Goal: Task Accomplishment & Management: Use online tool/utility

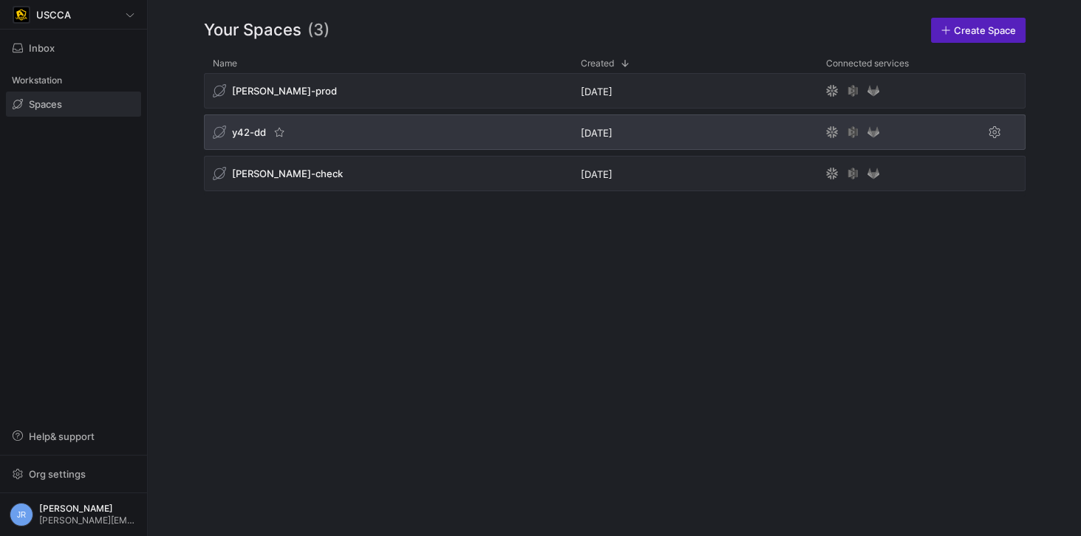
click at [256, 136] on span "y42-dd" at bounding box center [249, 132] width 34 height 12
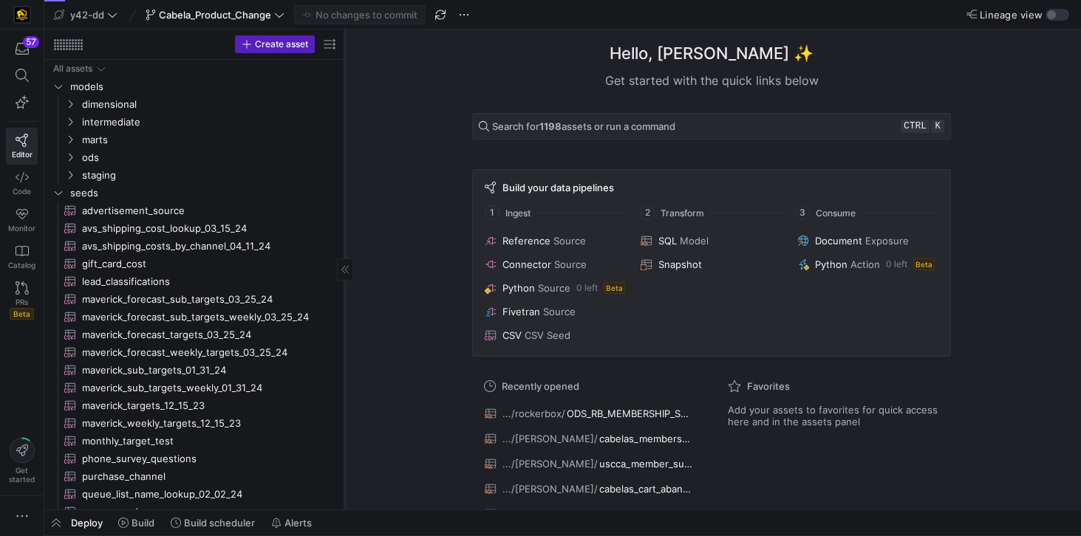
drag, startPoint x: 251, startPoint y: 441, endPoint x: 344, endPoint y: 446, distance: 93.2
click at [344, 446] on div at bounding box center [344, 270] width 1 height 480
click at [54, 39] on div at bounding box center [55, 40] width 2 height 2
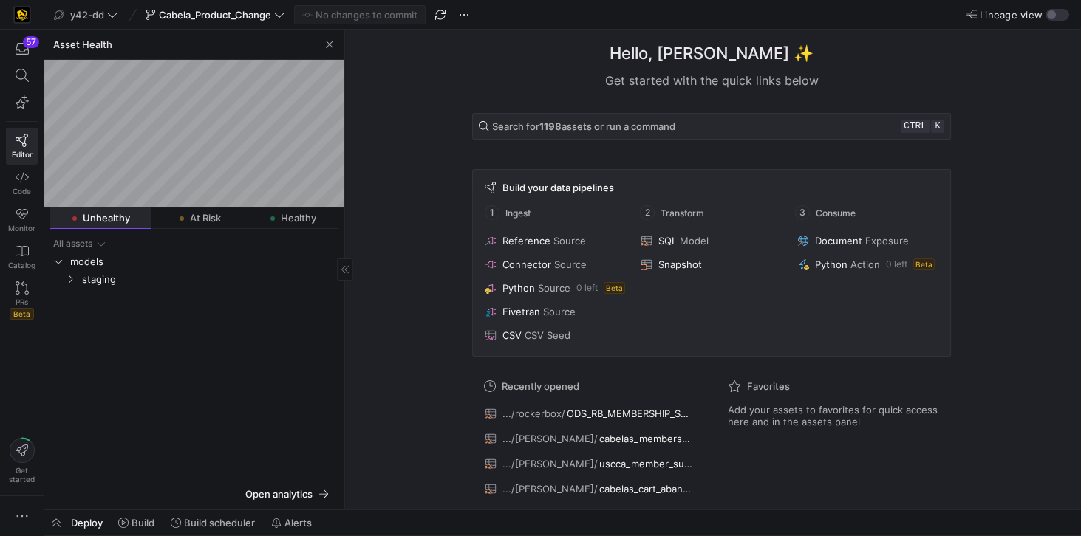
click at [91, 220] on span "Unhealthy" at bounding box center [106, 219] width 47 height 10
click at [89, 278] on span "staging" at bounding box center [209, 279] width 254 height 17
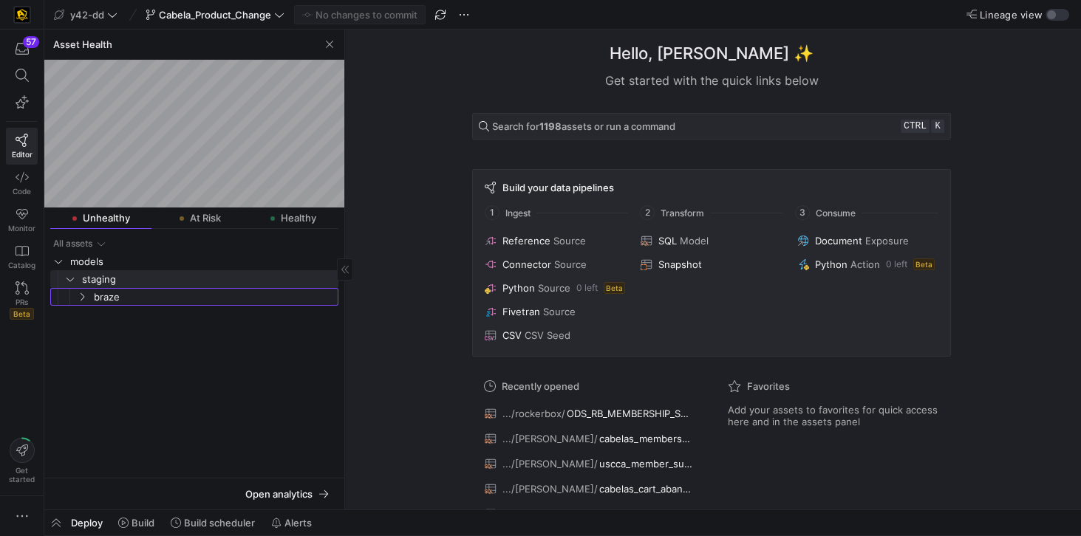
click at [95, 293] on span "braze" at bounding box center [215, 297] width 242 height 17
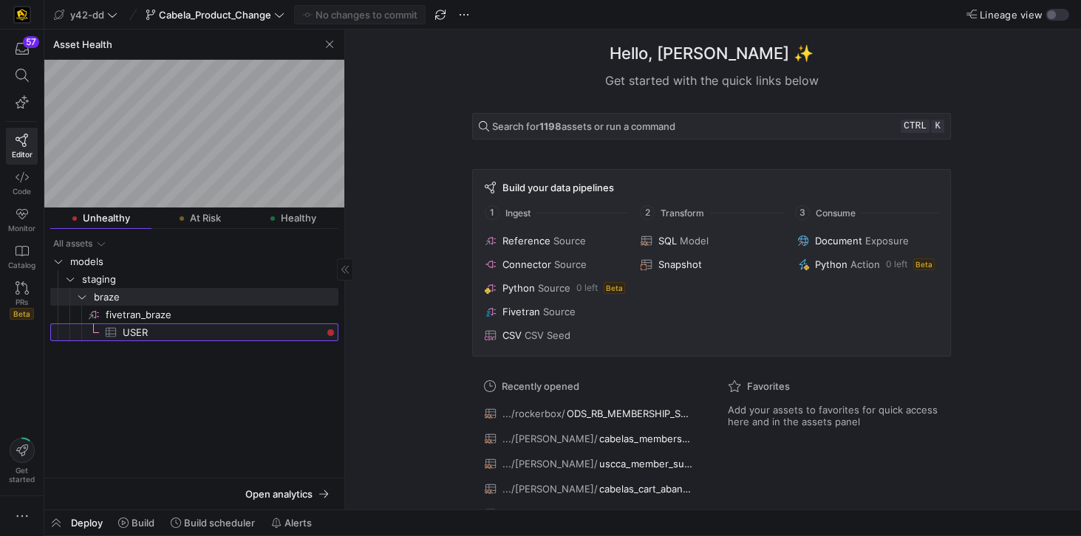
click at [129, 332] on span "USER​​​​​​​​​" at bounding box center [222, 332] width 199 height 17
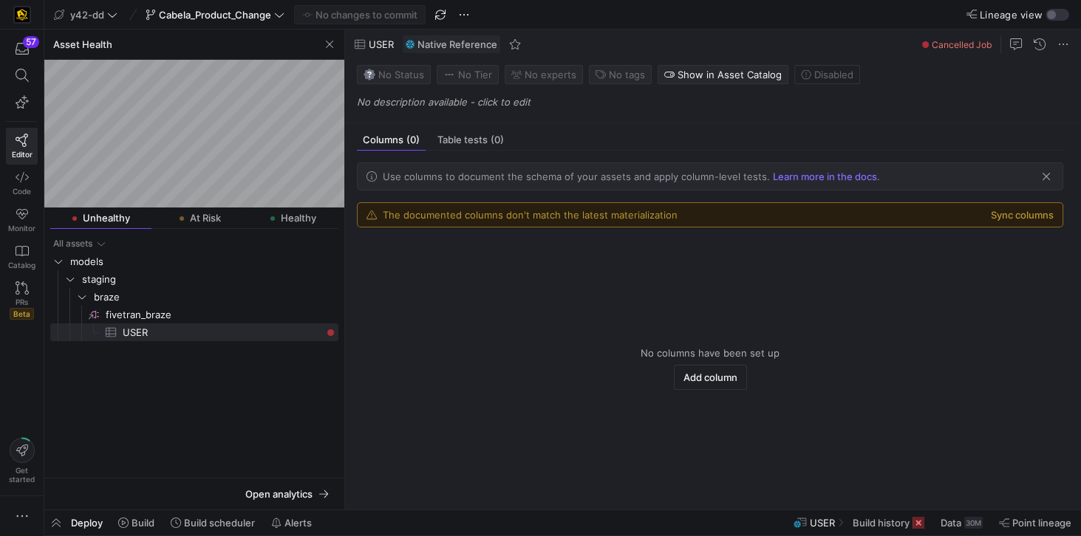
click at [1048, 179] on span "button" at bounding box center [1046, 176] width 15 height 15
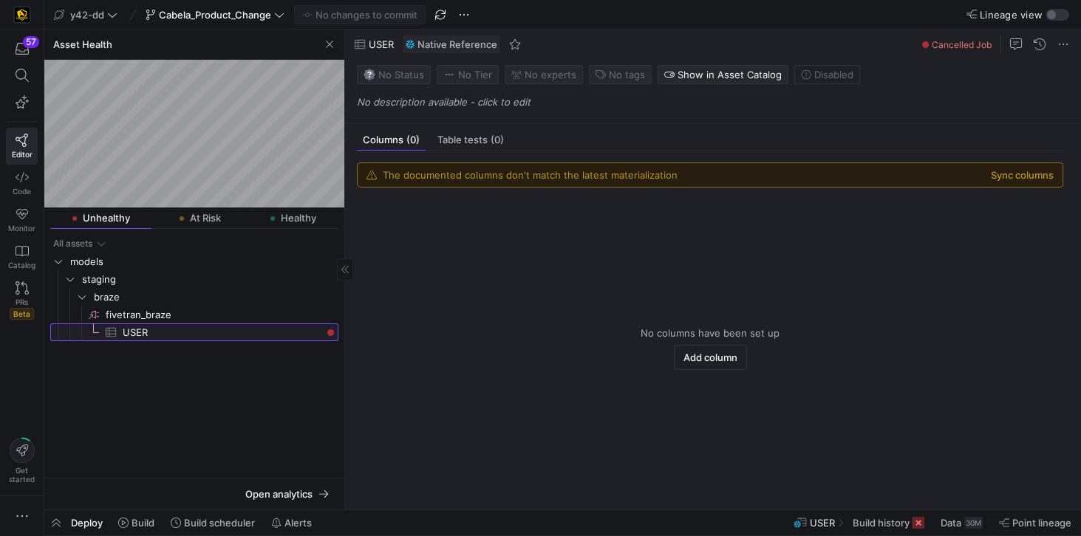
click at [126, 335] on span "USER​​​​​​​​​" at bounding box center [222, 332] width 199 height 17
click at [123, 336] on span "USER​​​​​​​​​" at bounding box center [222, 332] width 199 height 17
click at [146, 315] on span "fivetran_braze​​​​​​​​" at bounding box center [221, 315] width 231 height 17
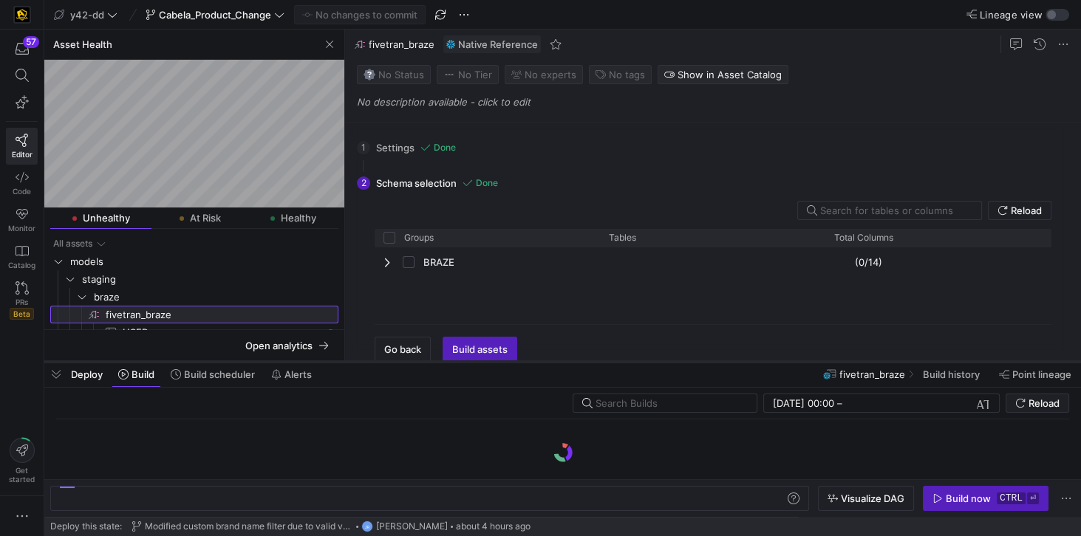
drag, startPoint x: 193, startPoint y: 510, endPoint x: 245, endPoint y: 361, distance: 158.0
click at [245, 361] on div at bounding box center [562, 362] width 1037 height 6
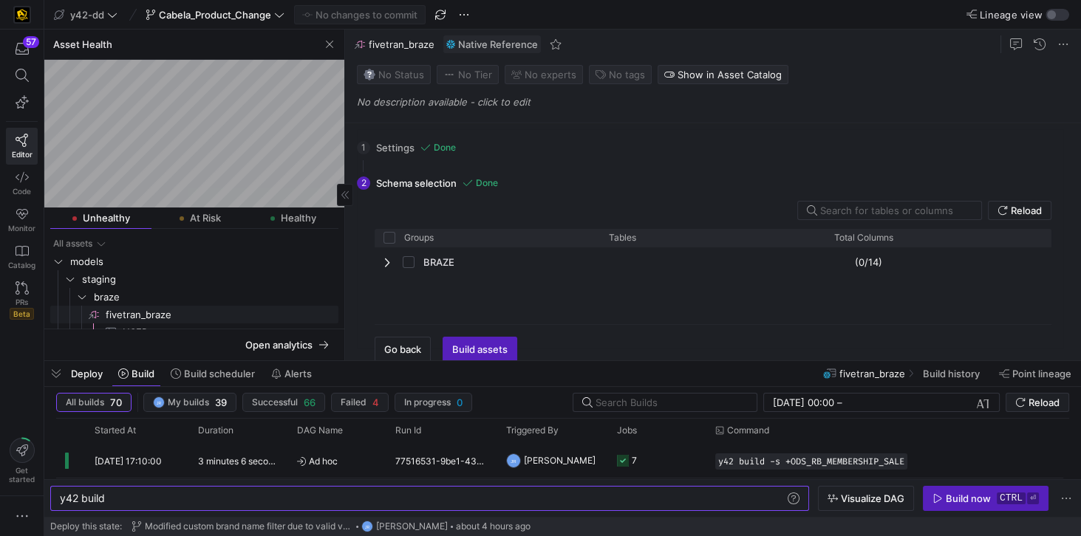
scroll to position [10, 0]
click at [140, 312] on span "USER​​​​​​​​​" at bounding box center [222, 316] width 199 height 17
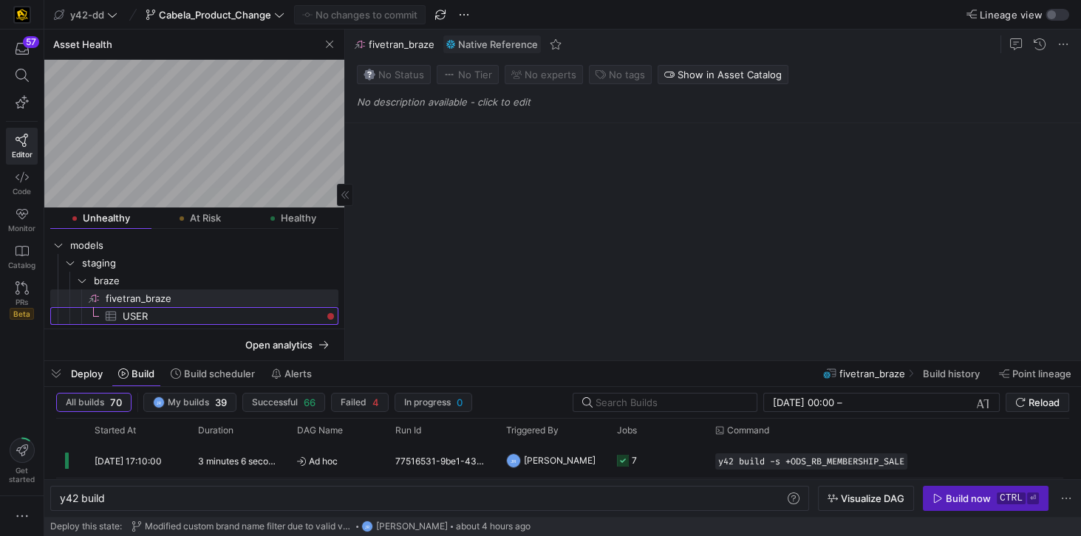
type textarea "y42 build -s source:fivetran_braze.USER"
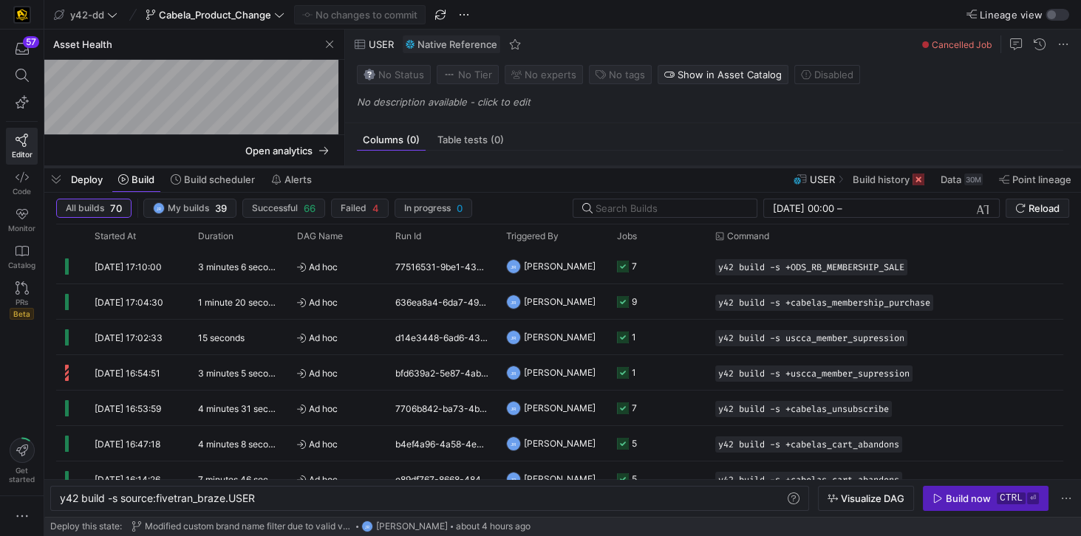
drag, startPoint x: 477, startPoint y: 363, endPoint x: 464, endPoint y: 168, distance: 194.8
click at [464, 168] on div at bounding box center [562, 167] width 1037 height 6
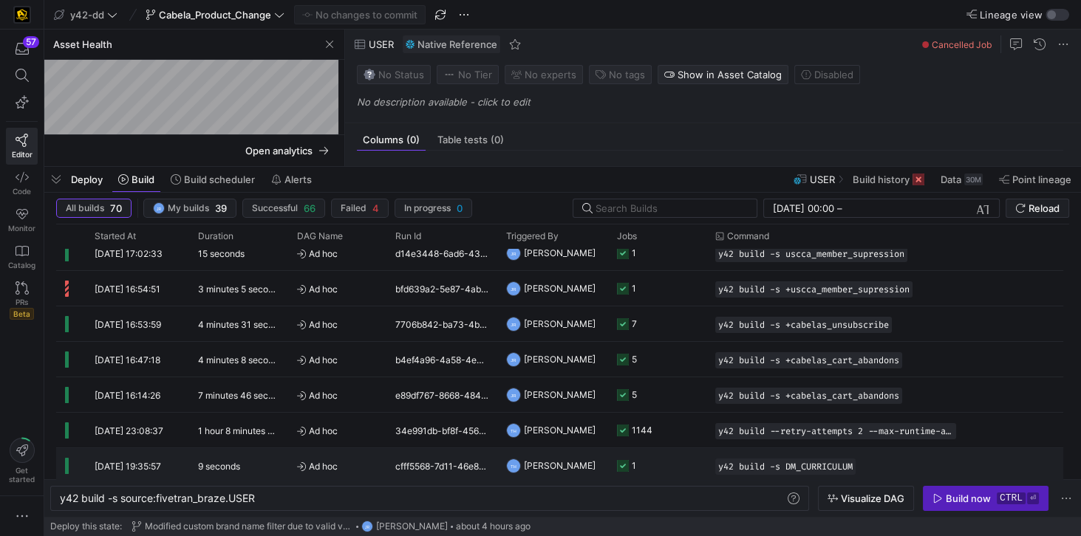
scroll to position [16, 0]
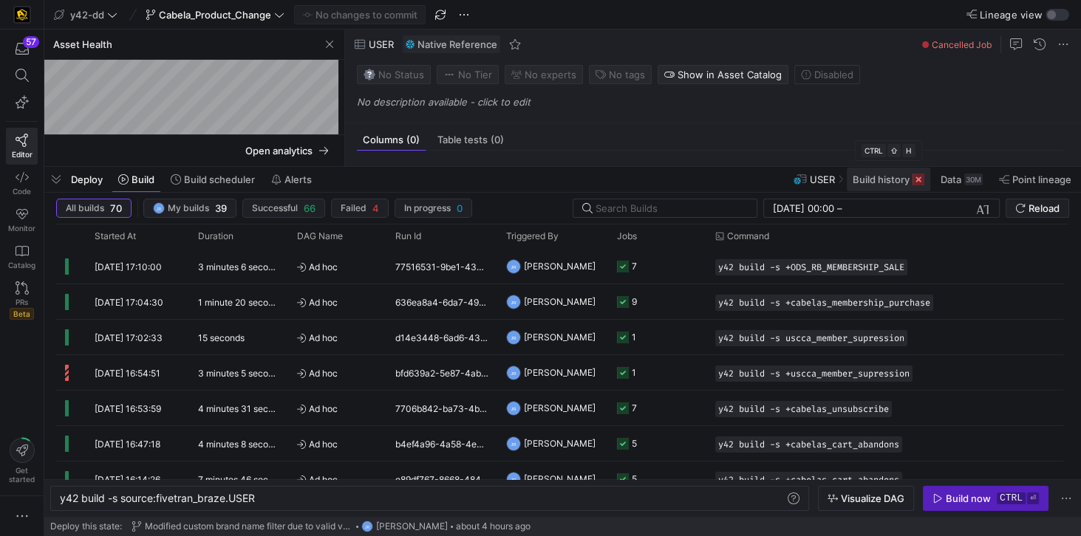
click at [881, 178] on span "Build history" at bounding box center [881, 180] width 57 height 12
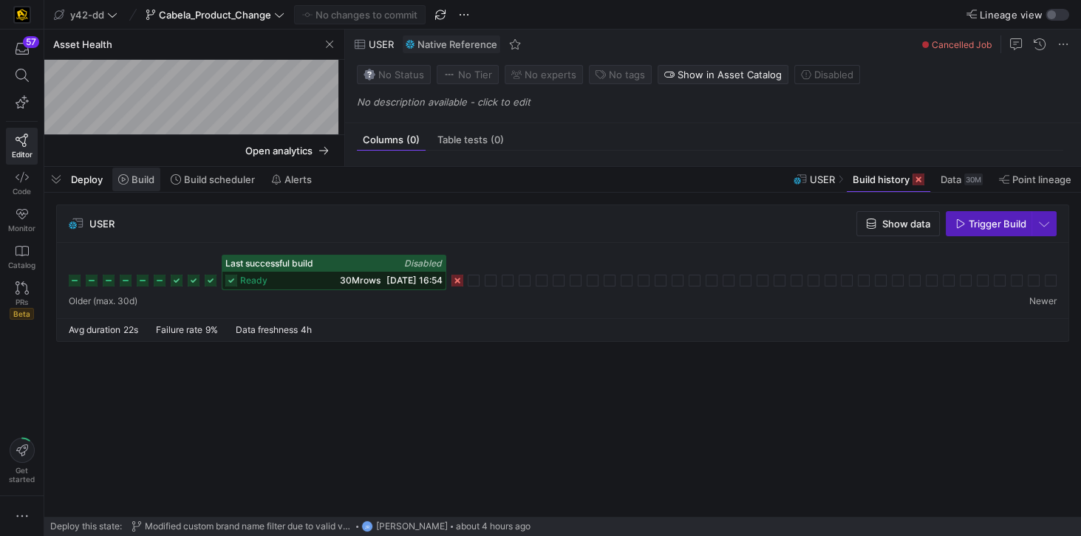
click at [143, 183] on span "Build" at bounding box center [143, 180] width 23 height 12
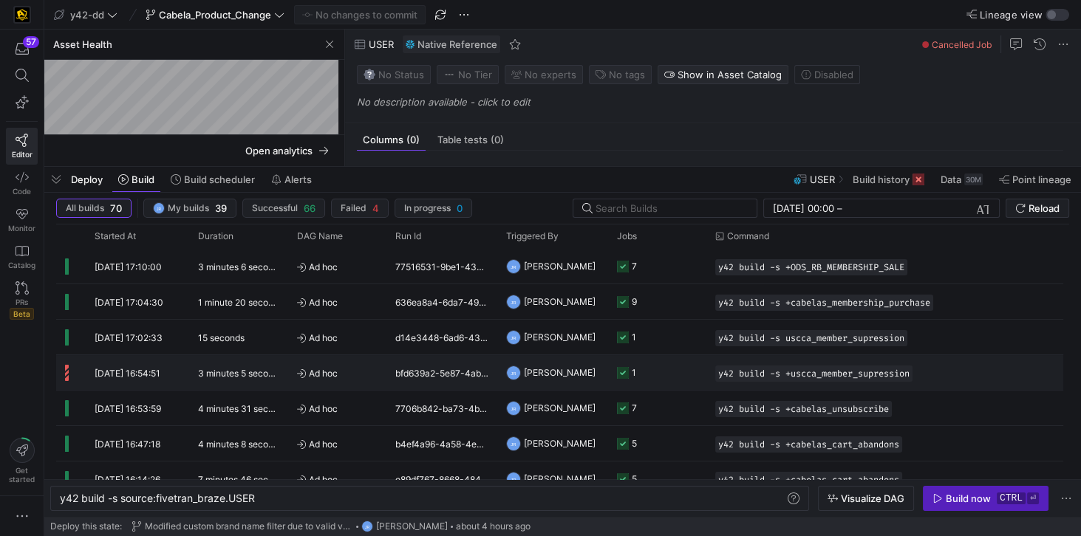
click at [222, 371] on y42-duration "3 minutes 5 seconds" at bounding box center [240, 373] width 85 height 11
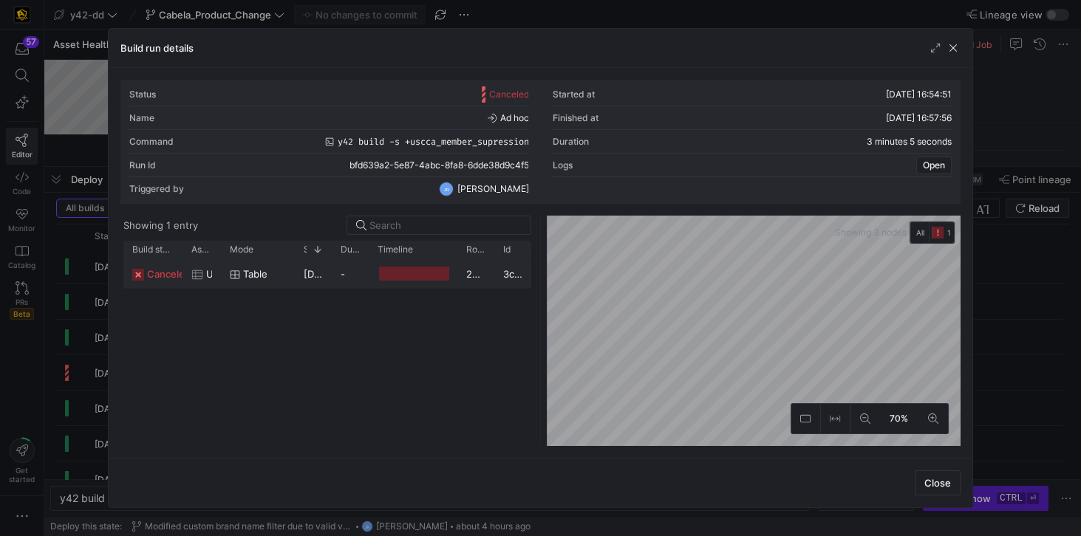
click at [161, 270] on span "canceled" at bounding box center [169, 274] width 44 height 29
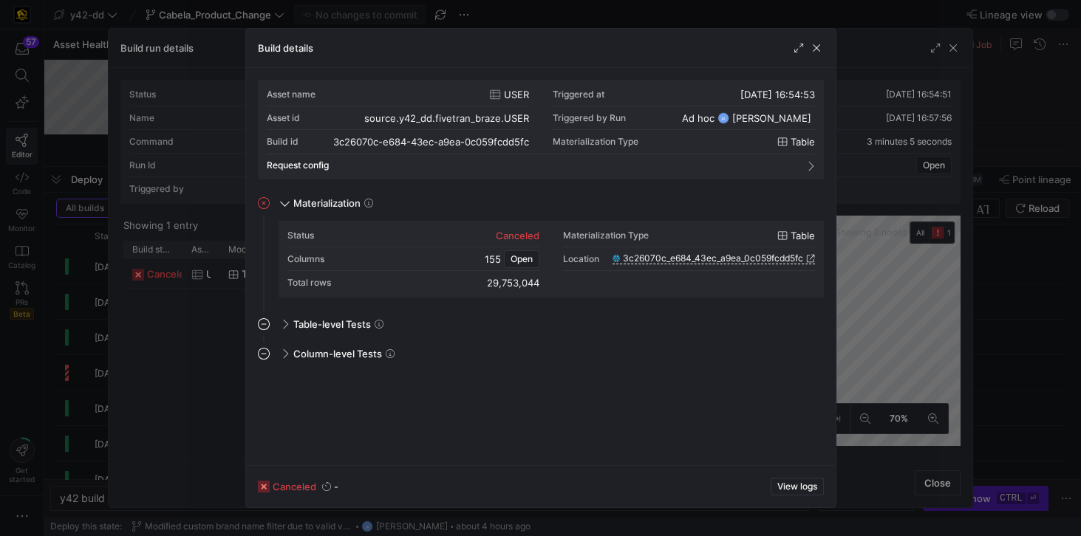
click at [206, 395] on div at bounding box center [540, 268] width 1081 height 536
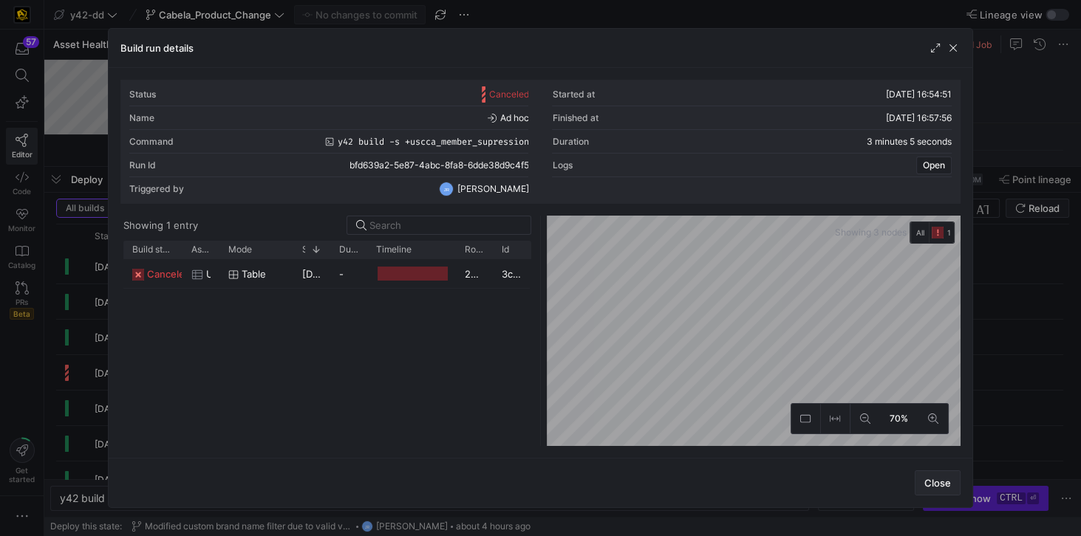
click at [938, 482] on span "Close" at bounding box center [937, 483] width 27 height 12
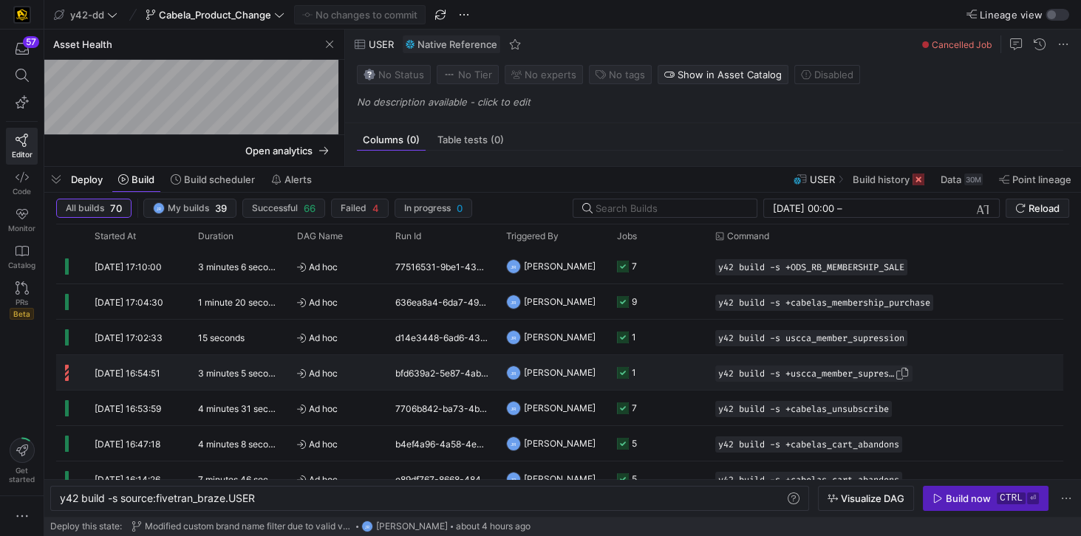
click at [799, 373] on span "y42 build -s +uscca_member_supression" at bounding box center [806, 374] width 177 height 10
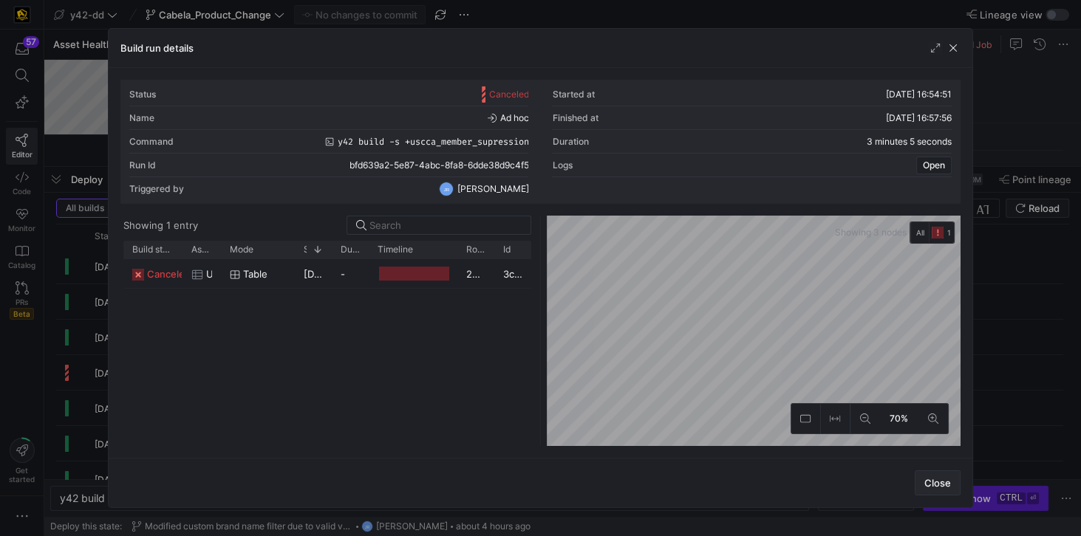
click at [934, 481] on span "Close" at bounding box center [937, 483] width 27 height 12
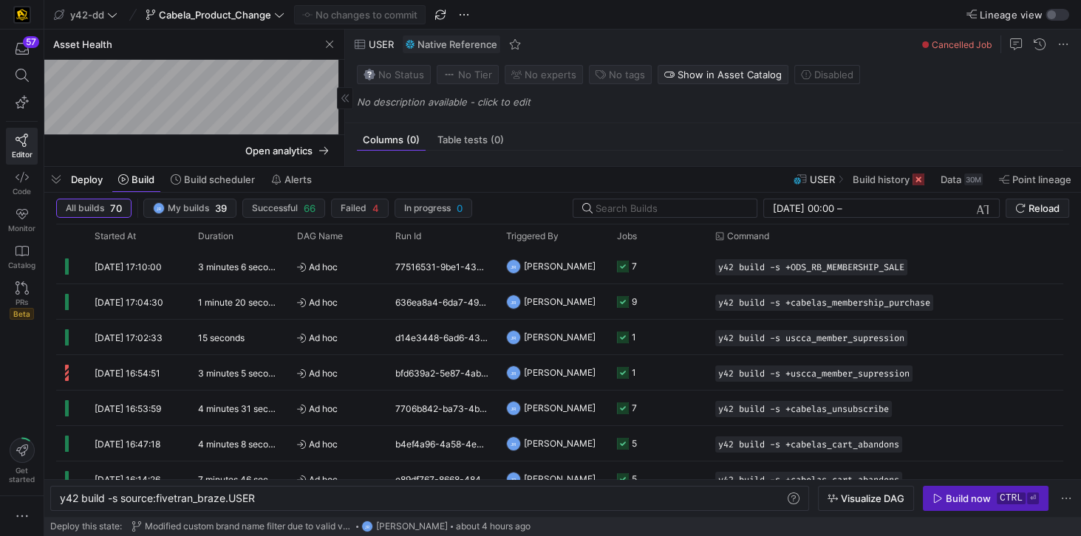
click at [178, 139] on y42-asset-health-sidebar "Asset Health Unhealthy At Risk Healthy Drag here to set row groups Drag here to…" at bounding box center [194, 98] width 300 height 137
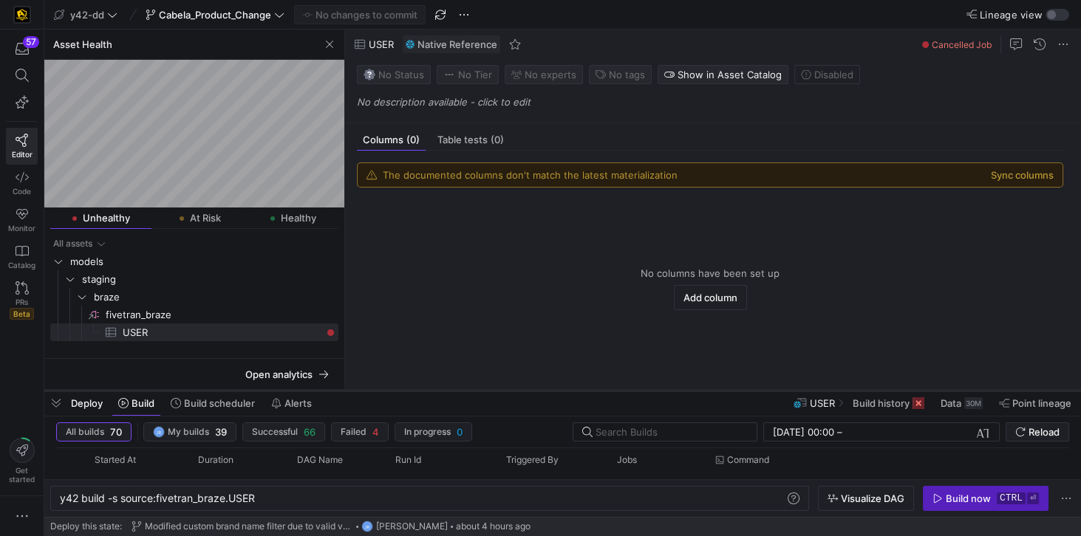
drag, startPoint x: 184, startPoint y: 169, endPoint x: 194, endPoint y: 393, distance: 224.1
click at [194, 393] on div at bounding box center [562, 391] width 1037 height 6
click at [163, 9] on span "Cabela_Product_Change" at bounding box center [215, 15] width 112 height 12
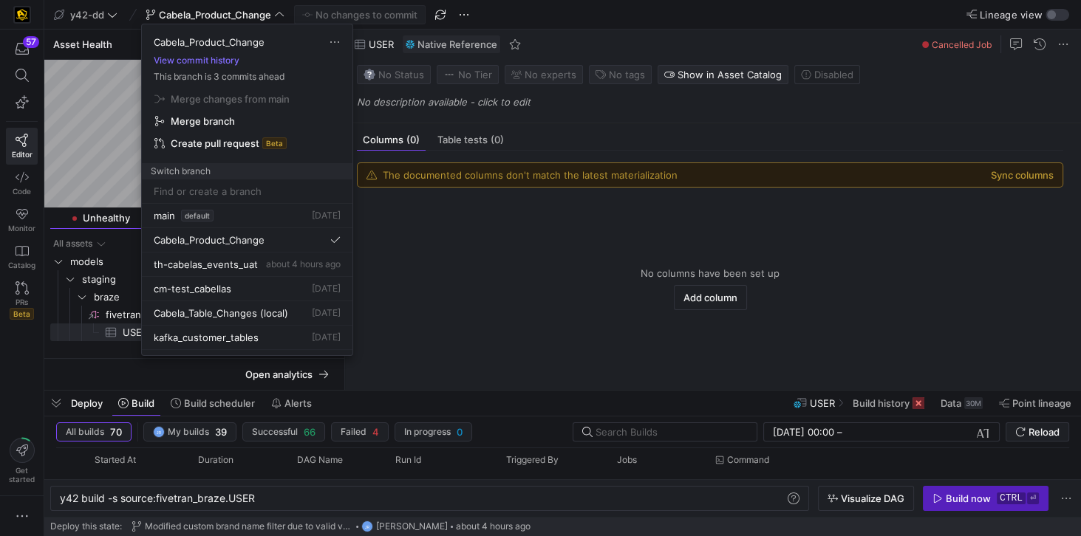
click at [536, 306] on div at bounding box center [540, 268] width 1081 height 536
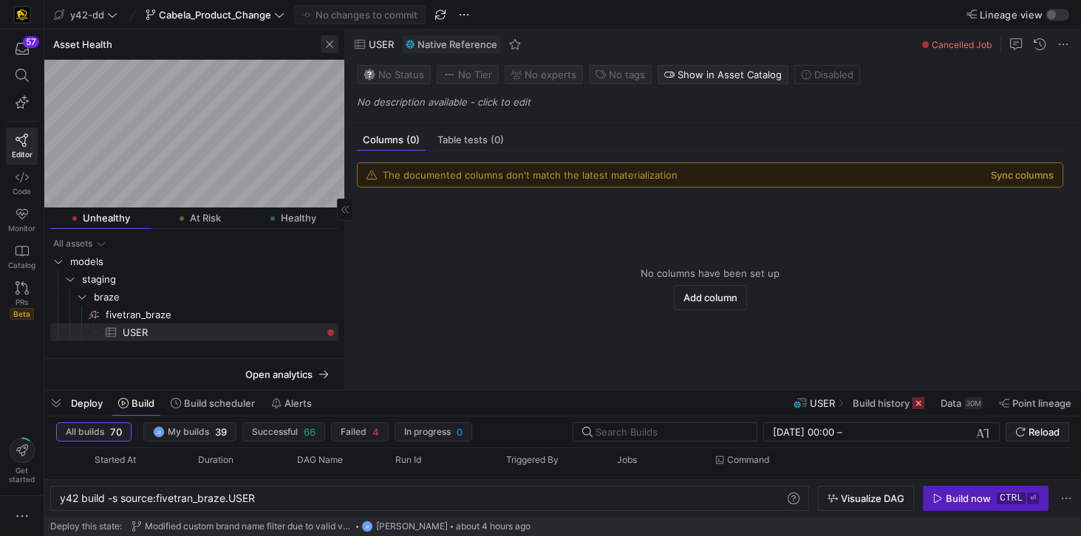
click at [331, 43] on span "button" at bounding box center [330, 44] width 18 height 18
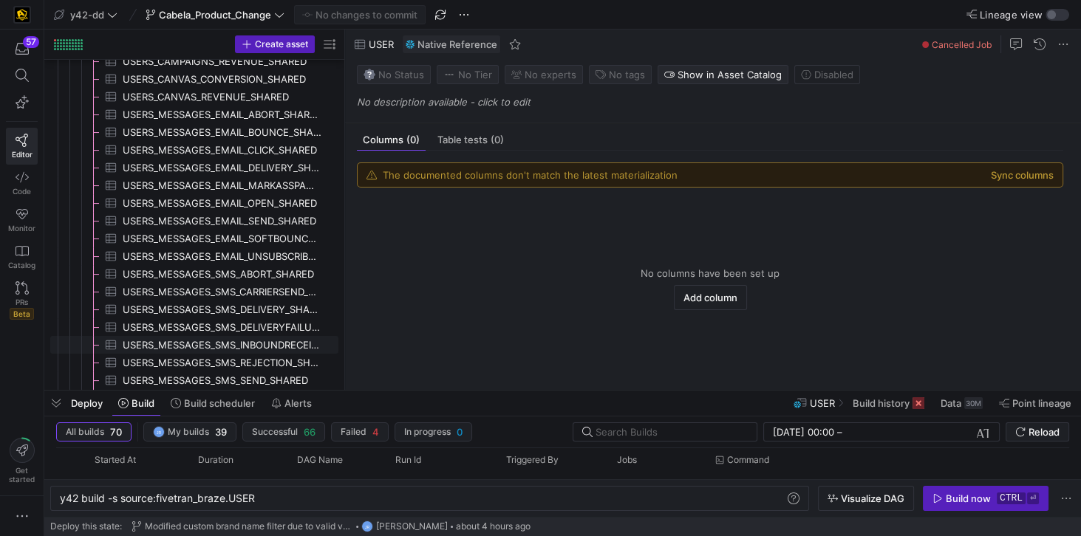
scroll to position [380, 0]
click at [962, 502] on div "Build now" at bounding box center [968, 499] width 45 height 12
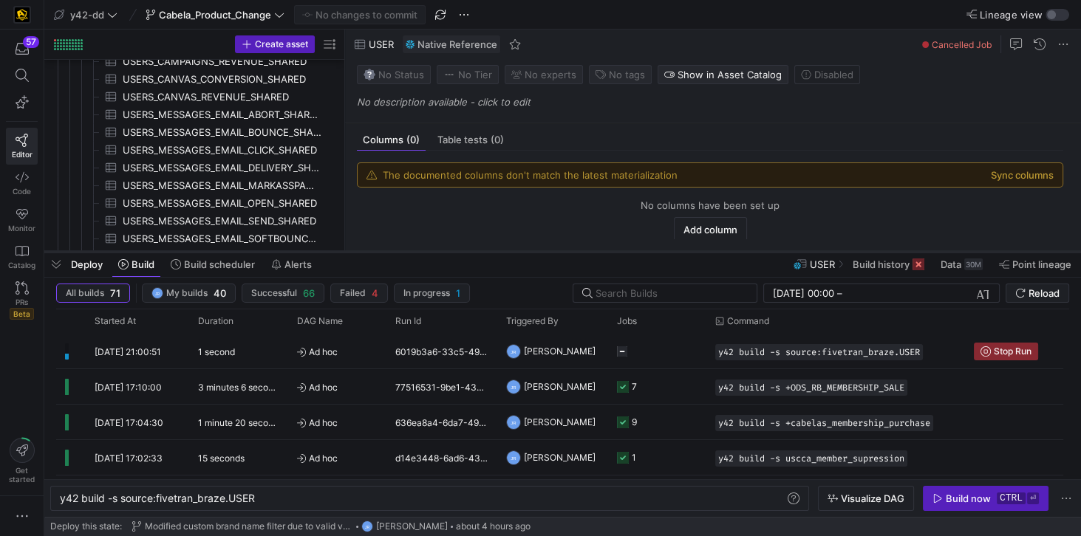
drag, startPoint x: 629, startPoint y: 392, endPoint x: 632, endPoint y: 252, distance: 140.4
click at [632, 252] on div at bounding box center [562, 252] width 1037 height 6
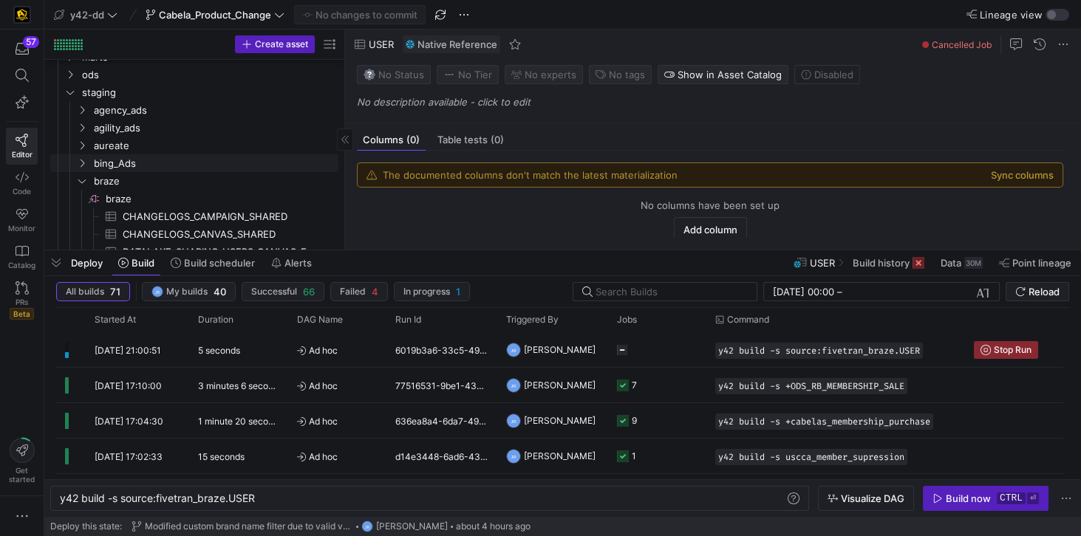
scroll to position [0, 0]
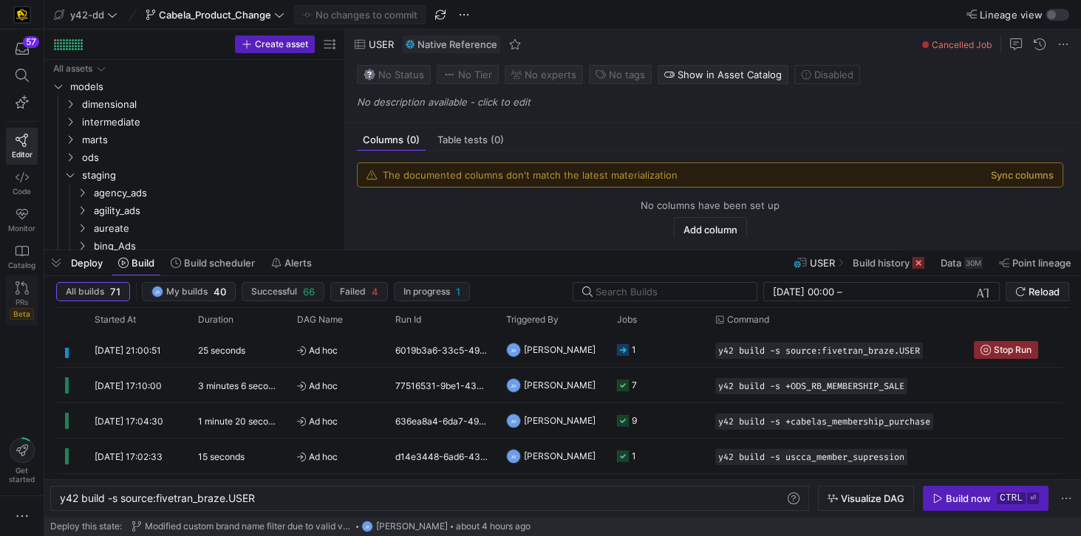
click at [21, 294] on link "PRs Beta" at bounding box center [22, 301] width 32 height 50
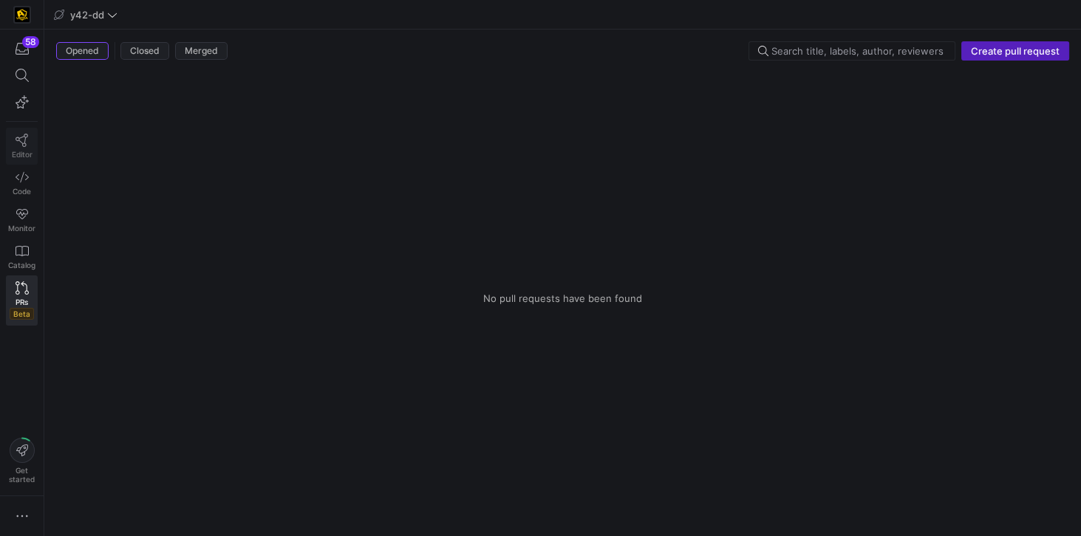
click at [21, 143] on icon at bounding box center [22, 140] width 13 height 13
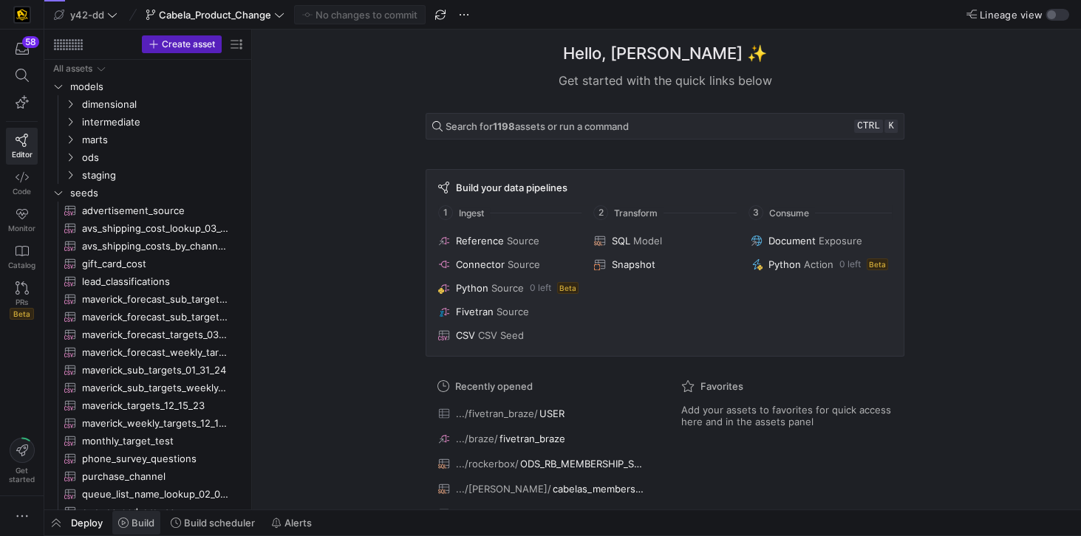
click at [149, 519] on span "Build" at bounding box center [143, 523] width 23 height 12
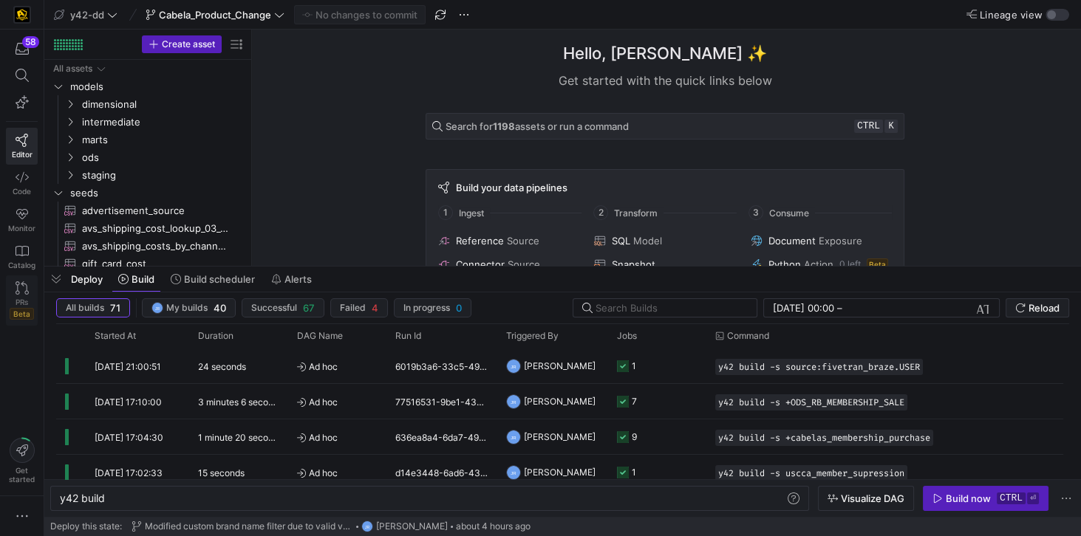
click at [16, 294] on link "PRs Beta" at bounding box center [22, 301] width 32 height 50
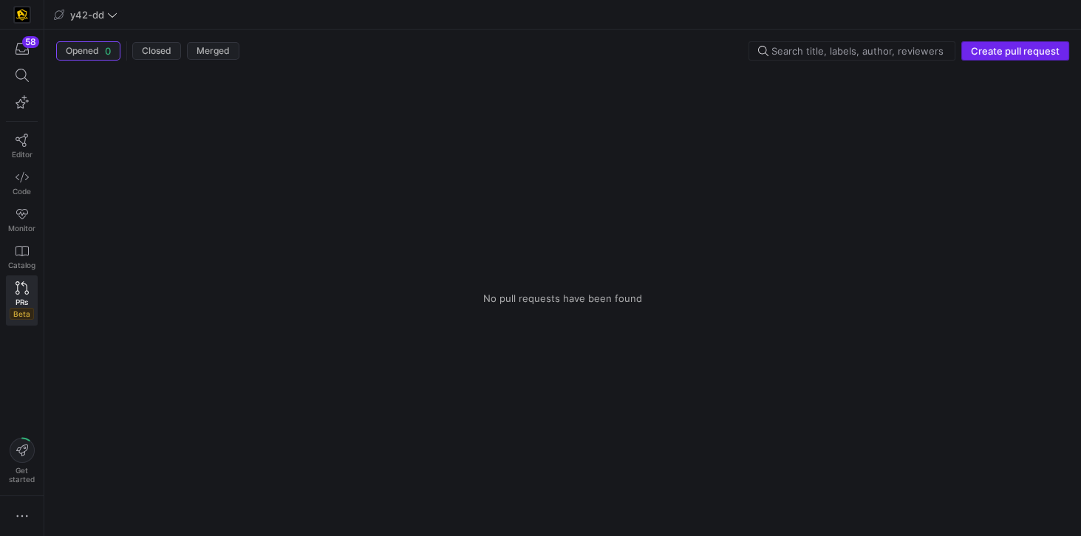
click at [1028, 50] on span "Create pull request" at bounding box center [1015, 51] width 89 height 12
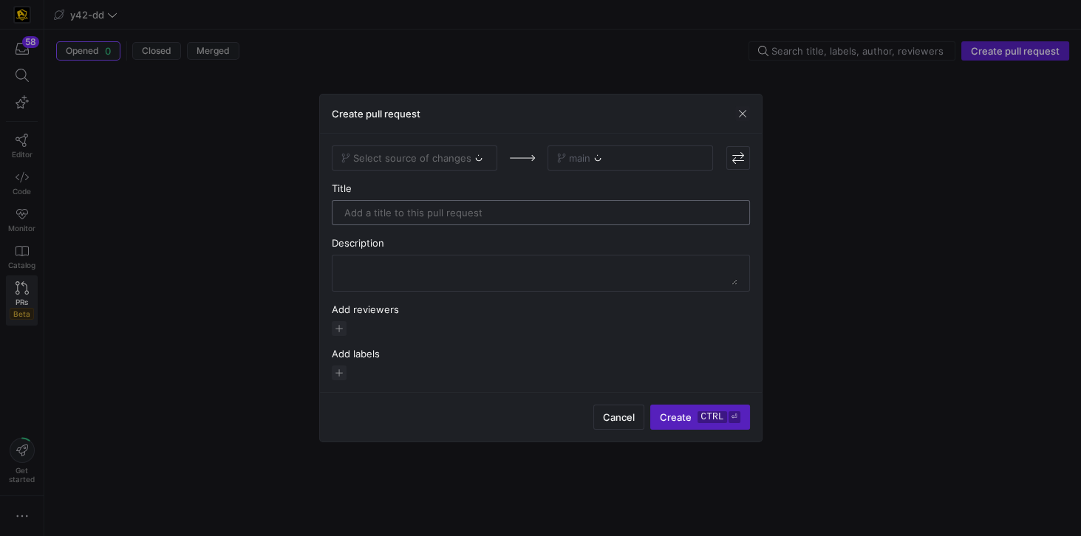
click at [458, 211] on input "text" at bounding box center [540, 213] width 393 height 12
click at [441, 158] on span "Select source of changes" at bounding box center [412, 158] width 118 height 12
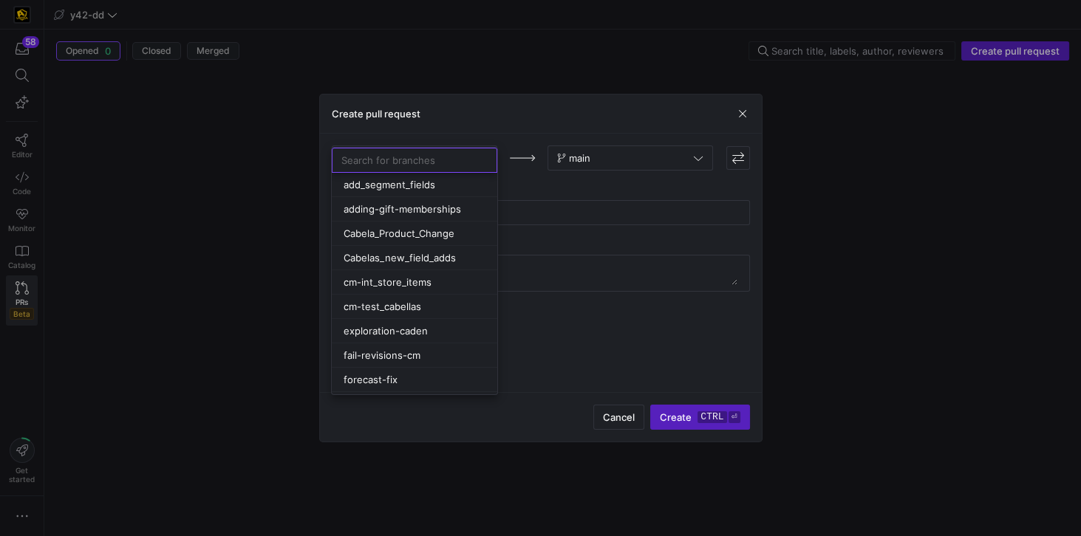
click at [624, 418] on div at bounding box center [540, 268] width 1081 height 536
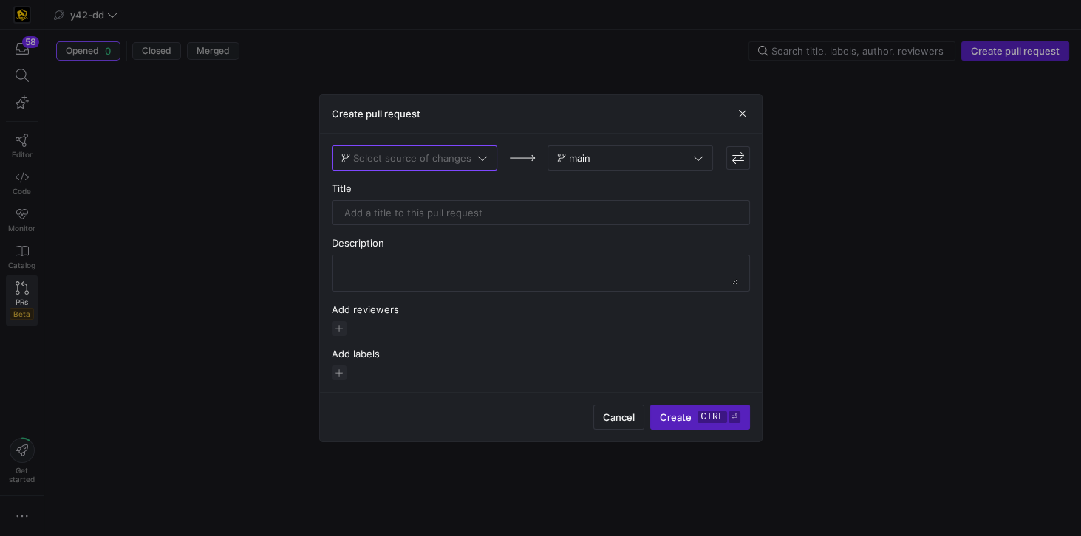
drag, startPoint x: 625, startPoint y: 417, endPoint x: 520, endPoint y: 401, distance: 106.2
click at [621, 417] on span "Cancel" at bounding box center [619, 418] width 32 height 12
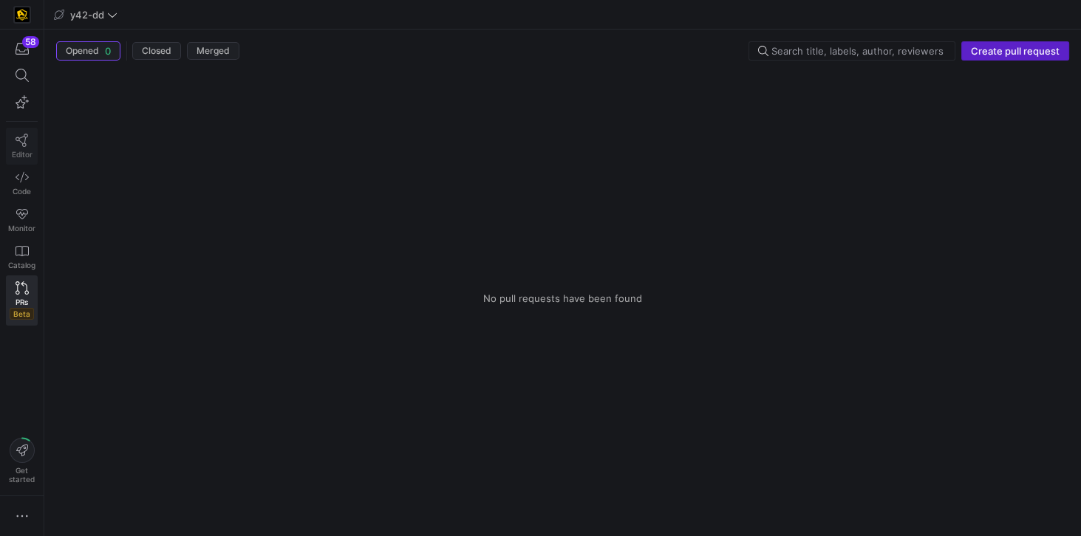
click at [28, 143] on link "Editor" at bounding box center [22, 146] width 32 height 37
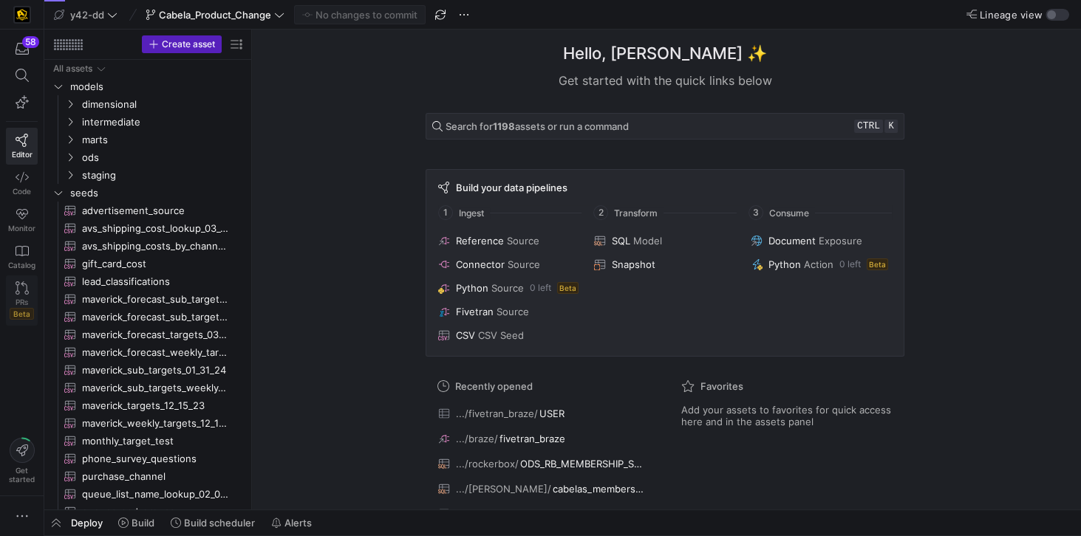
click at [27, 298] on span "PRs" at bounding box center [22, 302] width 13 height 9
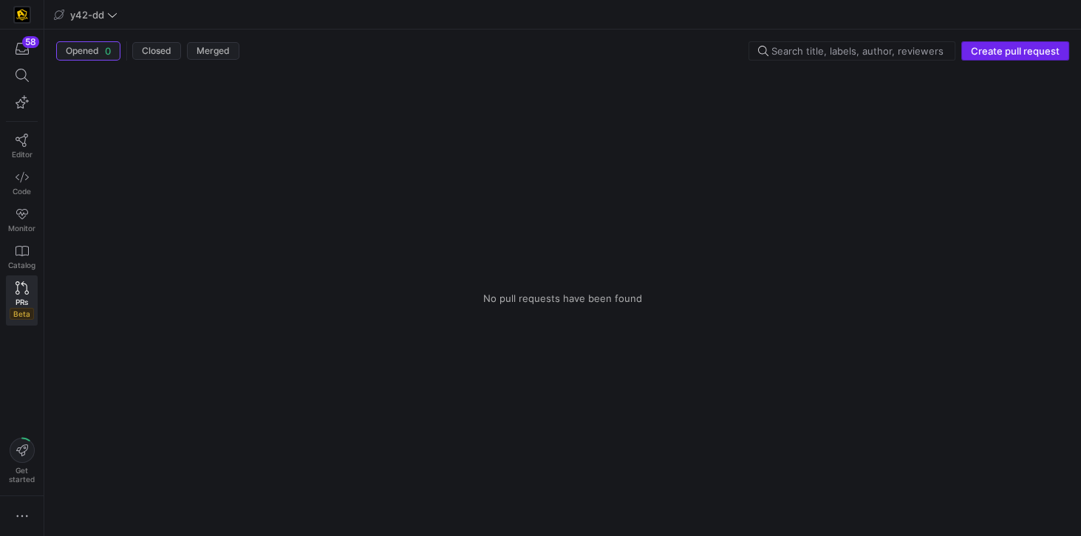
click at [1020, 52] on span "Create pull request" at bounding box center [1015, 51] width 89 height 12
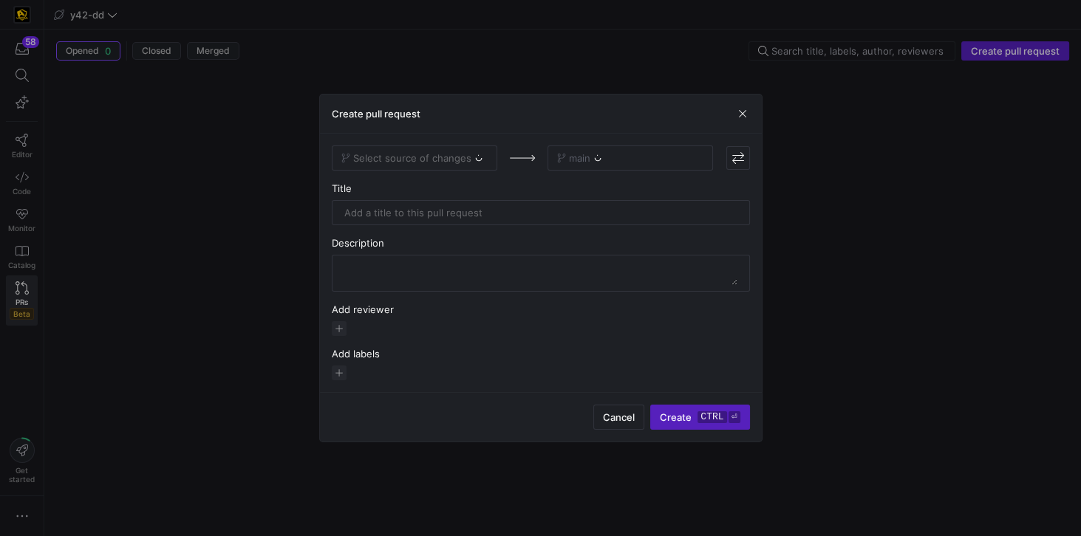
click at [446, 154] on div "Select source of changes" at bounding box center [415, 158] width 166 height 25
click at [403, 153] on span "Select source of changes" at bounding box center [412, 158] width 118 height 12
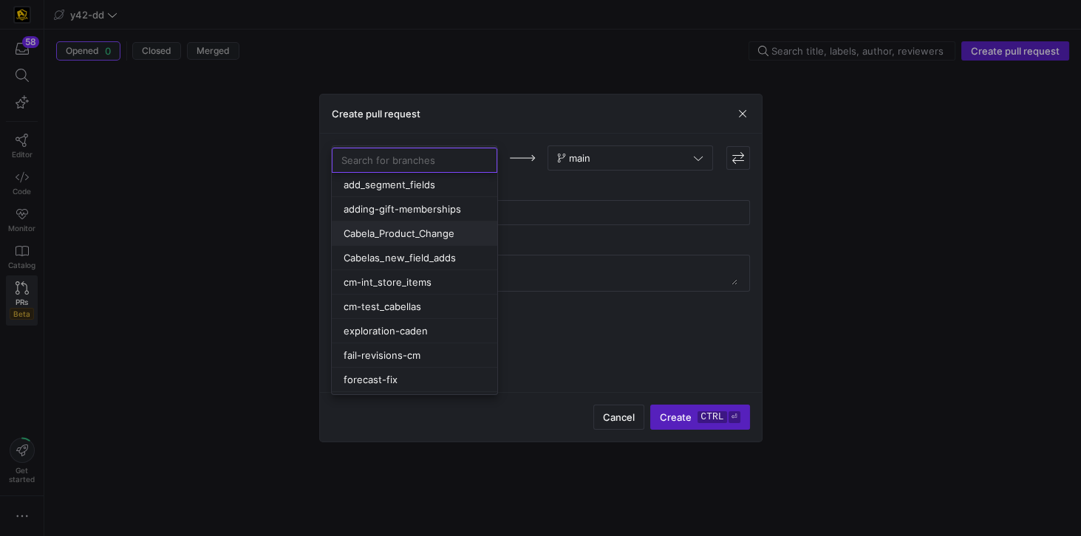
click at [437, 229] on span "Cabela_Product_Change" at bounding box center [399, 234] width 111 height 12
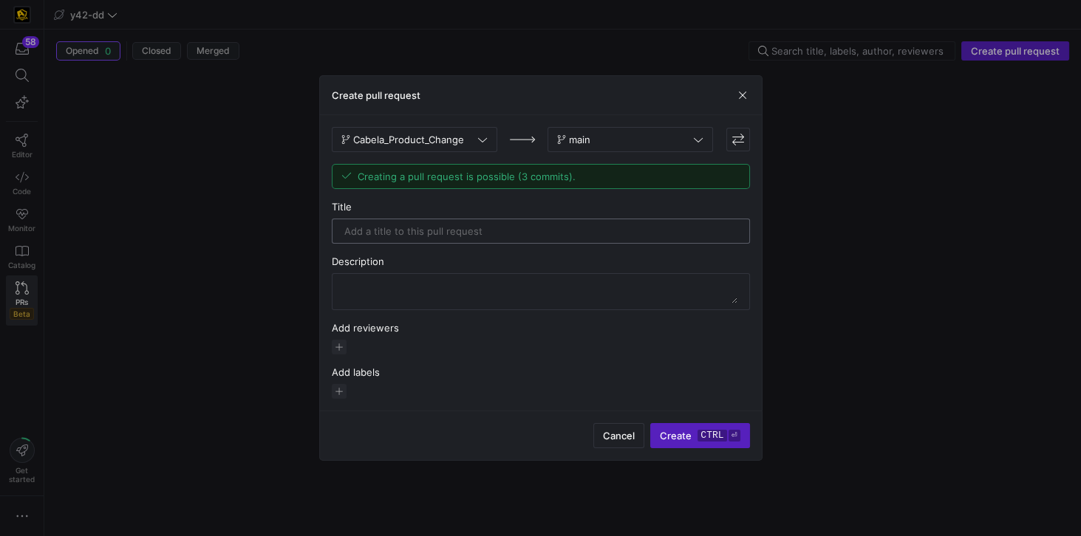
click at [420, 229] on input "text" at bounding box center [540, 231] width 393 height 12
type input "Modify Cabela queries due to valid value change"
click at [338, 351] on span "button" at bounding box center [339, 347] width 15 height 15
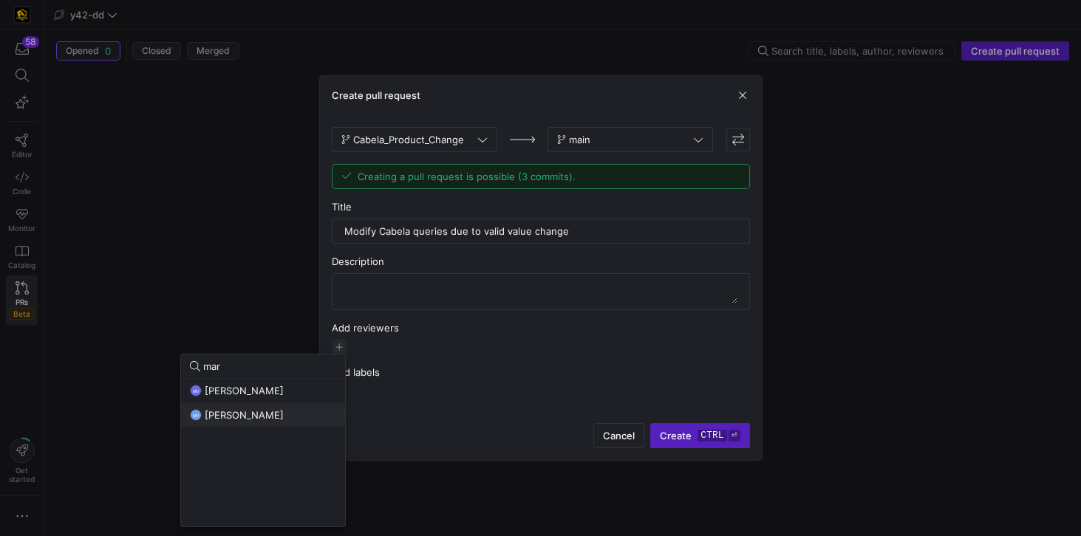
type input "mar"
click at [264, 415] on span "mark hohensee" at bounding box center [244, 415] width 79 height 12
click at [519, 405] on div at bounding box center [540, 268] width 1081 height 536
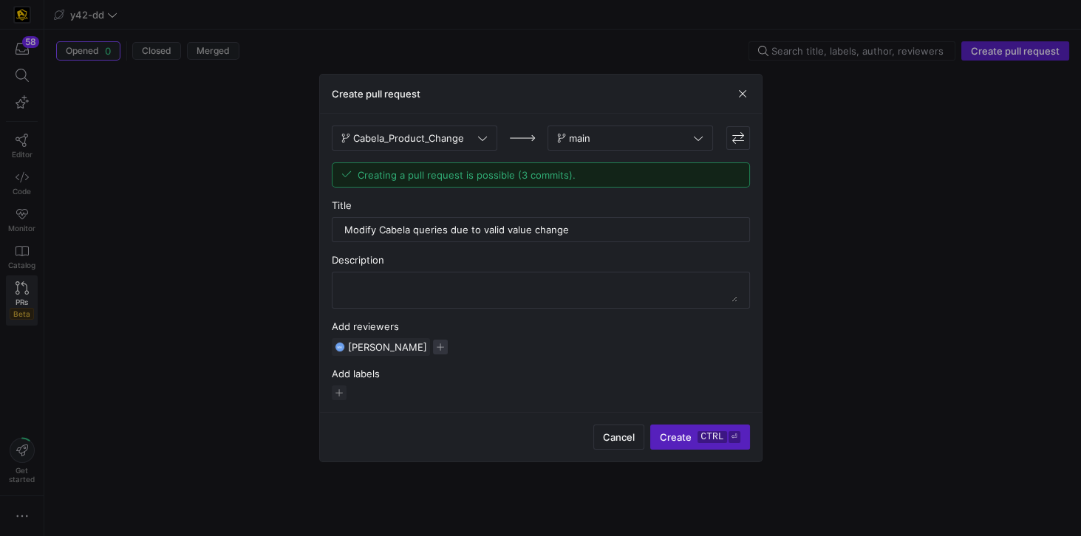
click at [436, 352] on span "button" at bounding box center [440, 347] width 15 height 15
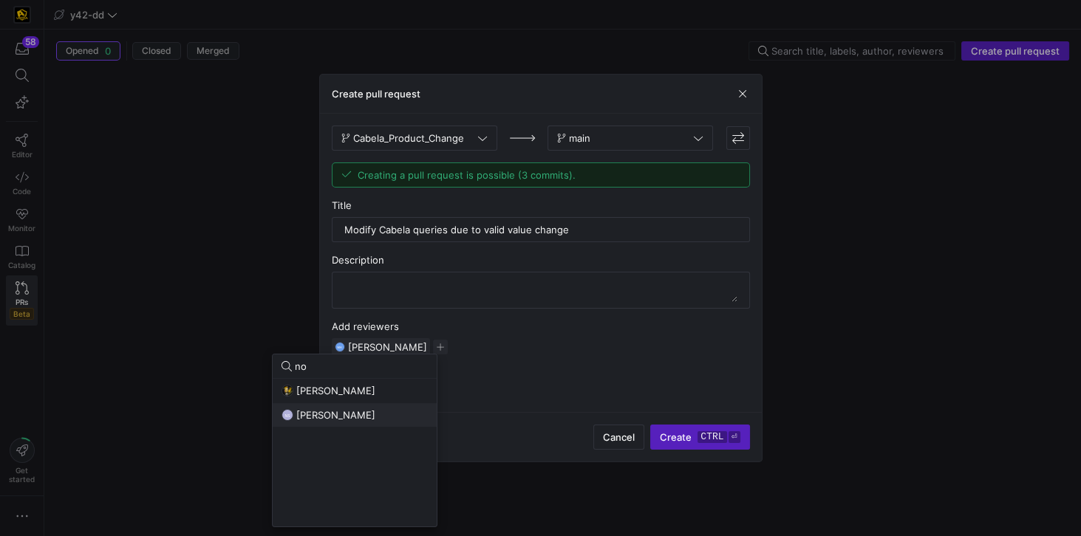
type input "no"
click at [335, 418] on span "Noah Streveler" at bounding box center [335, 415] width 79 height 12
click at [562, 377] on div at bounding box center [540, 268] width 1081 height 536
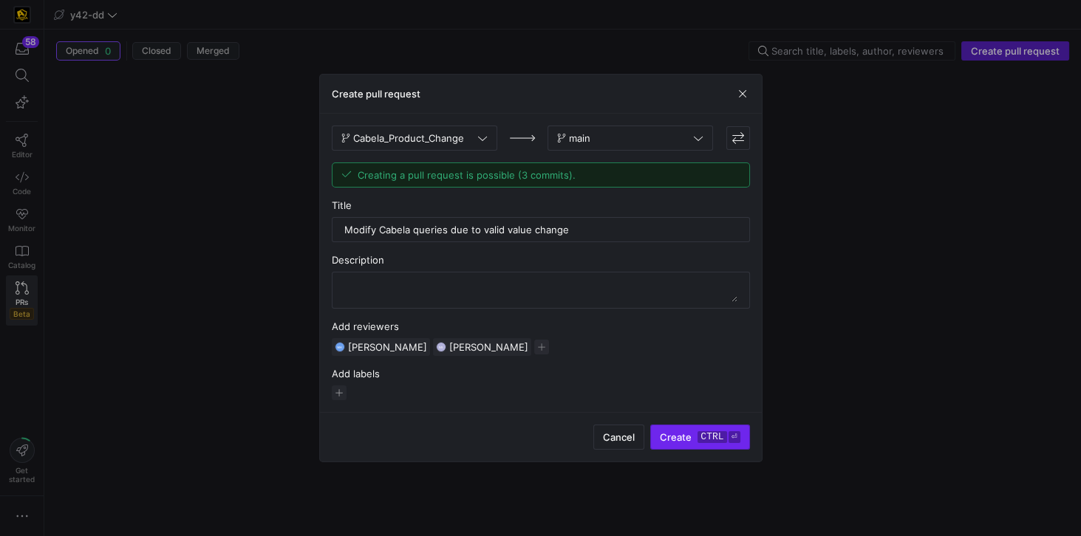
click at [710, 439] on kbd "ctrl" at bounding box center [711, 437] width 29 height 12
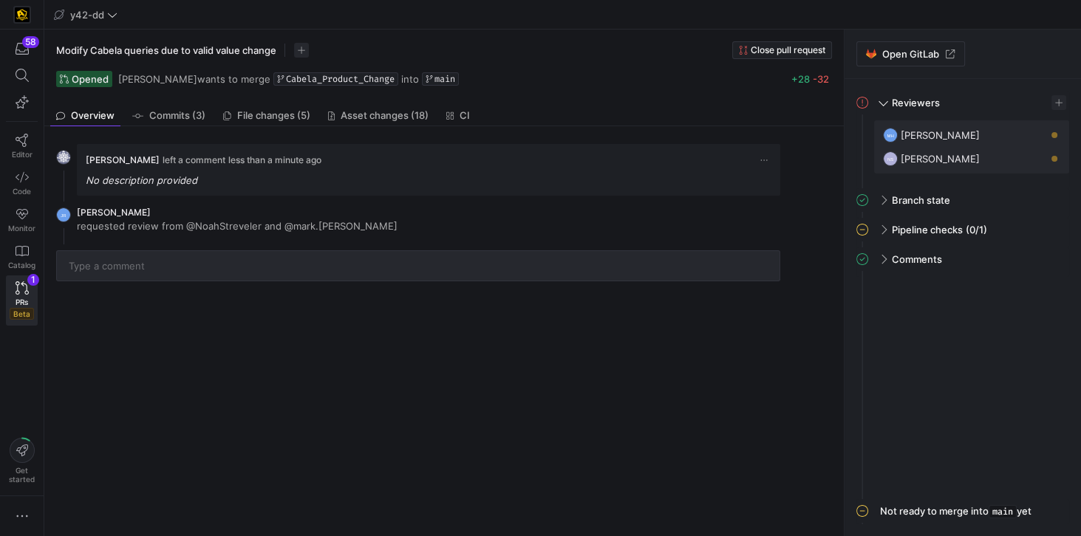
click at [483, 429] on div "Jess Rabida left a comment less than a minute ago No description provided JR Je…" at bounding box center [441, 331] width 794 height 410
click at [567, 417] on div "Jess Rabida left a comment less than a minute ago No description provided JR Je…" at bounding box center [441, 331] width 794 height 410
click at [26, 136] on icon at bounding box center [22, 140] width 13 height 13
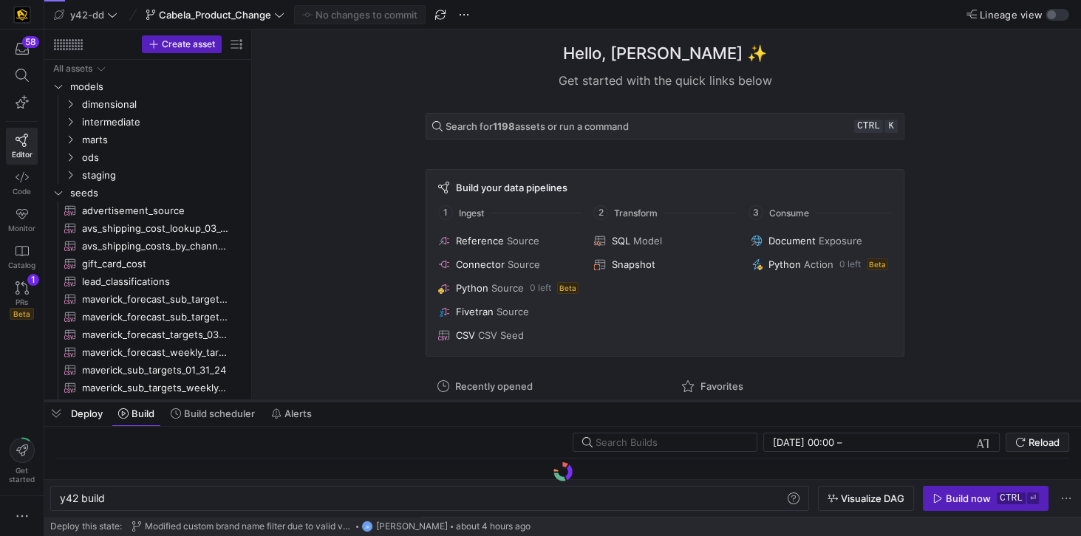
drag, startPoint x: 307, startPoint y: 511, endPoint x: 288, endPoint y: 372, distance: 140.2
click at [288, 398] on div at bounding box center [562, 401] width 1037 height 6
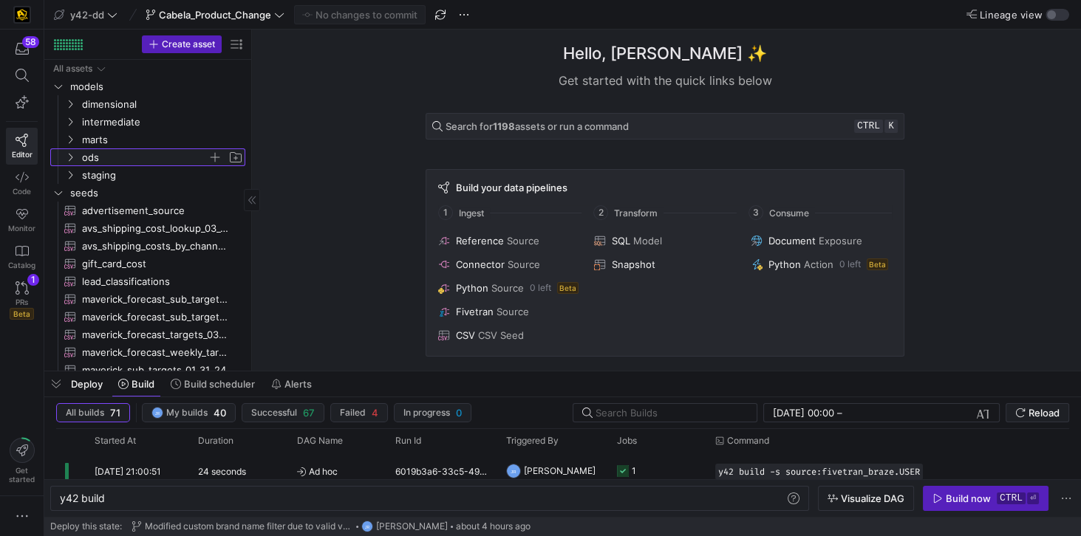
click at [96, 158] on span "ods" at bounding box center [145, 157] width 126 height 17
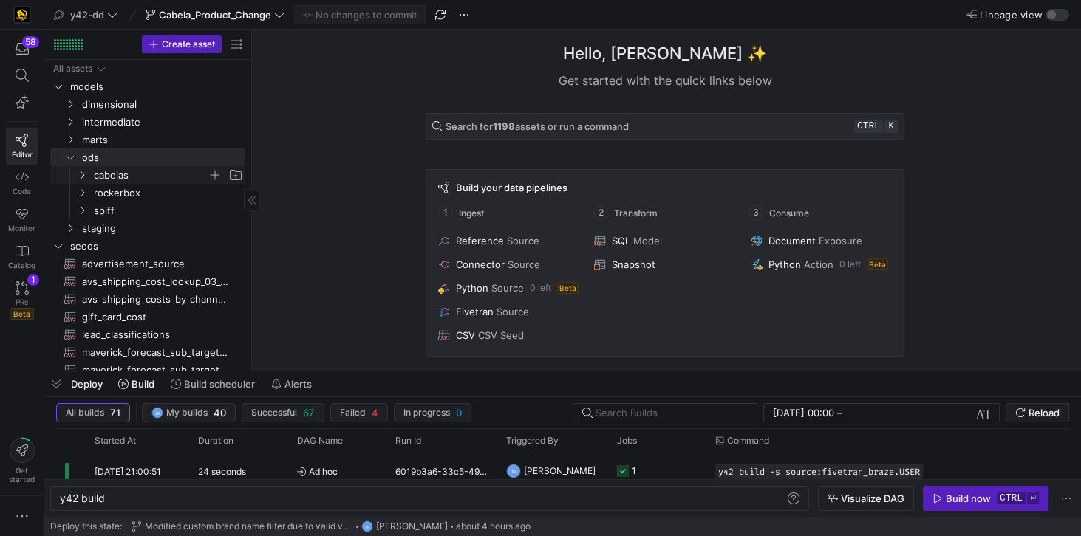
click at [112, 169] on span "cabelas" at bounding box center [151, 175] width 114 height 17
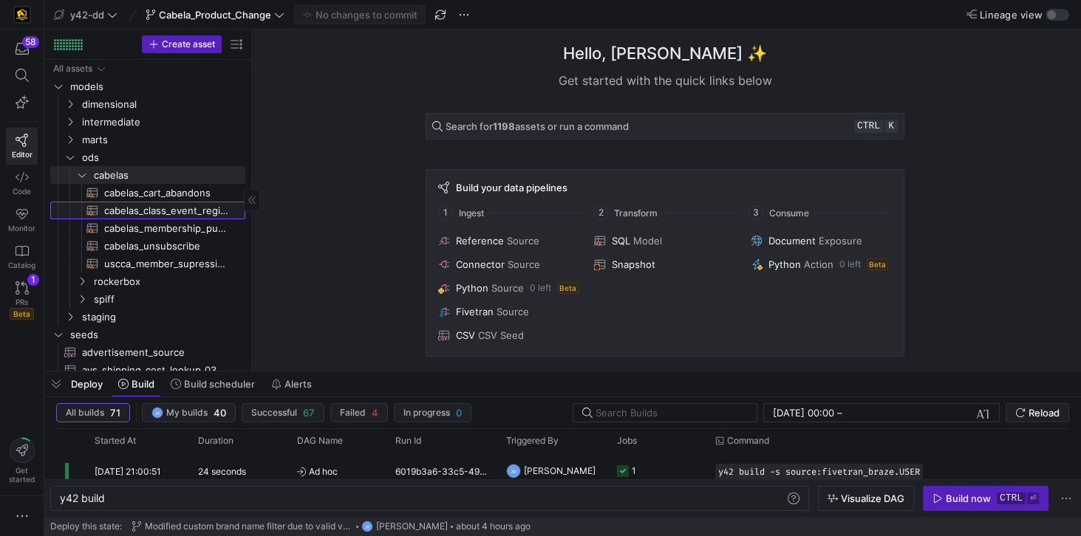
click at [158, 211] on span "cabelas_class_event_registrants​​​​​​​​​​" at bounding box center [166, 210] width 124 height 17
type textarea "y42 build -s cabelas_class_event_registrants"
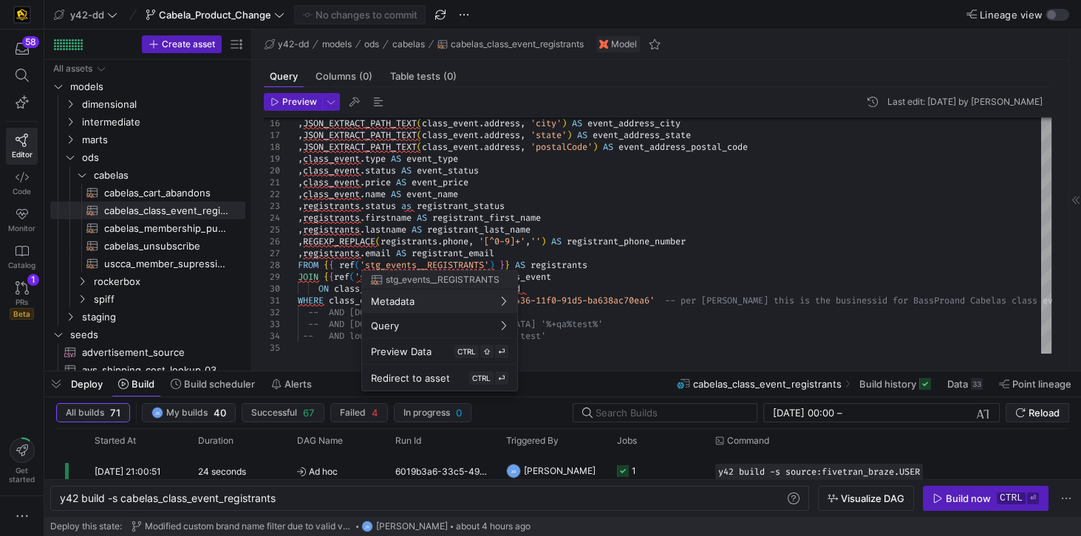
click at [627, 270] on div at bounding box center [540, 268] width 1081 height 536
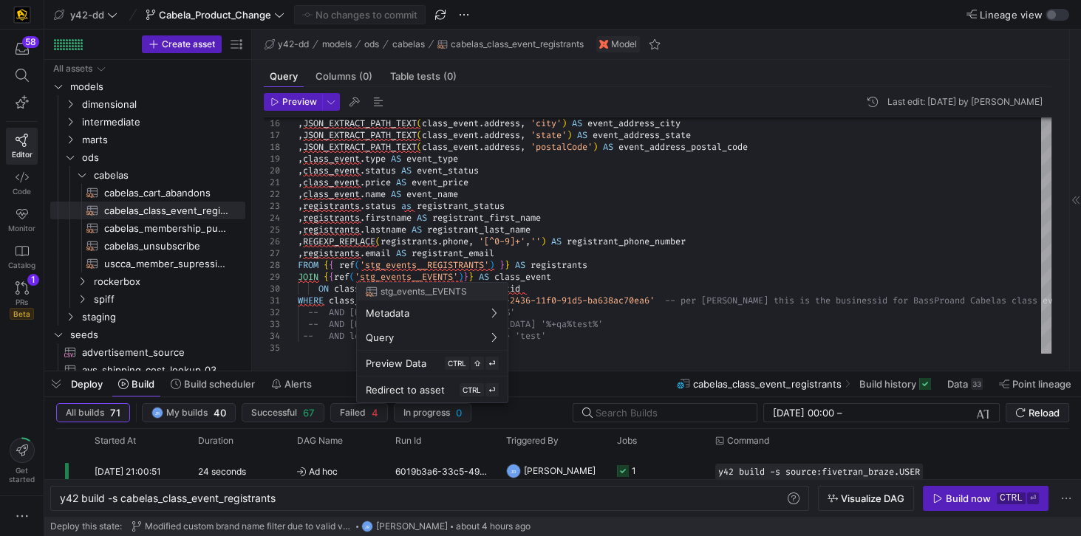
click at [444, 276] on div at bounding box center [540, 268] width 1081 height 536
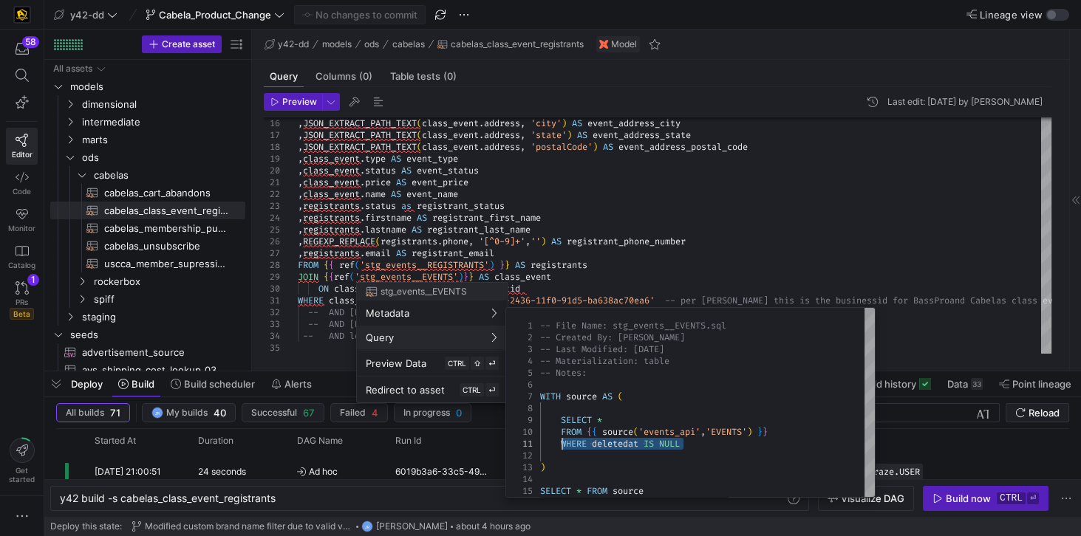
drag, startPoint x: 692, startPoint y: 445, endPoint x: 559, endPoint y: 444, distance: 133.7
click at [559, 444] on div "-- File Name: stg_events__EVENTS.sql -- Created By: Bret Harvestine -- Last Mod…" at bounding box center [707, 402] width 335 height 189
drag, startPoint x: 567, startPoint y: 443, endPoint x: 716, endPoint y: 454, distance: 148.9
click at [716, 454] on div "-- File Name: stg_events__EVENTS.sql -- Created By: Bret Harvestine -- Last Mod…" at bounding box center [707, 402] width 335 height 189
drag, startPoint x: 698, startPoint y: 442, endPoint x: 560, endPoint y: 441, distance: 138.2
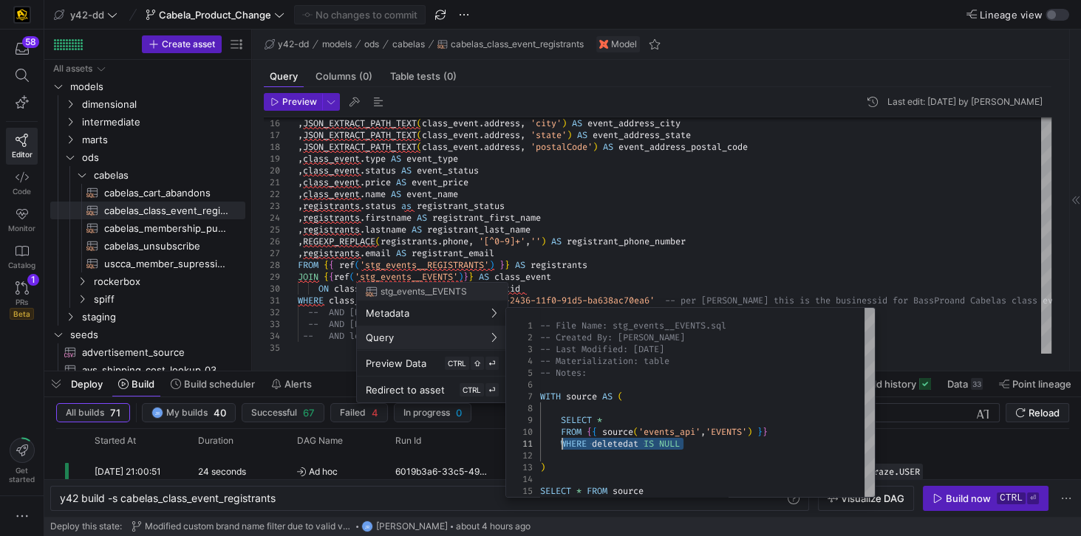
click at [560, 441] on div "-- File Name: stg_events__EVENTS.sql -- Created By: Bret Harvestine -- Last Mod…" at bounding box center [707, 402] width 335 height 189
type textarea "-- File Name: stg_events__EVENTS.sql -- Created By: Bret Harvestine -- Last Mod…"
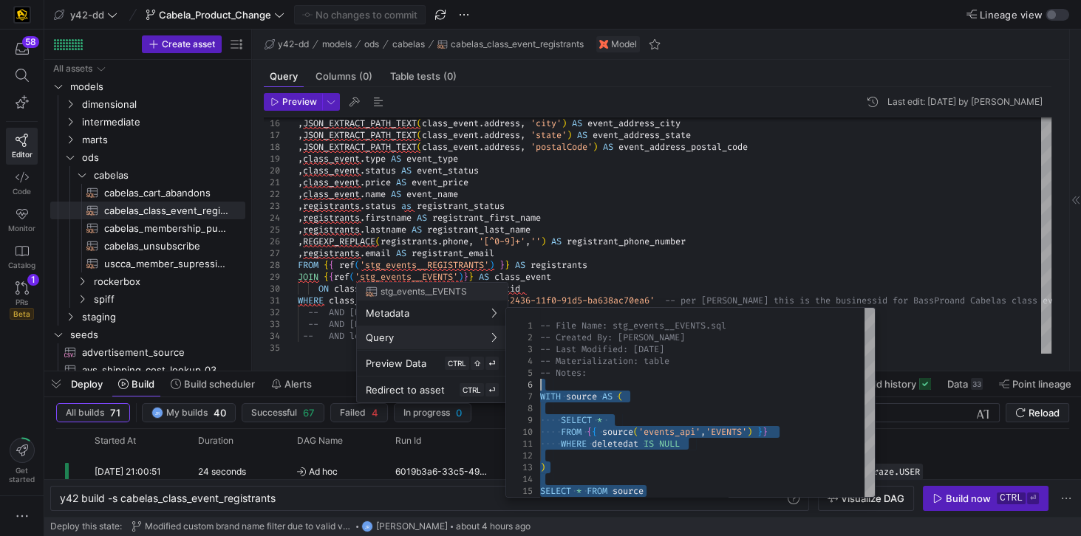
drag, startPoint x: 666, startPoint y: 491, endPoint x: 541, endPoint y: 389, distance: 161.2
click at [541, 389] on div "-- File Name: stg_events__EVENTS.sql -- Created By: Bret Harvestine -- Last Mod…" at bounding box center [707, 402] width 335 height 189
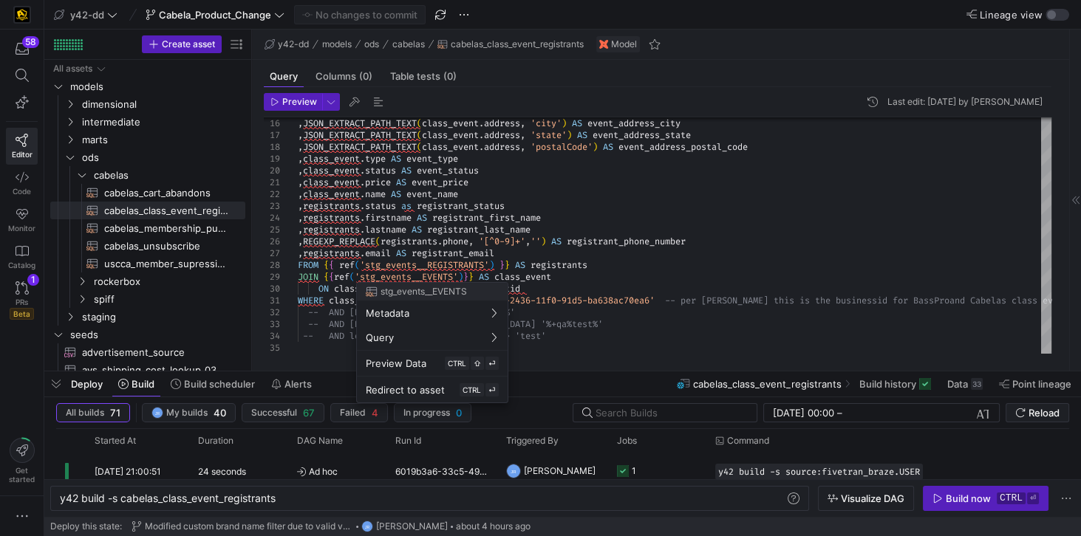
click at [627, 292] on div at bounding box center [540, 268] width 1081 height 536
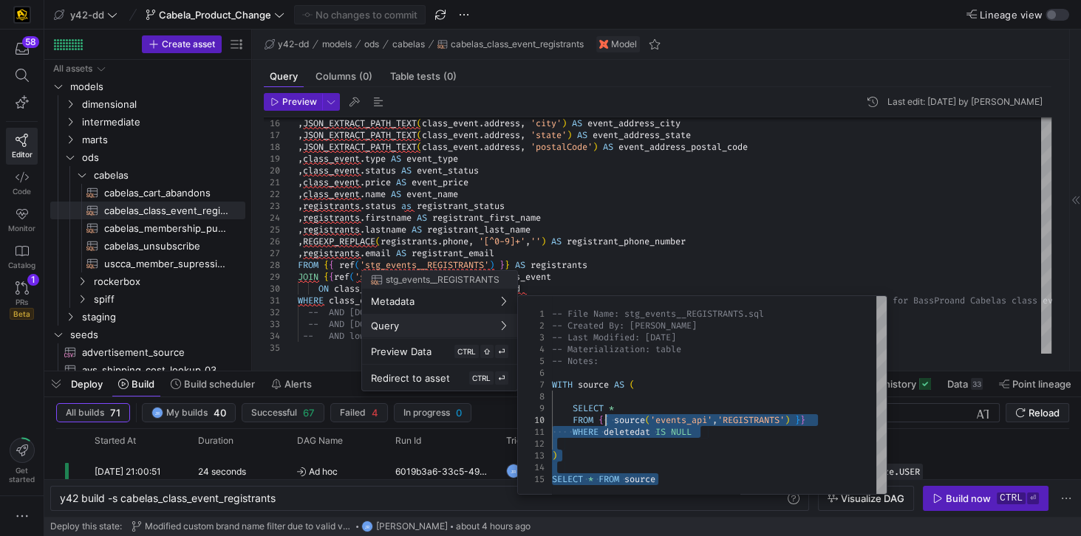
type textarea "-- File Name: stg_events__REGISTRANTS.sql -- Created By: Bret Harvestine -- Las…"
drag, startPoint x: 670, startPoint y: 482, endPoint x: 548, endPoint y: 376, distance: 161.3
click at [552, 376] on div "-- File Name: stg_events__REGISTRANTS.sql -- Created By: Bret Harvestine -- Las…" at bounding box center [719, 395] width 335 height 198
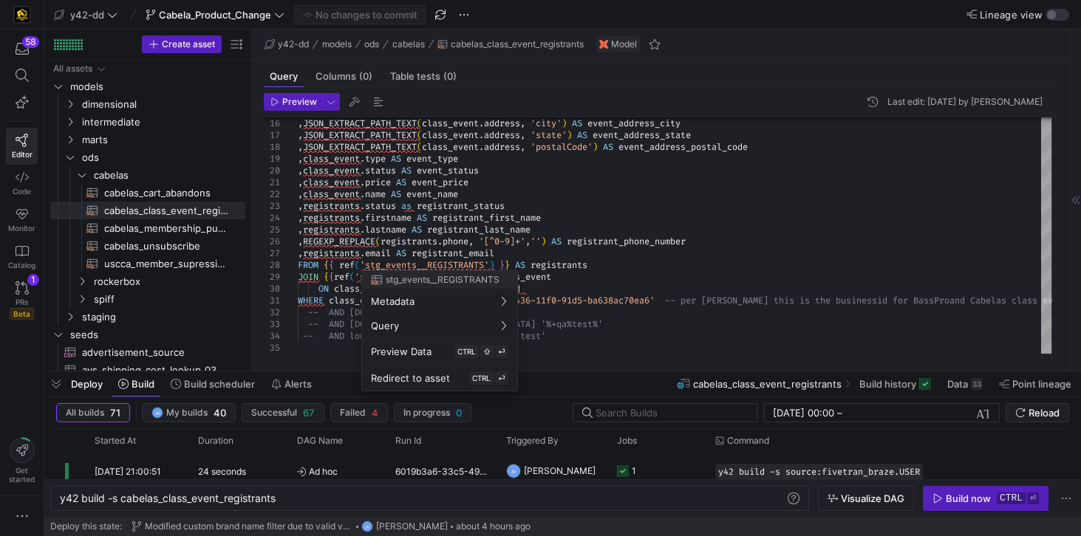
click at [646, 229] on div at bounding box center [540, 268] width 1081 height 536
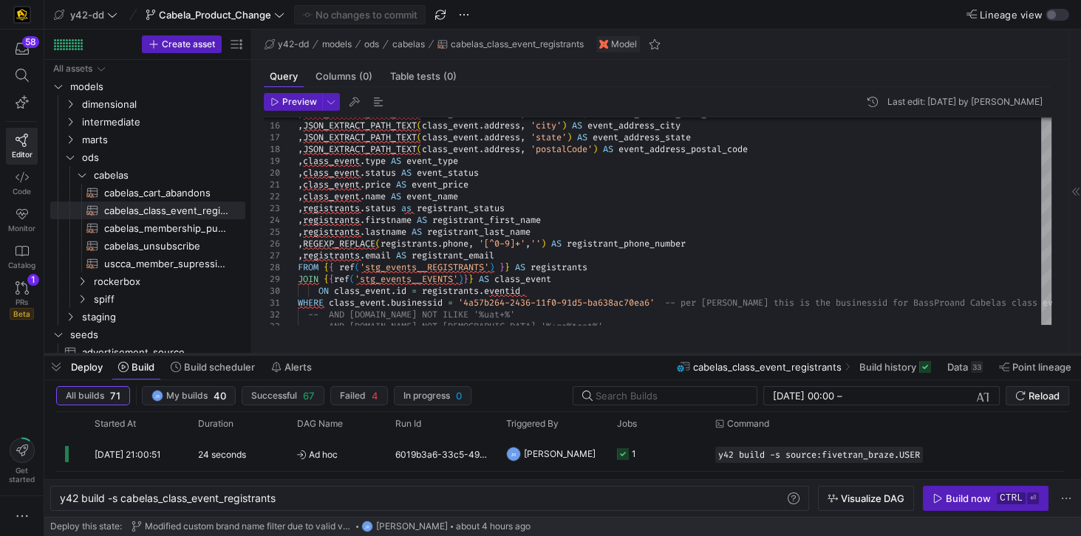
drag, startPoint x: 624, startPoint y: 371, endPoint x: 630, endPoint y: 354, distance: 18.2
click at [630, 354] on div at bounding box center [562, 355] width 1037 height 6
click at [157, 248] on span "cabelas_unsubscribe​​​​​​​​​​" at bounding box center [166, 246] width 124 height 17
type textarea "y42 build -s cabelas_unsubscribe"
type textarea "-- File Name: cabelas_unsubscribe.sql -- Created By: Jess Rabida -- Last Modifi…"
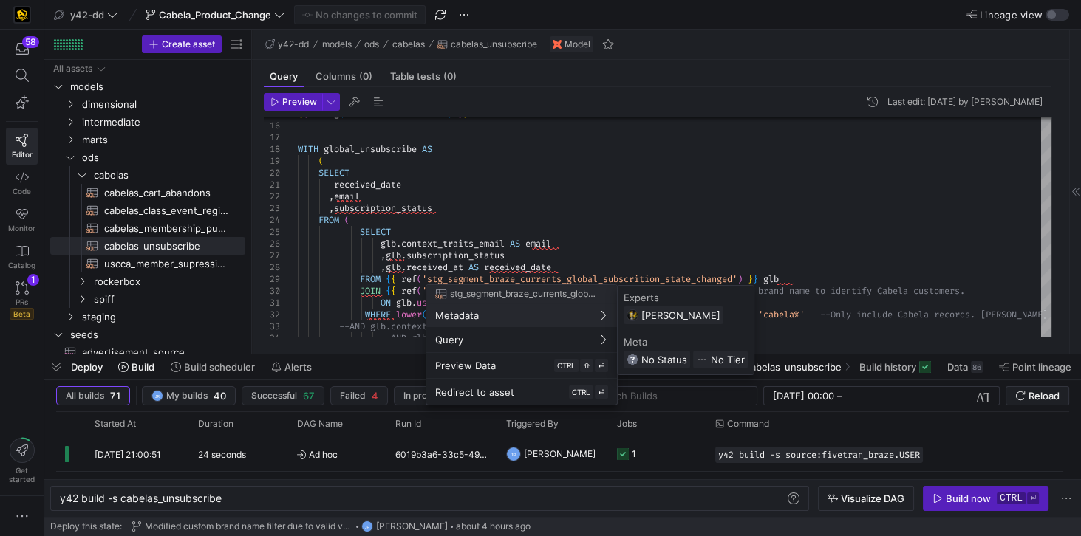
click at [614, 208] on div at bounding box center [540, 268] width 1081 height 536
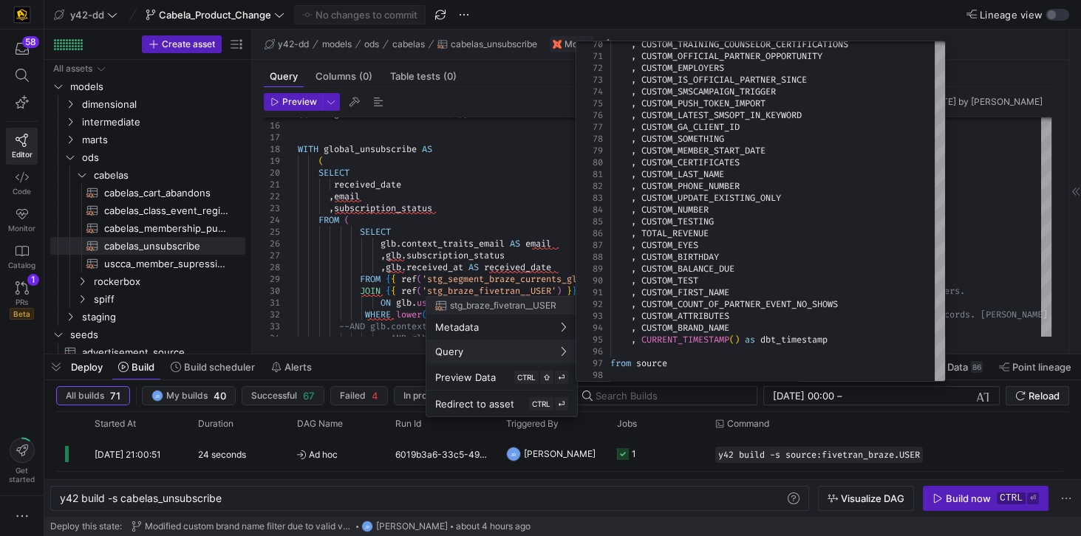
click at [460, 192] on div at bounding box center [540, 268] width 1081 height 536
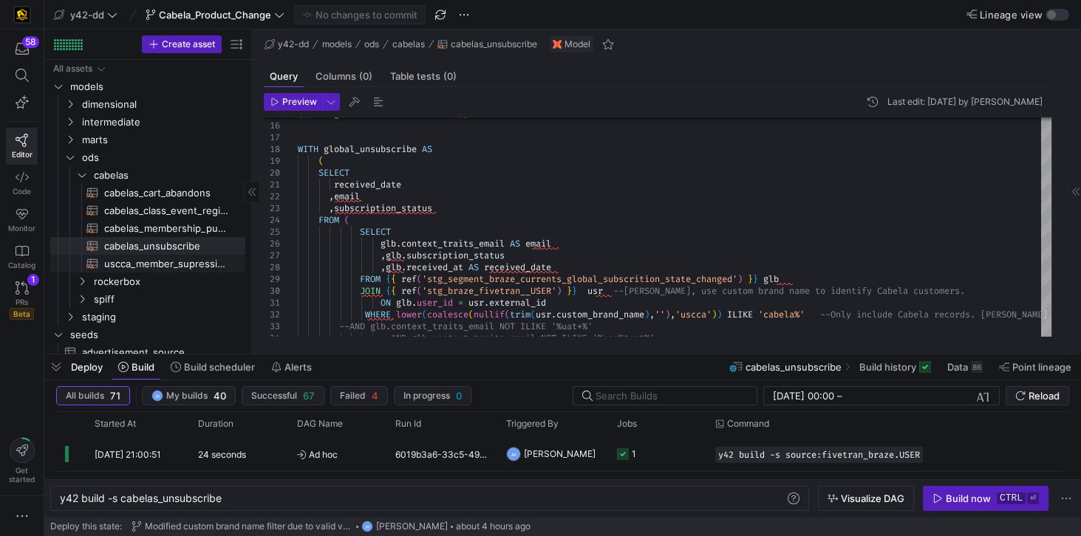
click at [154, 265] on span "uscca_member_supression​​​​​​​​​​" at bounding box center [166, 264] width 124 height 17
type textarea "y42 build -s uscca_member_supression"
type textarea "-- File Name: uscca_member_supression.sql -- Created By: Jes Rabida -- Last Mod…"
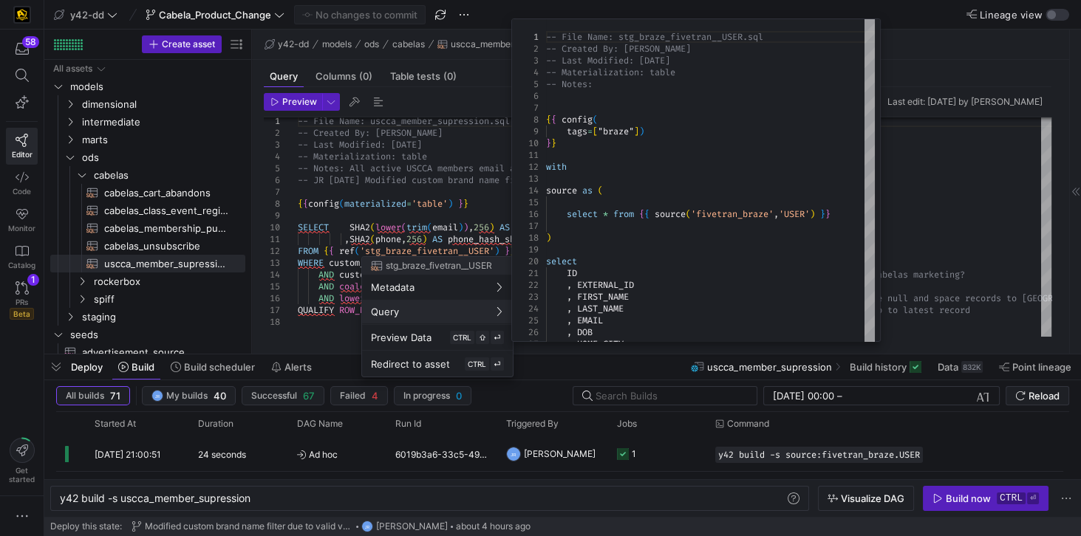
click at [388, 187] on div at bounding box center [540, 268] width 1081 height 536
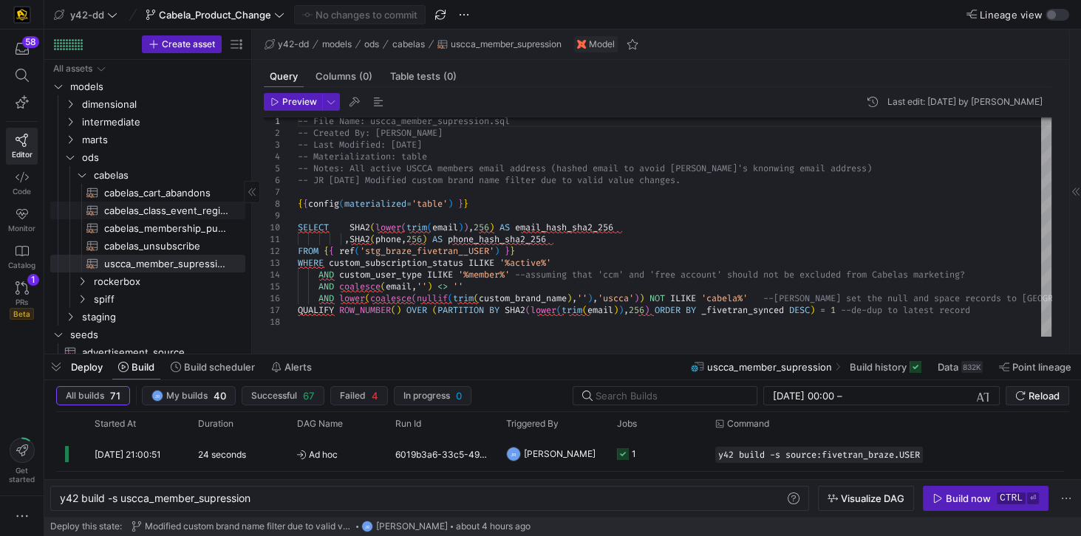
click at [160, 210] on span "cabelas_class_event_registrants​​​​​​​​​​" at bounding box center [166, 210] width 124 height 17
type textarea "y42 build -s cabelas_class_event_registrants"
type textarea "-- File Name: cabelas_class_event_registrants.sql -- Created By: Jess Rabida --…"
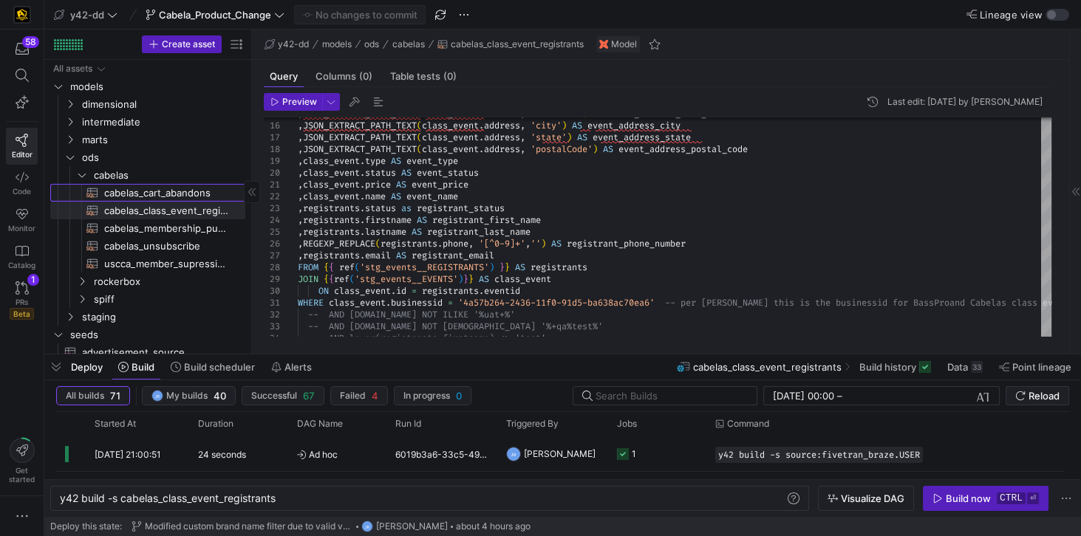
click at [163, 193] on span "cabelas_cart_abandons​​​​​​​​​​" at bounding box center [166, 193] width 124 height 17
type textarea "y42 build -s cabelas_cart_abandons"
type textarea "-- File Name: cabelas_cart_abandons.sql -- Created By: Jess Rabida -- Last Modi…"
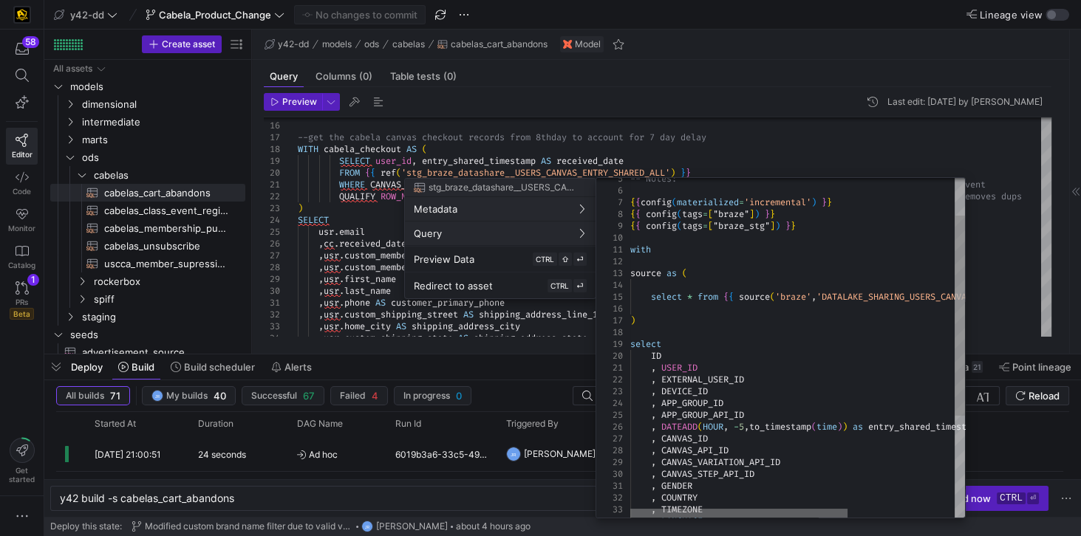
click at [633, 509] on div at bounding box center [738, 513] width 217 height 9
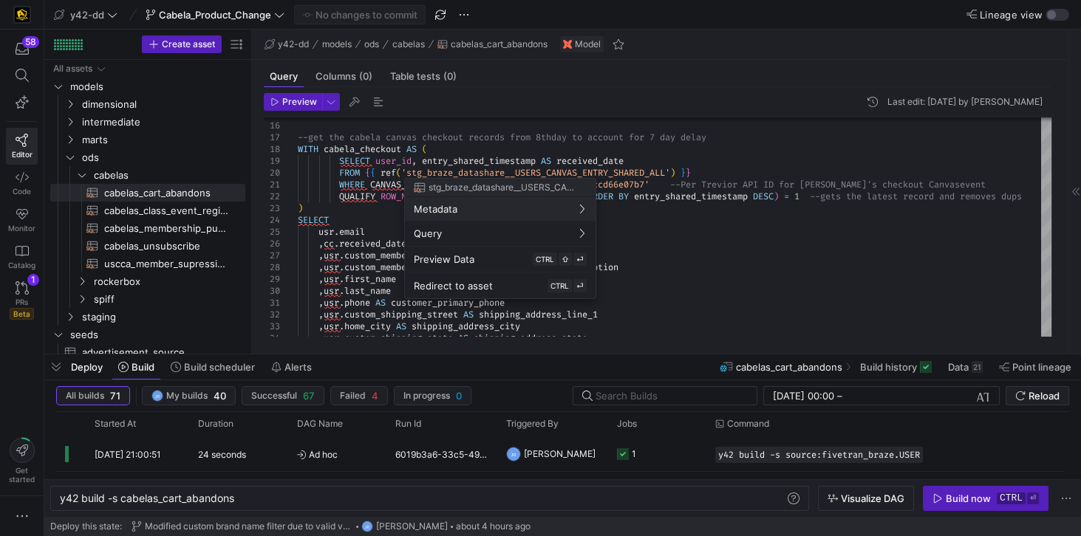
click at [349, 189] on div at bounding box center [540, 268] width 1081 height 536
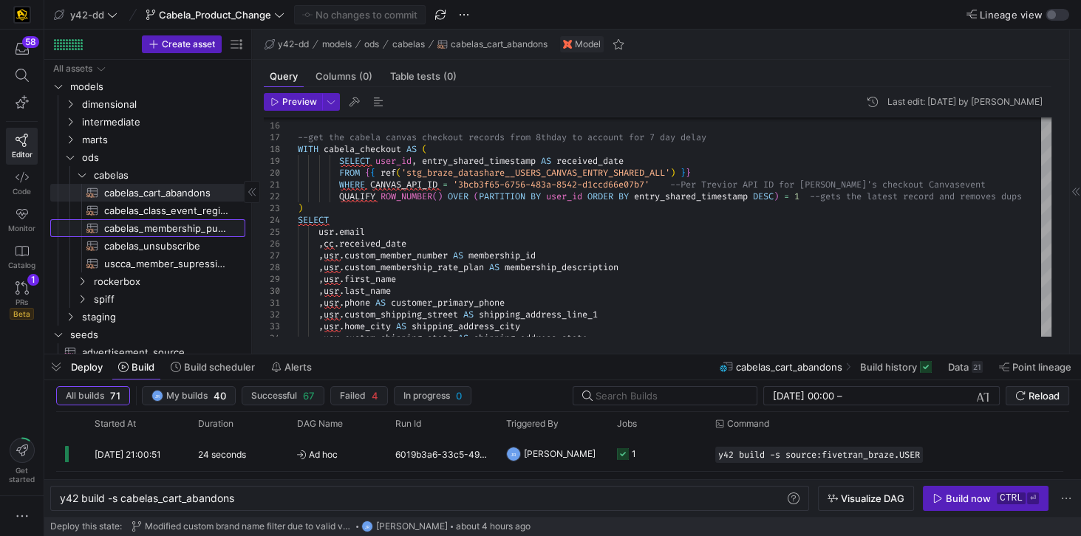
click at [185, 226] on span "cabelas_membership_purchase​​​​​​​​​​" at bounding box center [166, 228] width 124 height 17
type textarea "y42 build -s cabelas_membership_purchase"
type textarea "-- File Name: cabelas_membership_purchase.sql -- Created By: Jess Rabida -- Las…"
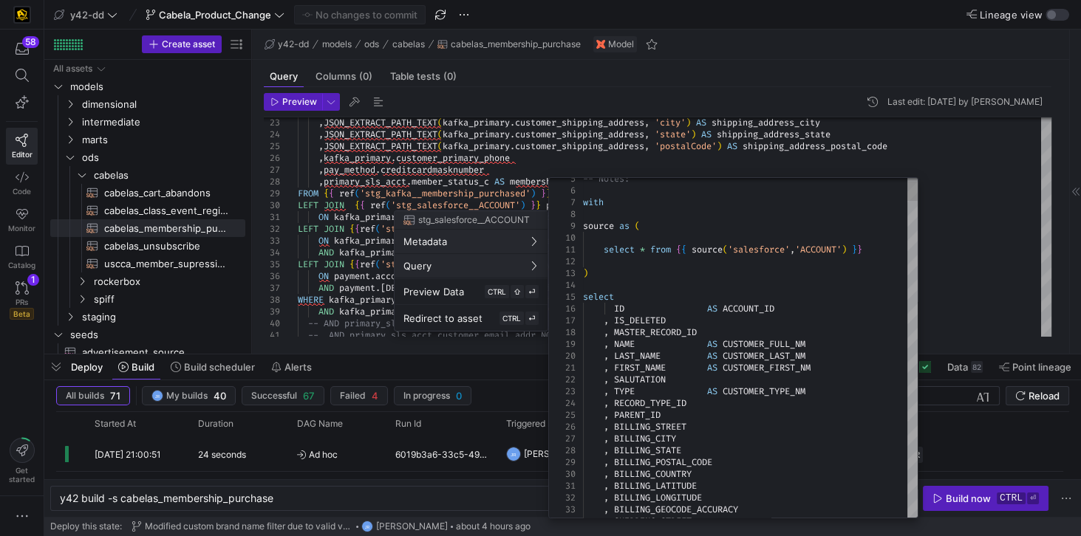
type textarea "select * from {{ source('salesforce','ACCOUNT') }} ) select ID AS ACCOUNT_ID , …"
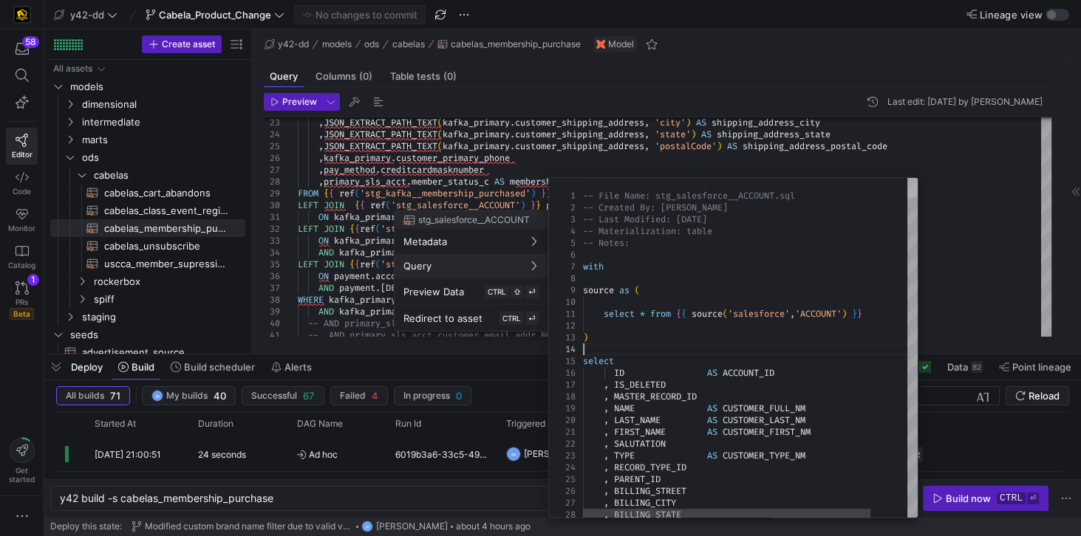
click at [912, 187] on div at bounding box center [912, 187] width 10 height 19
click at [736, 157] on div at bounding box center [540, 268] width 1081 height 536
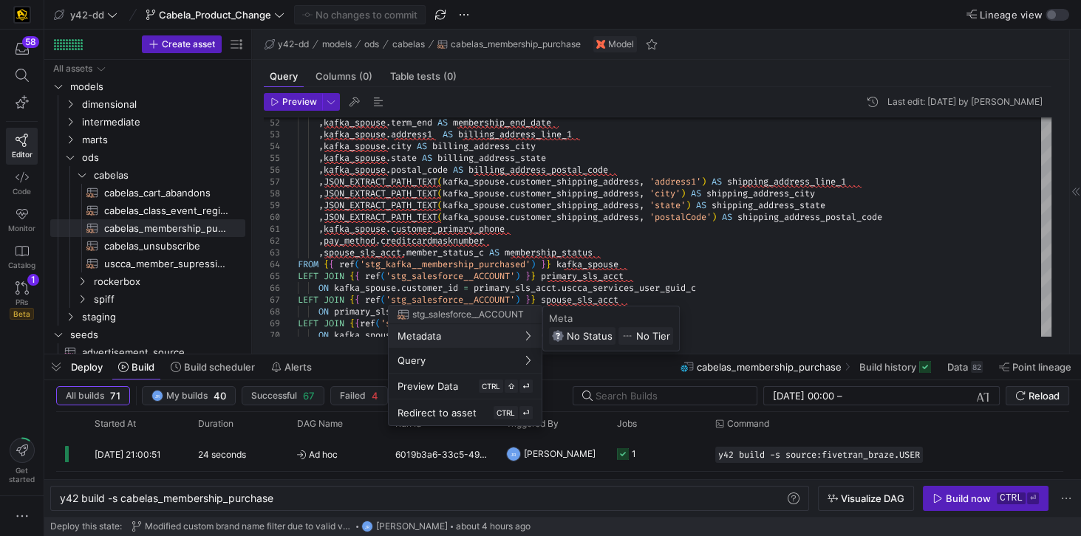
click at [588, 237] on div at bounding box center [540, 268] width 1081 height 536
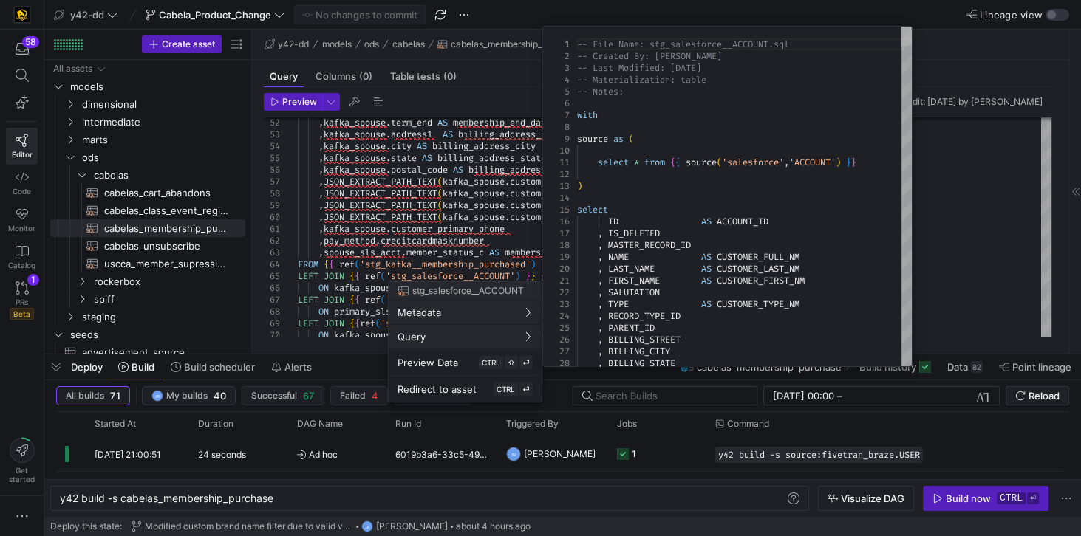
click at [912, 27] on div at bounding box center [906, 36] width 10 height 19
click at [509, 243] on div at bounding box center [540, 268] width 1081 height 536
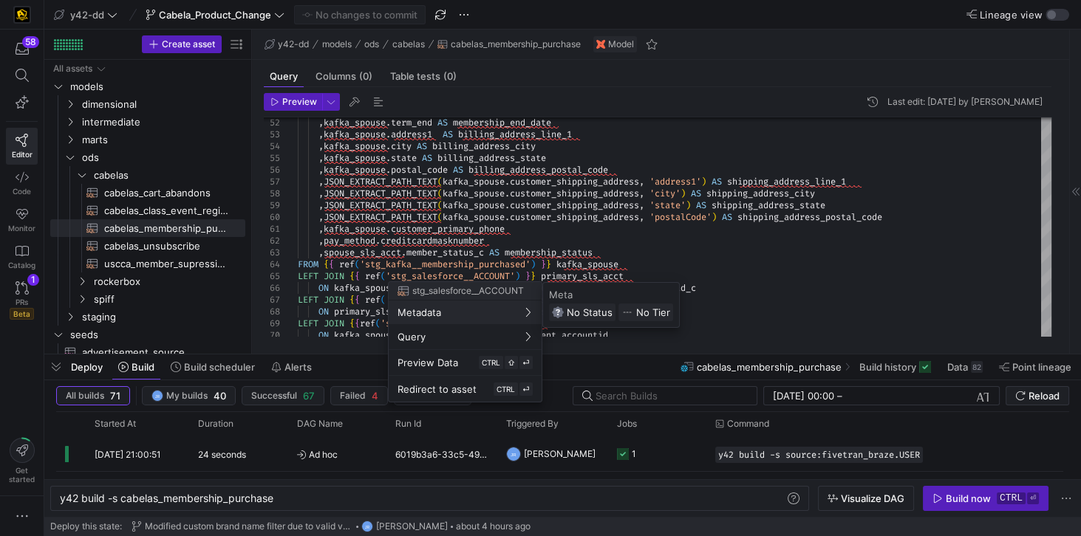
click at [554, 219] on div at bounding box center [540, 268] width 1081 height 536
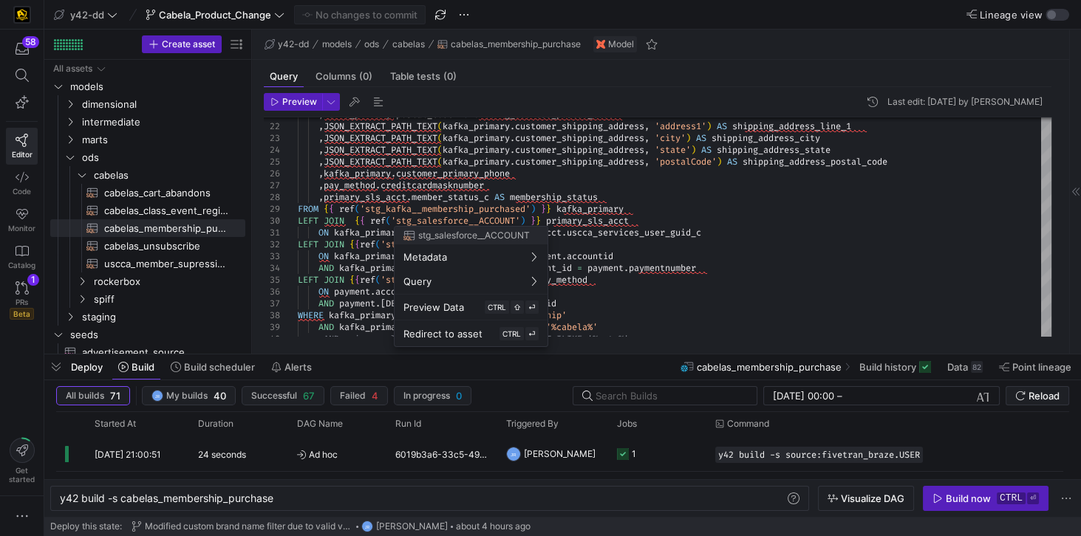
click at [732, 232] on div at bounding box center [540, 268] width 1081 height 536
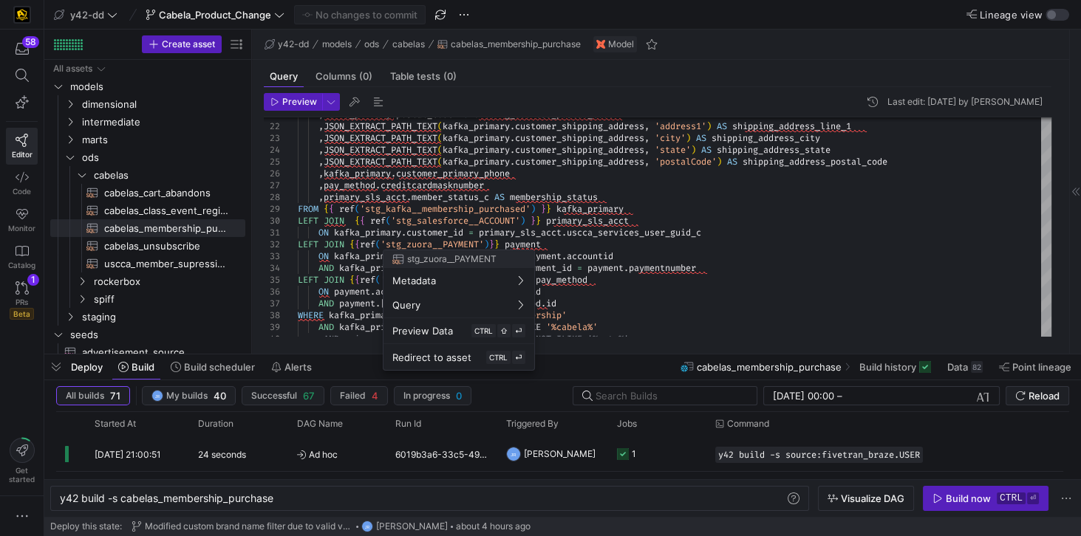
click at [726, 229] on div at bounding box center [540, 268] width 1081 height 536
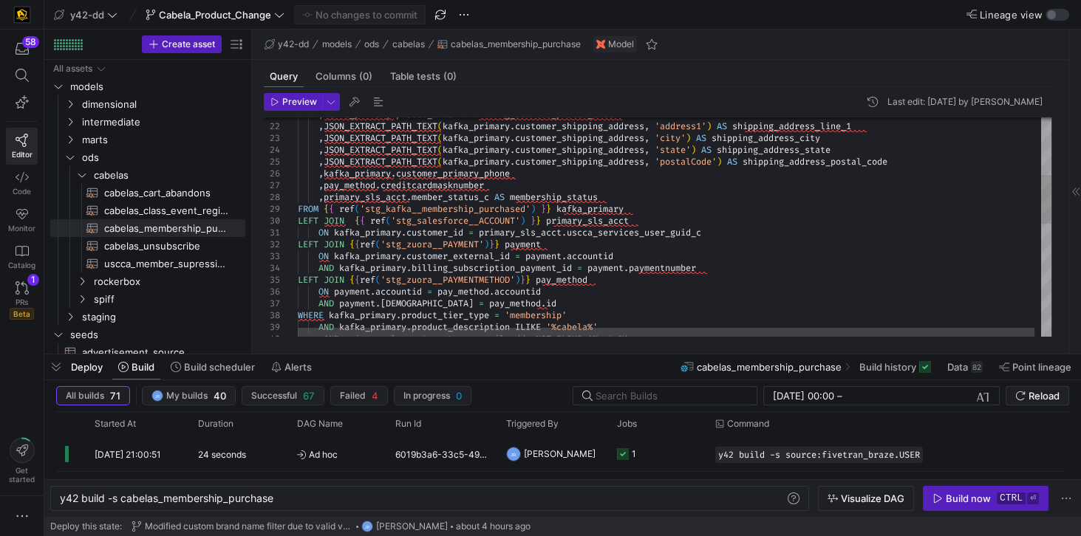
click at [722, 232] on div ", kafka_primary . postal_code AS billing_address_postal_code , JSON_EXTRACT_PAT…" at bounding box center [678, 349] width 760 height 978
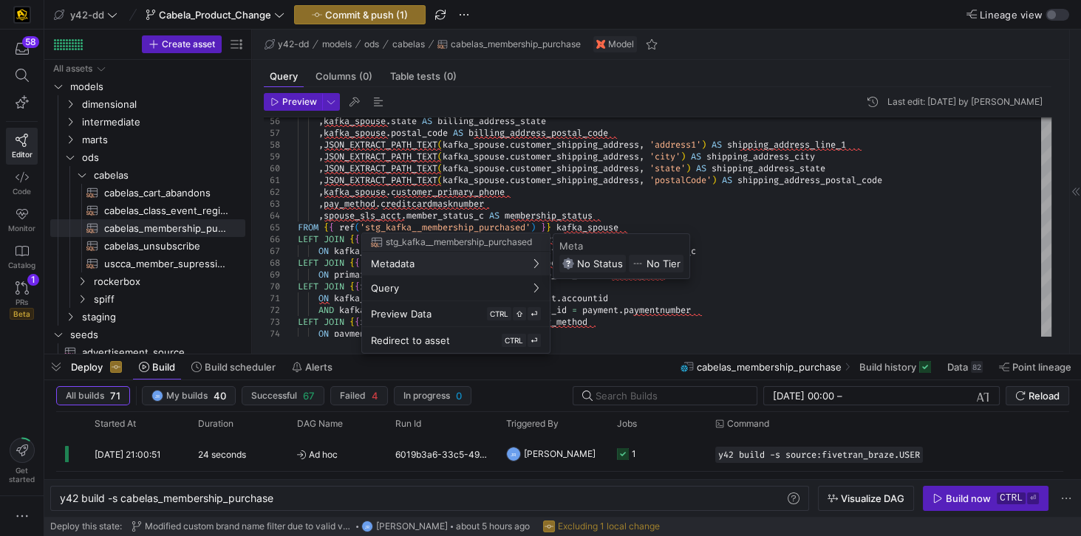
click at [765, 202] on div at bounding box center [540, 268] width 1081 height 536
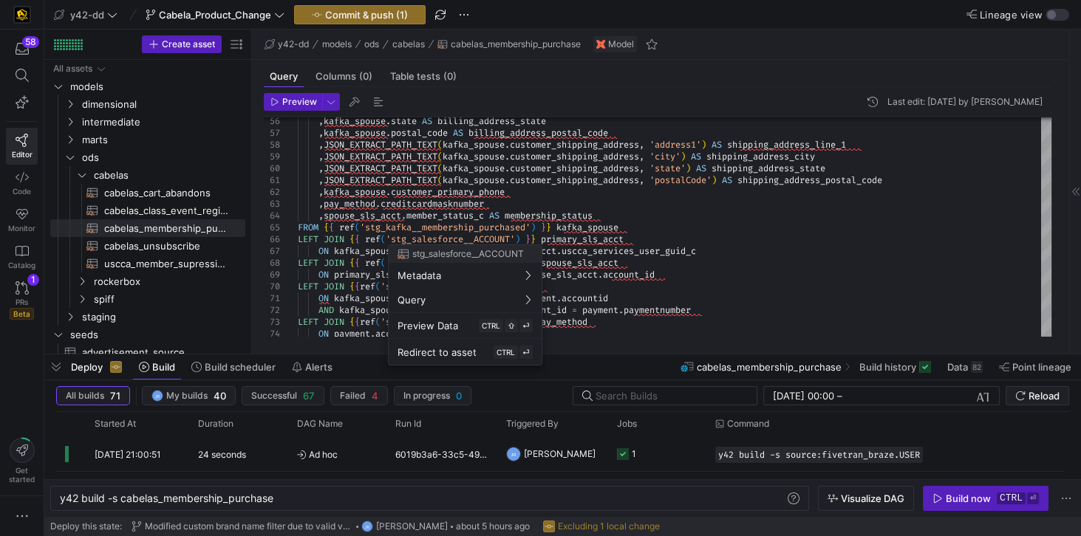
click at [711, 251] on div at bounding box center [540, 268] width 1081 height 536
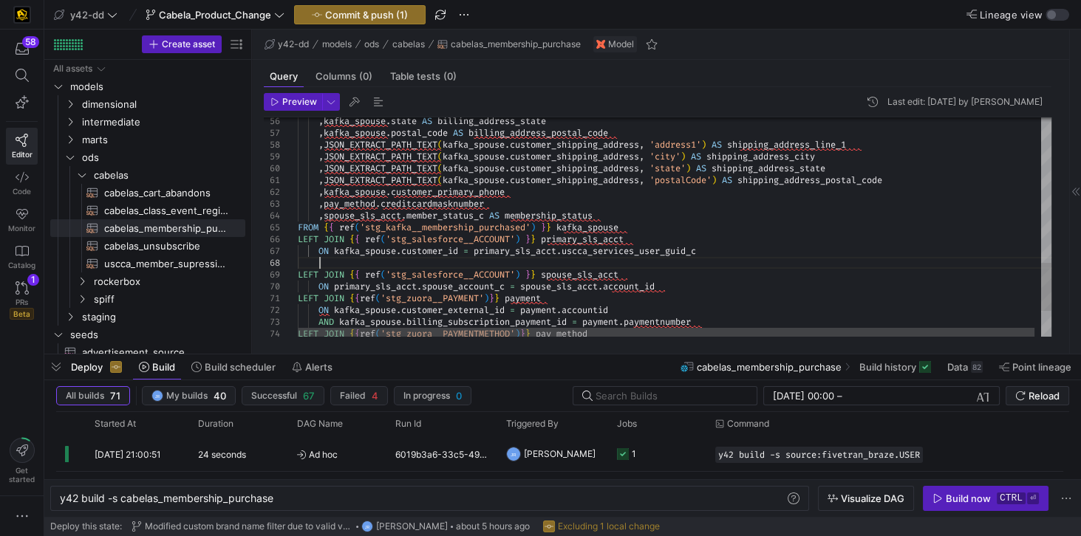
scroll to position [83, 21]
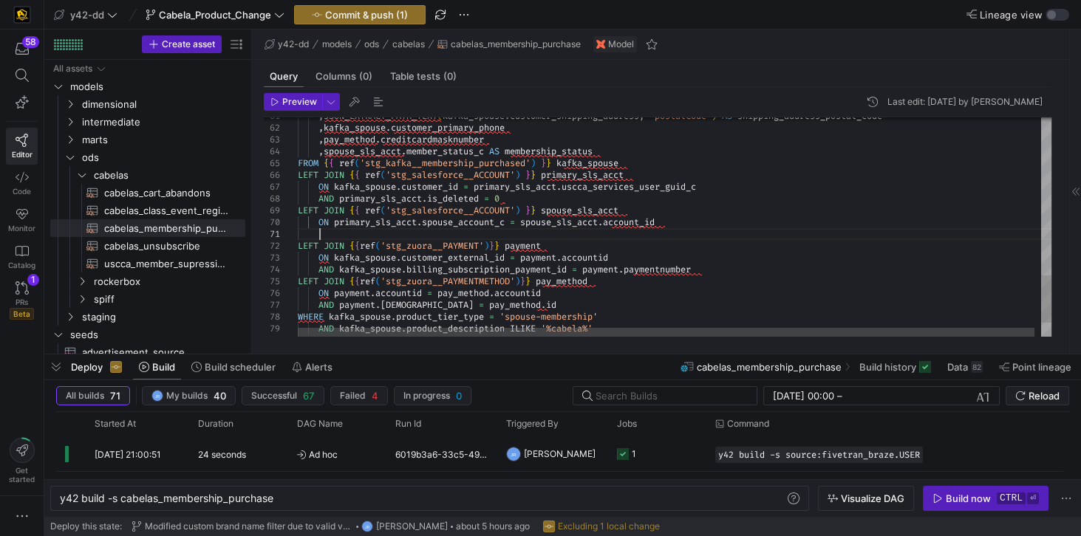
scroll to position [11, 21]
drag, startPoint x: 317, startPoint y: 232, endPoint x: 514, endPoint y: 235, distance: 197.3
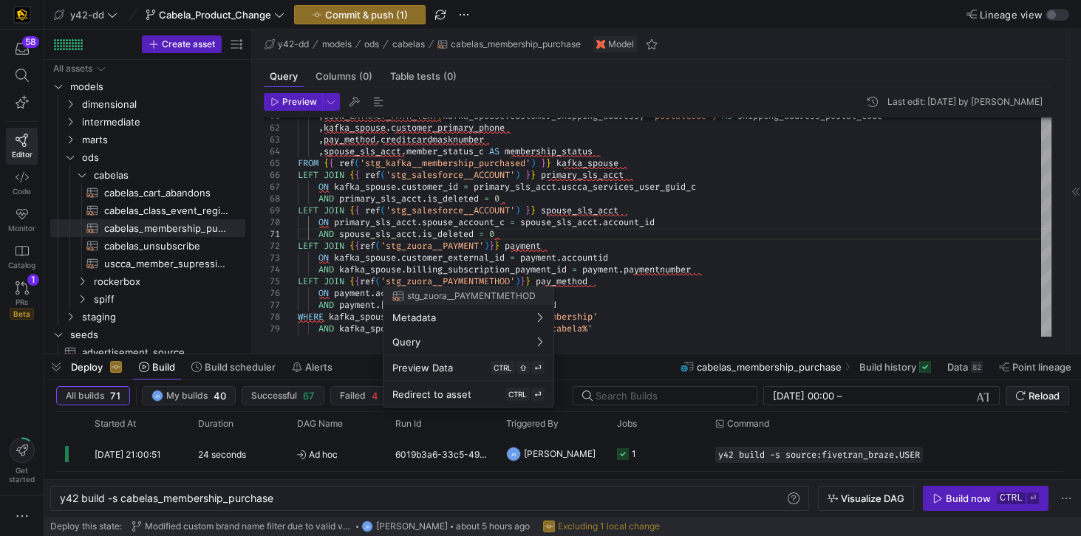
click at [719, 221] on div at bounding box center [540, 268] width 1081 height 536
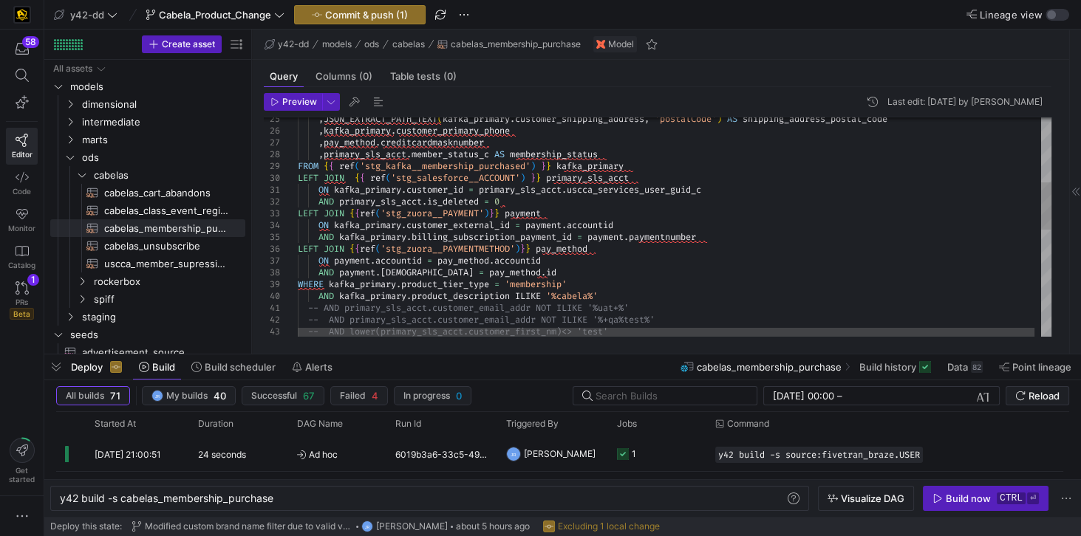
type textarea "ON kafka_primary.customer_id = primary_sls_acct.uscca_services_user_guid_c AND …"
click at [848, 205] on div "-- AND lower(primary_sls_acct.customer_first_nm) <> 'test' -- AND primary_sls_a…" at bounding box center [678, 325] width 760 height 1014
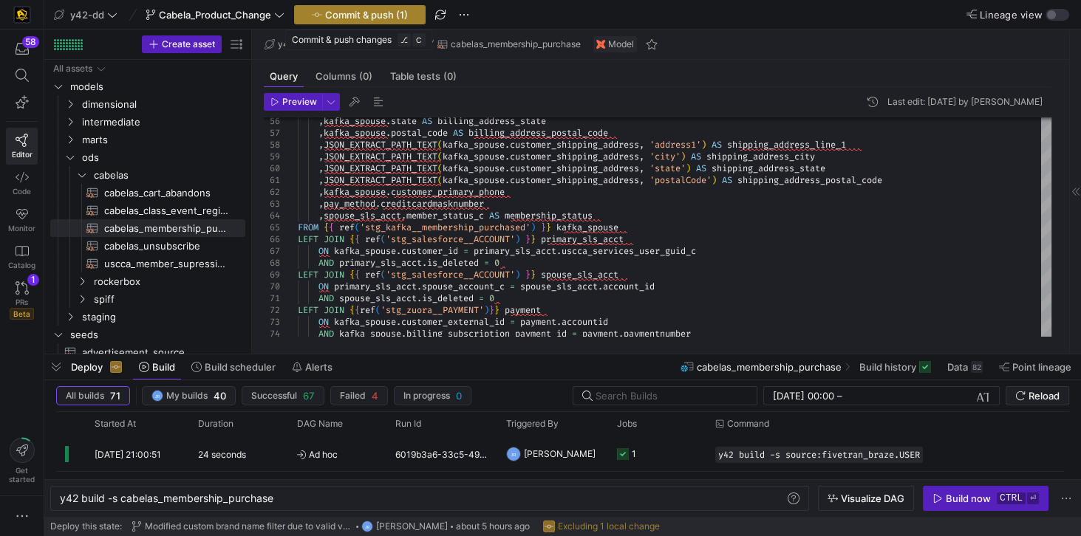
click at [327, 15] on span "Commit & push (1)" at bounding box center [366, 15] width 83 height 12
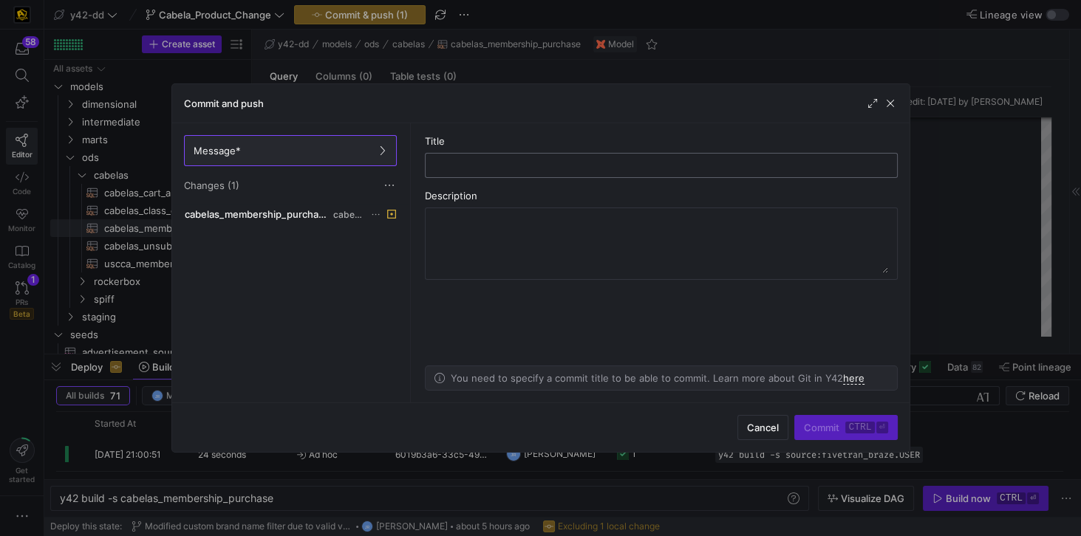
click at [480, 168] on input "text" at bounding box center [661, 166] width 448 height 12
drag, startPoint x: 674, startPoint y: 166, endPoint x: 423, endPoint y: 157, distance: 251.3
click at [423, 157] on as-split-area "Title Remove sales account soft deleted records Description You need to specify…" at bounding box center [661, 262] width 497 height 279
type input "Remove sales account soft deleted records"
click at [512, 236] on textarea at bounding box center [661, 243] width 454 height 59
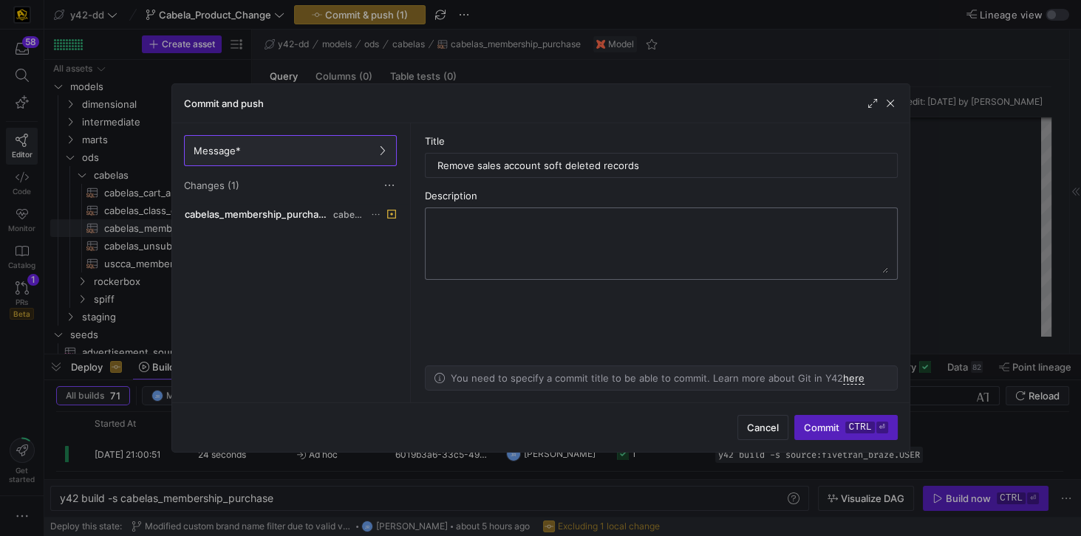
paste textarea "Remove sales account soft deleted records"
type textarea "Remove sales account soft deleted records"
click at [649, 166] on input "Remove sales account soft deleted records" at bounding box center [661, 166] width 448 height 12
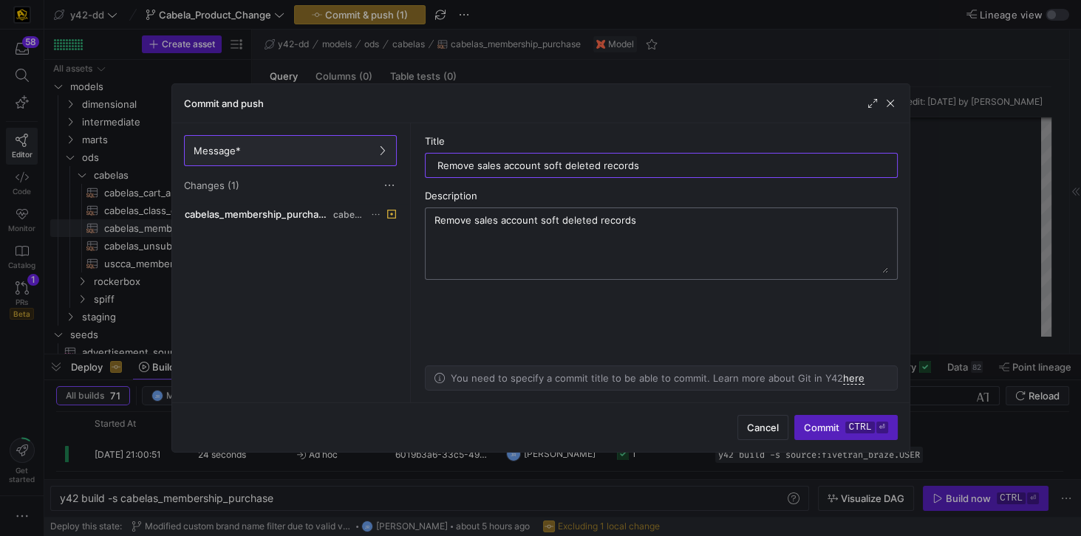
type input "Remove sales account soft deleted records"
click at [675, 249] on textarea "Remove sales account soft deleted records" at bounding box center [661, 243] width 454 height 59
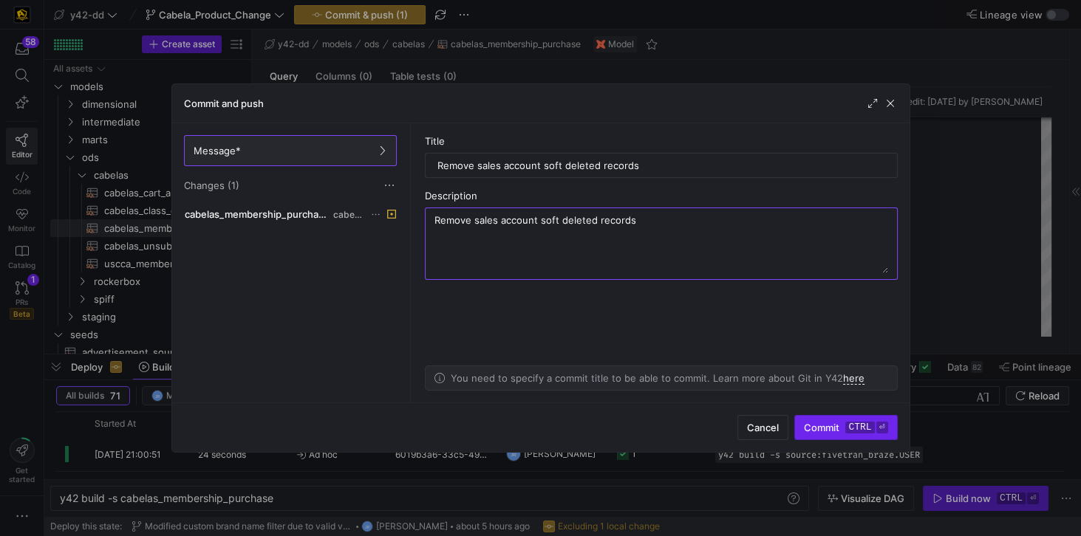
click at [831, 429] on span "Commit ctrl ⏎" at bounding box center [845, 428] width 83 height 12
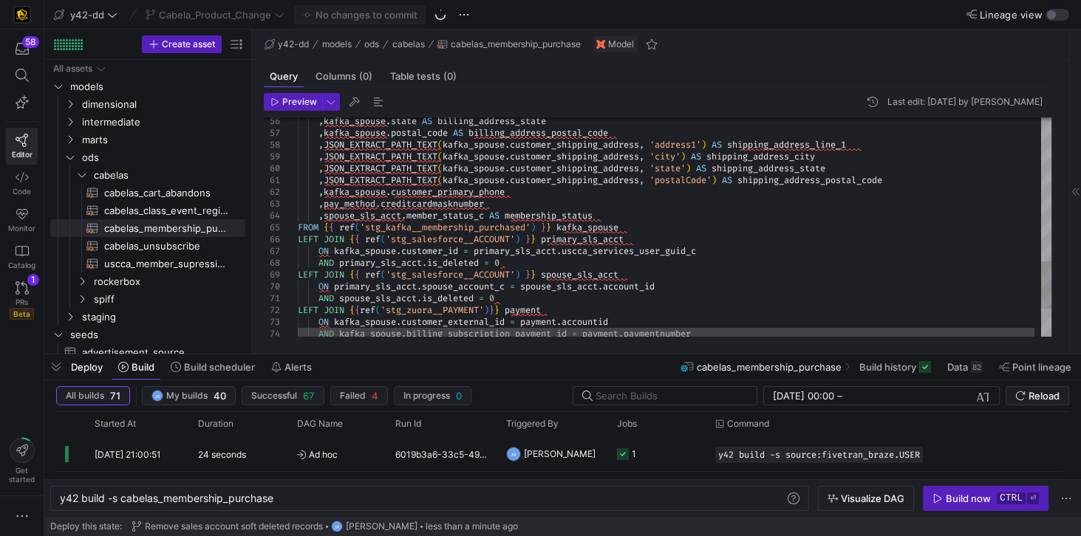
type textarea "TRACT_PATH_TEXT(kafka_spouse.customer_shipping_address, 'postalCode') AS shippi…"
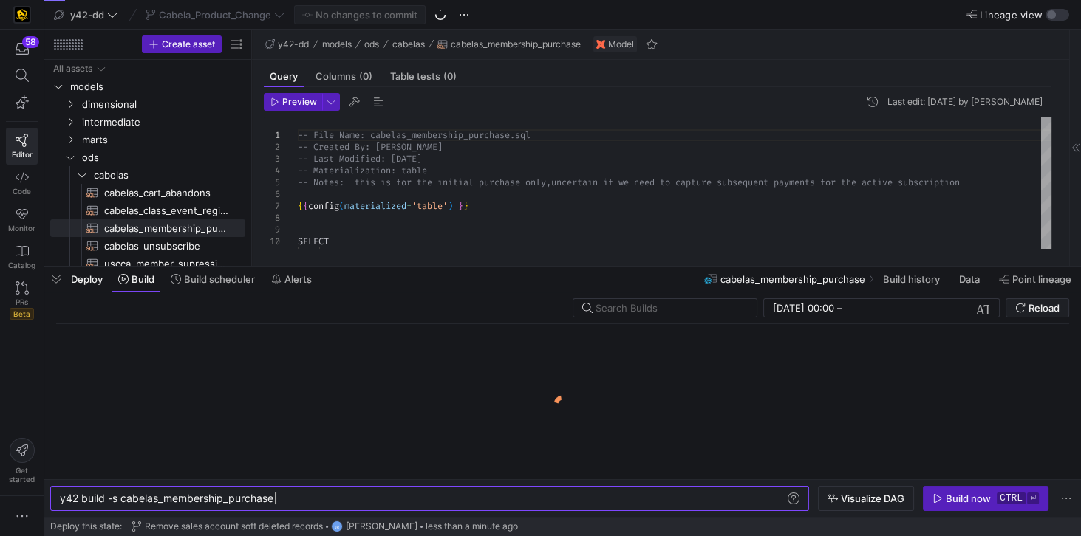
scroll to position [0, 214]
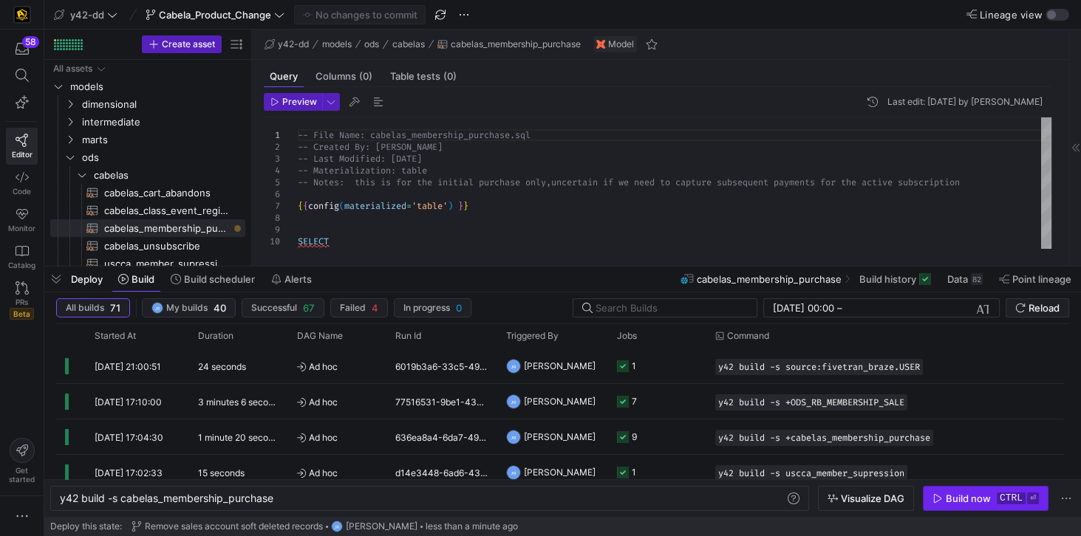
click at [953, 497] on div "Build now" at bounding box center [968, 499] width 45 height 12
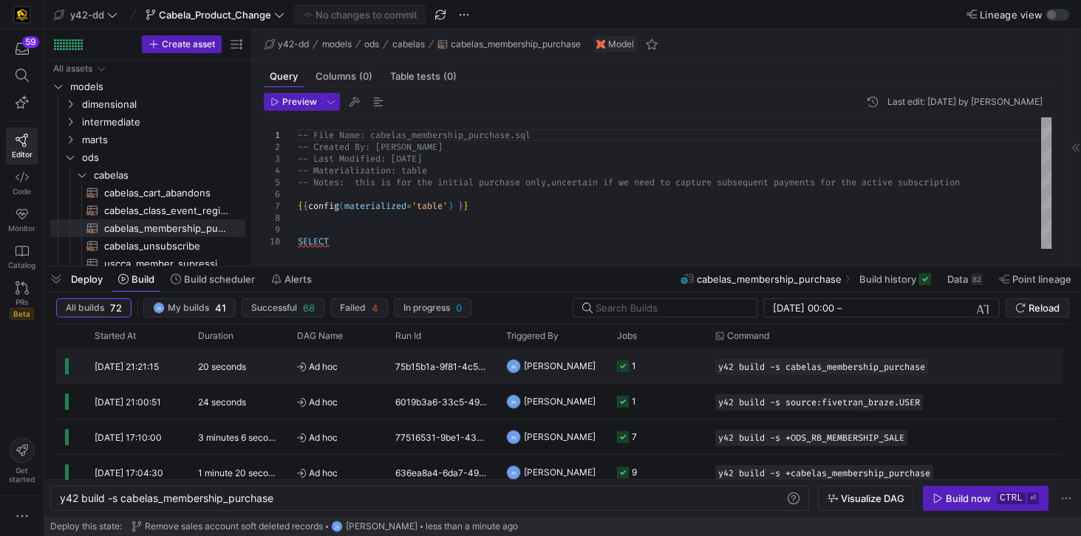
click at [205, 367] on y42-duration "20 seconds" at bounding box center [222, 366] width 48 height 11
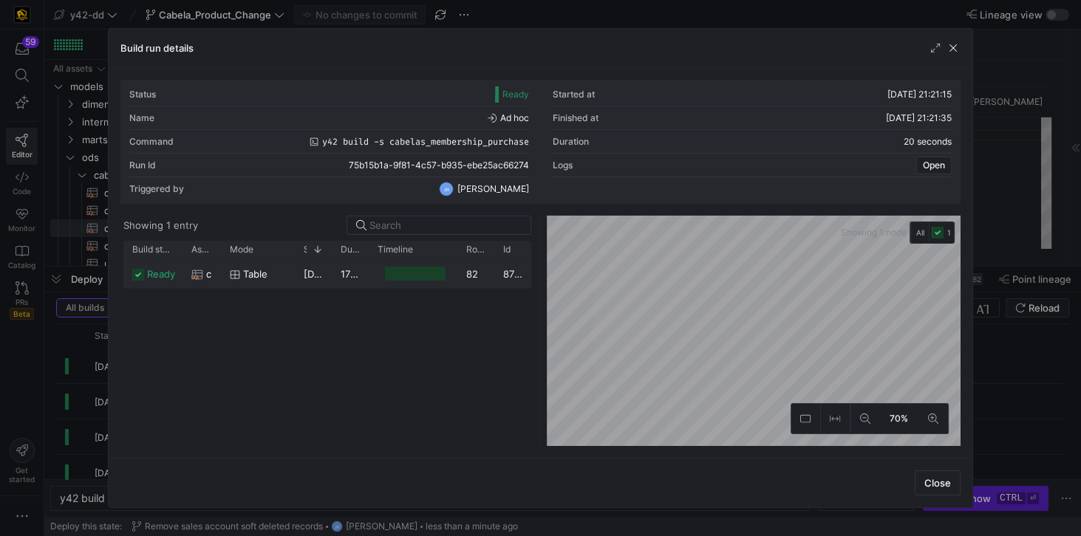
click at [199, 273] on icon at bounding box center [197, 275] width 12 height 12
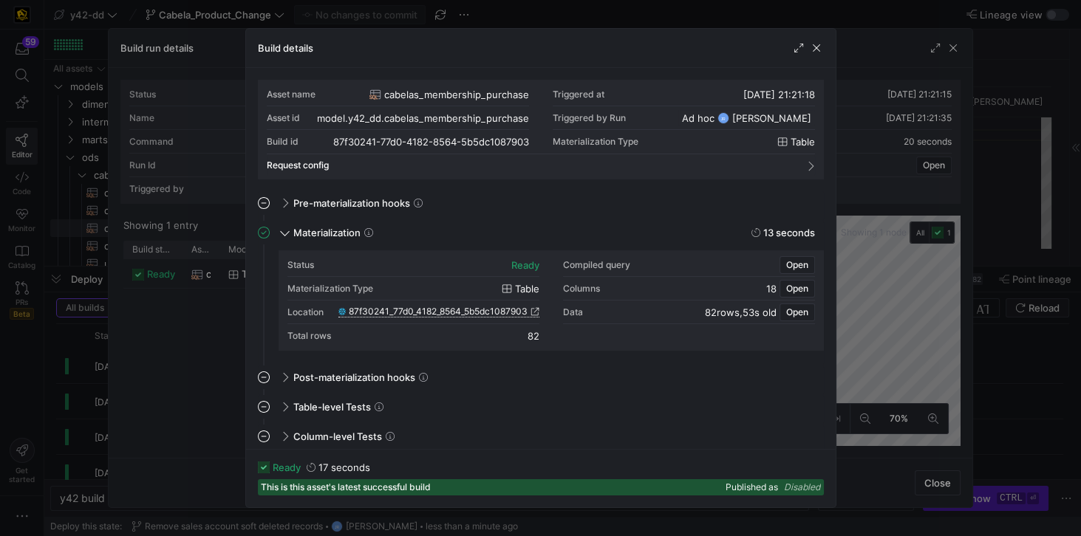
click at [463, 310] on span "87f30241_77d0_4182_8564_5b5dc1087903" at bounding box center [438, 312] width 179 height 10
click at [819, 47] on span "button" at bounding box center [816, 48] width 15 height 15
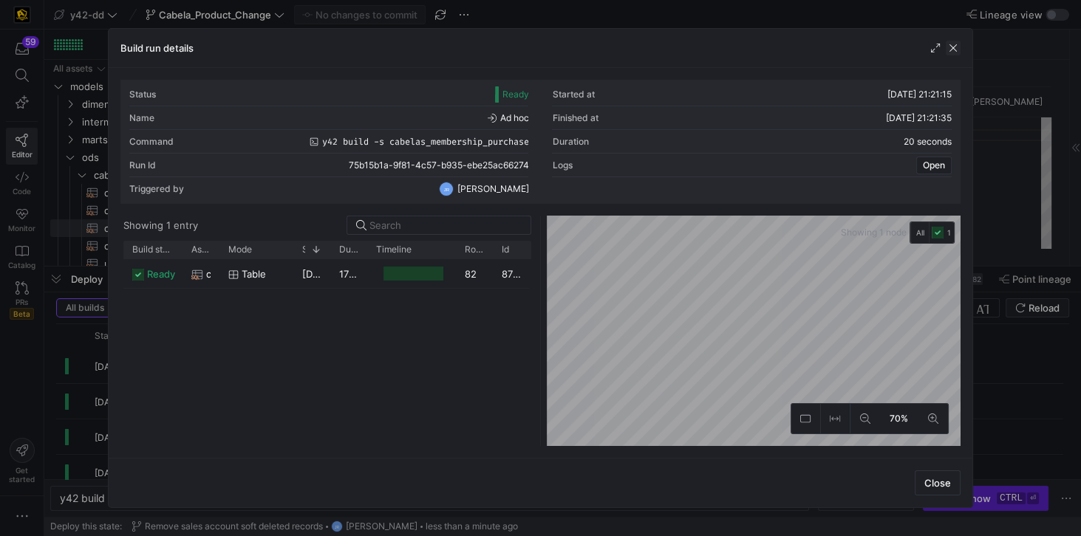
click at [950, 48] on span "button" at bounding box center [953, 48] width 15 height 15
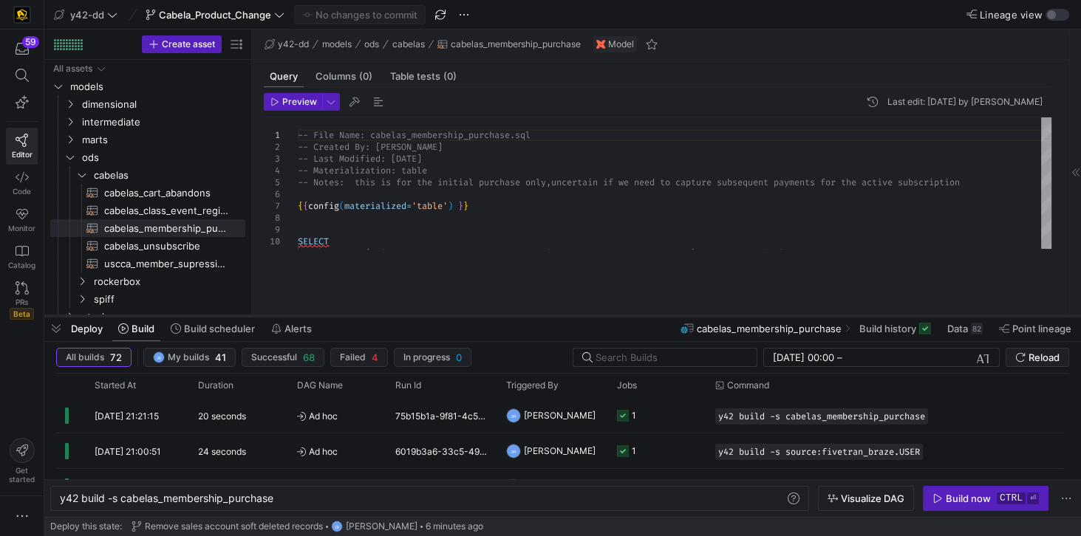
drag, startPoint x: 355, startPoint y: 267, endPoint x: 359, endPoint y: 317, distance: 49.6
click at [359, 317] on div at bounding box center [562, 316] width 1037 height 6
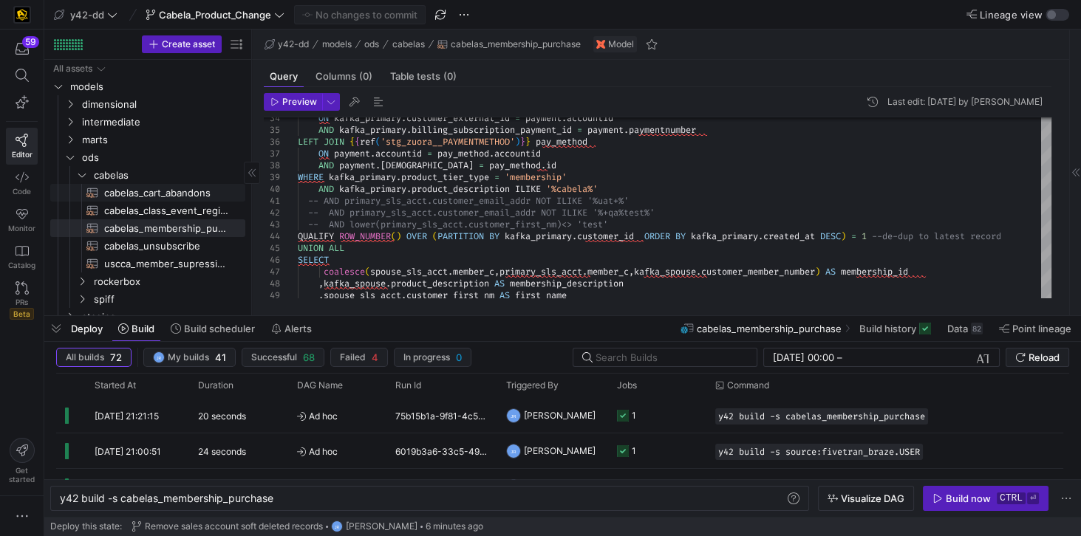
click at [168, 188] on span "cabelas_cart_abandons​​​​​​​​​​" at bounding box center [166, 193] width 124 height 17
type textarea "y42 build -s cabelas_cart_abandons"
type textarea "-- File Name: cabelas_cart_abandons.sql -- Created By: Jess Rabida -- Last Modi…"
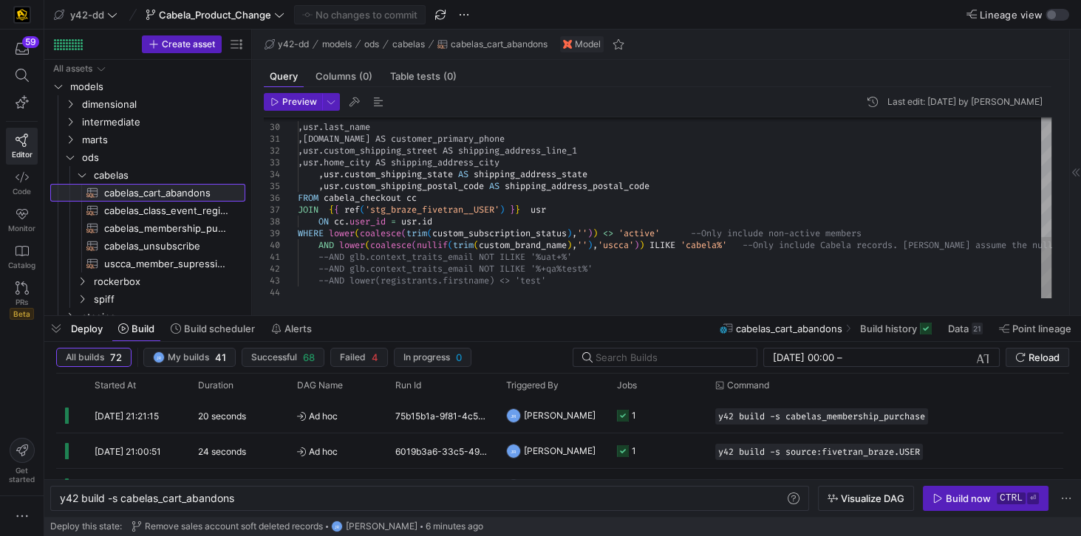
scroll to position [0, 175]
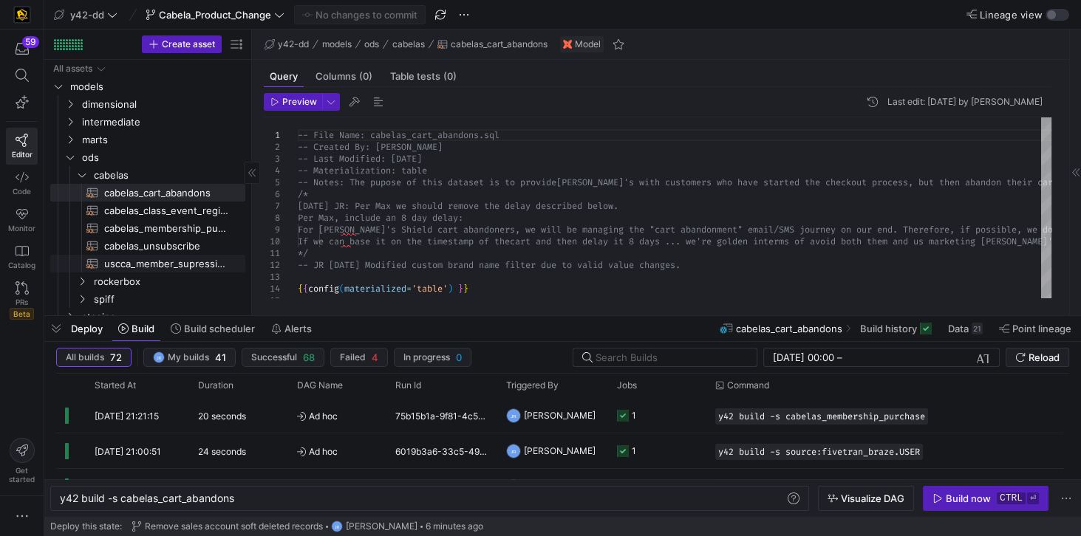
click at [158, 264] on span "uscca_member_supression​​​​​​​​​​" at bounding box center [166, 264] width 124 height 17
type textarea "y42 build -s uscca_member_supression"
type textarea "-- File Name: uscca_member_supression.sql -- Created By: Jes Rabida -- Last Mod…"
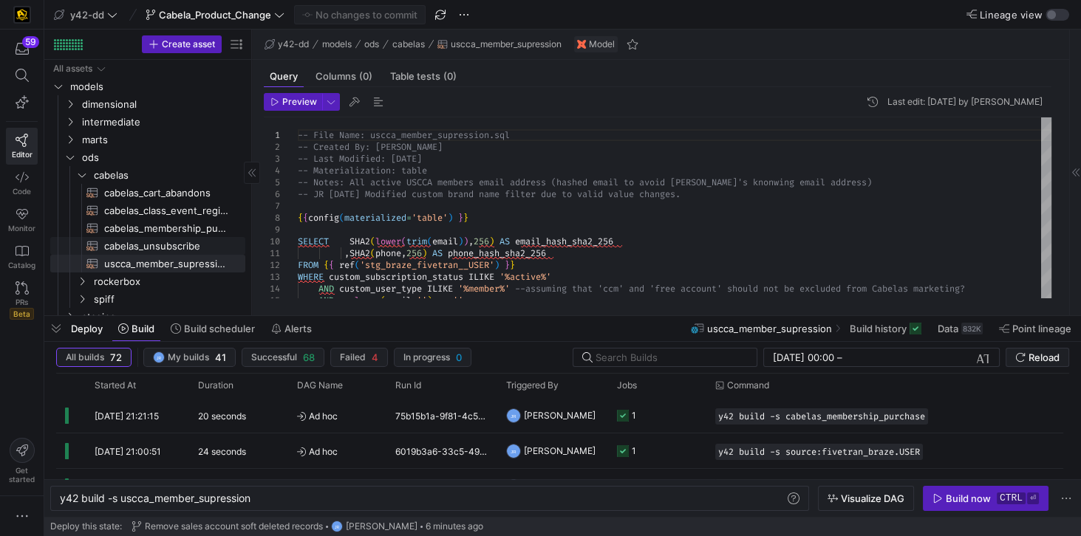
click at [157, 247] on span "cabelas_unsubscribe​​​​​​​​​​" at bounding box center [166, 246] width 124 height 17
type textarea "y42 build -s cabelas_unsubscribe"
type textarea "-- File Name: cabelas_unsubscribe.sql -- Created By: Jess Rabida -- Last Modifi…"
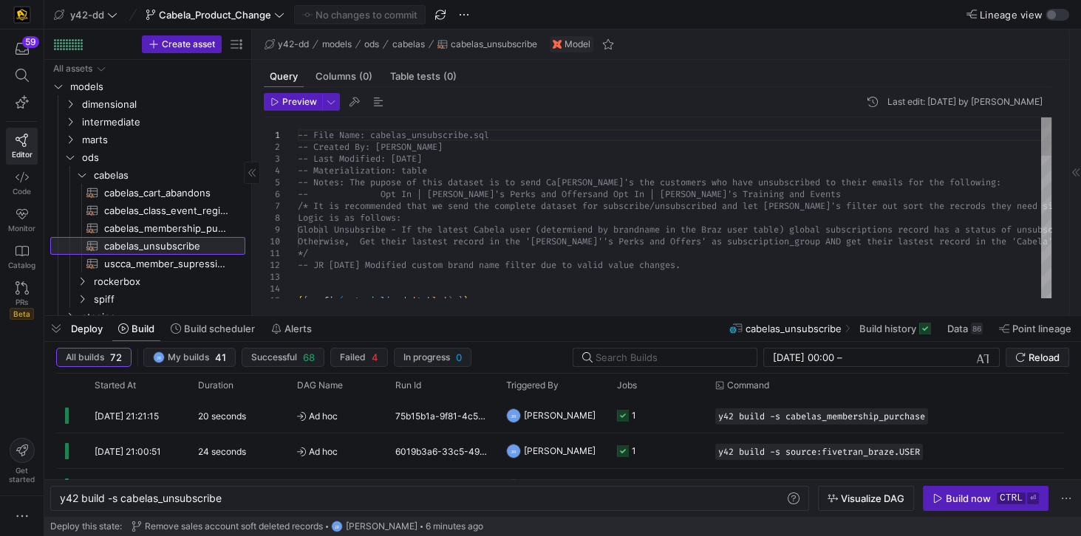
scroll to position [0, 163]
click at [160, 207] on span "cabelas_class_event_registrants​​​​​​​​​​" at bounding box center [166, 210] width 124 height 17
type textarea "y42 build -s cabelas_class_event_registrants"
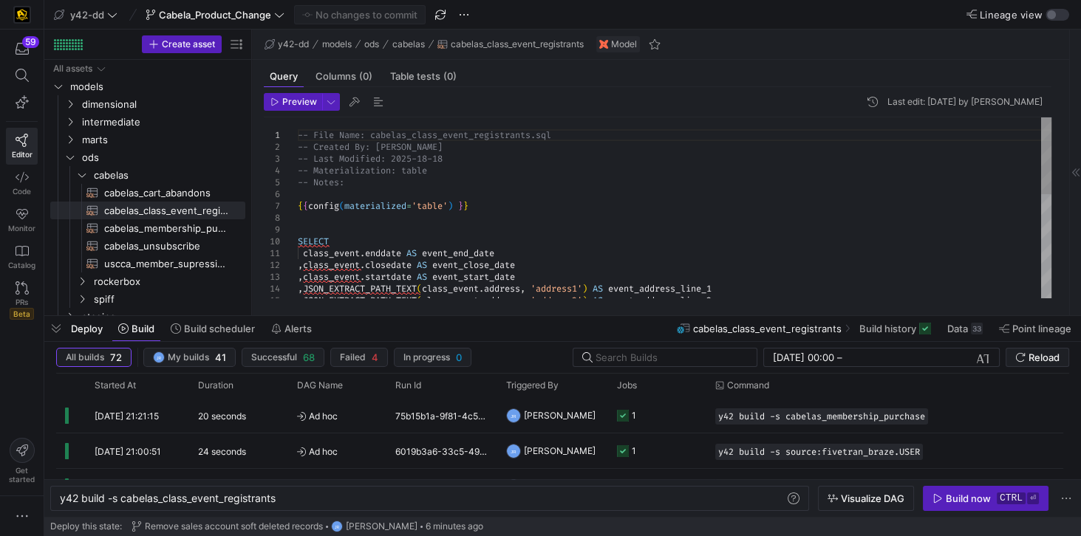
click at [356, 197] on div "-- File Name: cabelas_class_event_registrants.sql -- Created By: Jess Rabida --…" at bounding box center [675, 330] width 754 height 426
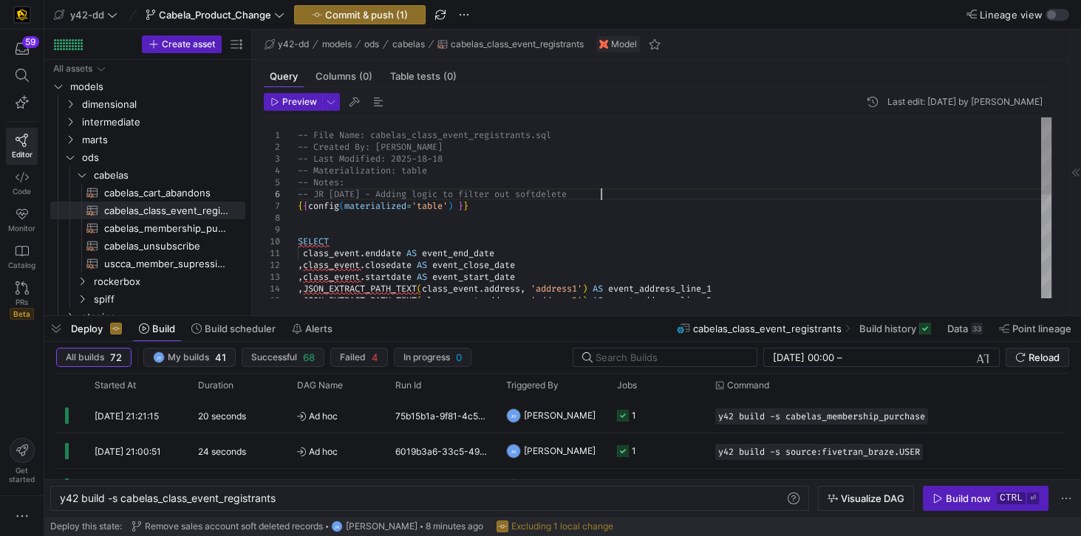
scroll to position [58, 307]
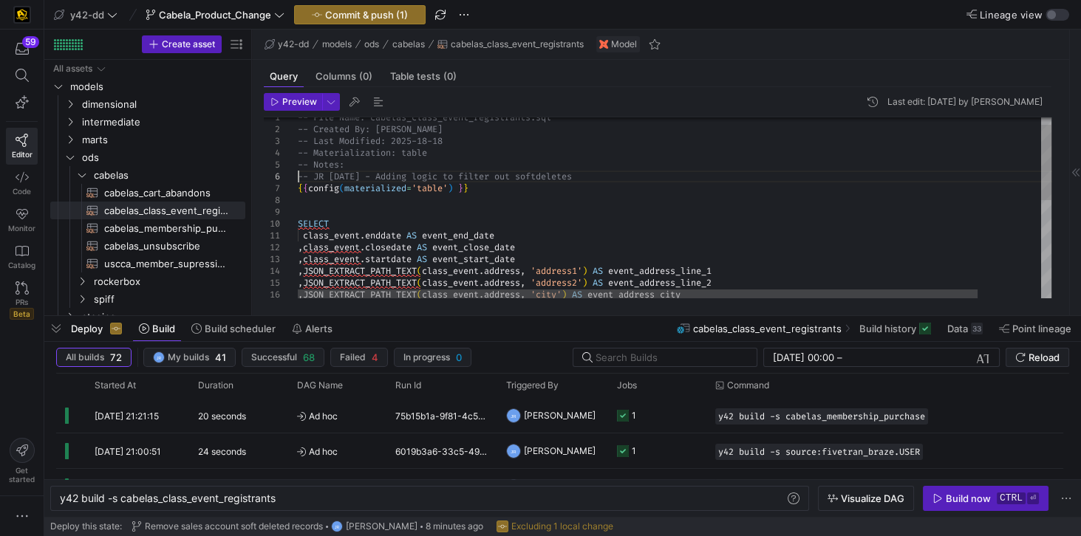
click at [298, 175] on div ", JSON_EXTRACT_PATH_TEXT ( class_event . address , 'city' ) AS event_address_ci…" at bounding box center [710, 317] width 824 height 434
click at [615, 178] on div ", JSON_EXTRACT_PATH_TEXT ( class_event . address , 'city' ) AS event_address_ci…" at bounding box center [710, 317] width 824 height 434
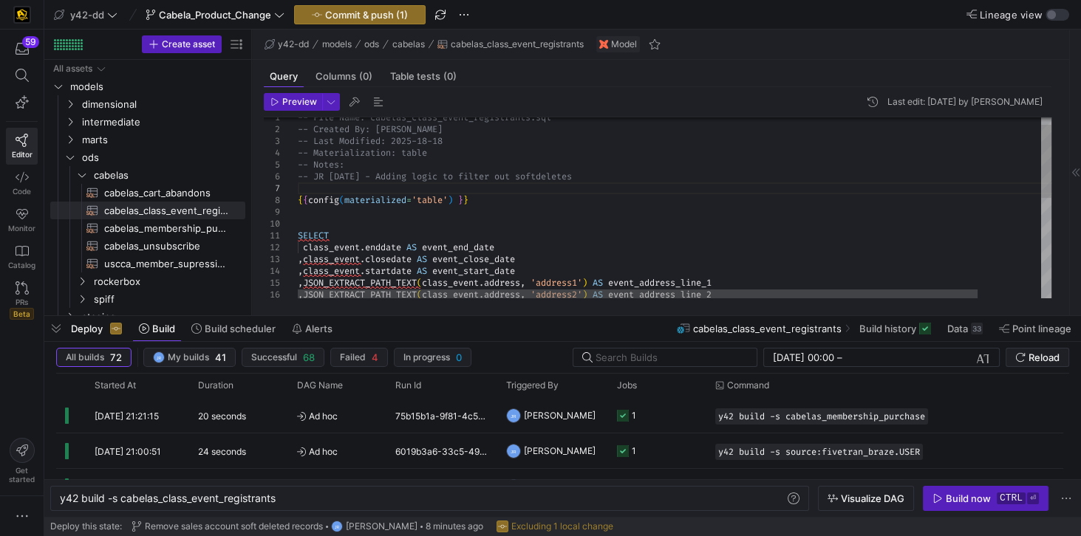
click at [409, 219] on div ", JSON_EXTRACT_PATH_TEXT ( class_event . address , 'address1' ) AS event_addres…" at bounding box center [710, 323] width 824 height 446
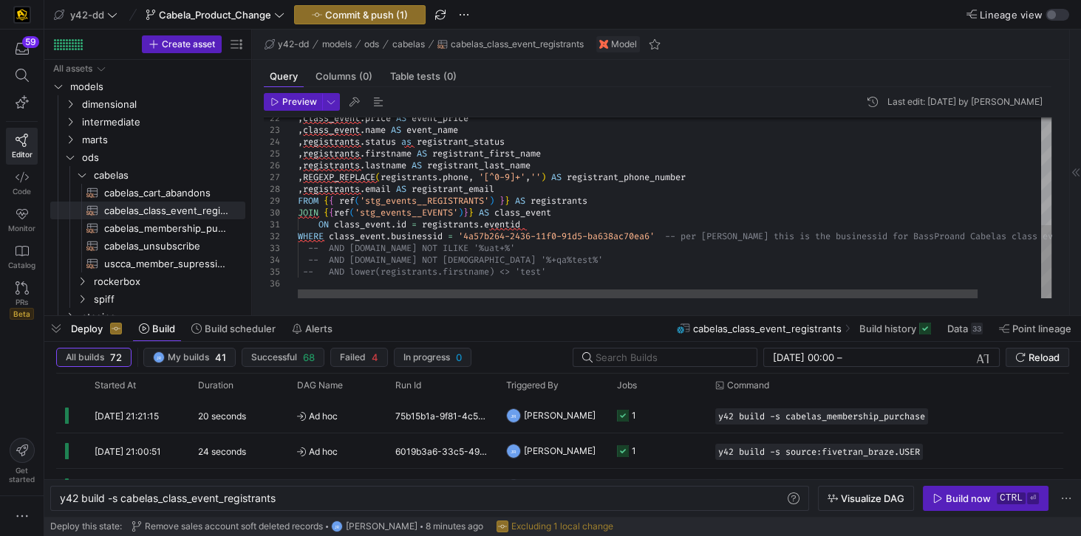
scroll to position [69, 0]
click at [307, 248] on div ", class_event . price AS event_price , class_event . name AS event_name , regis…" at bounding box center [710, 75] width 824 height 446
click at [318, 252] on div ", class_event . price AS event_price , class_event . name AS event_name , regis…" at bounding box center [710, 81] width 824 height 458
click at [309, 247] on div ", class_event . price AS event_price , class_event . name AS event_name , regis…" at bounding box center [710, 87] width 824 height 470
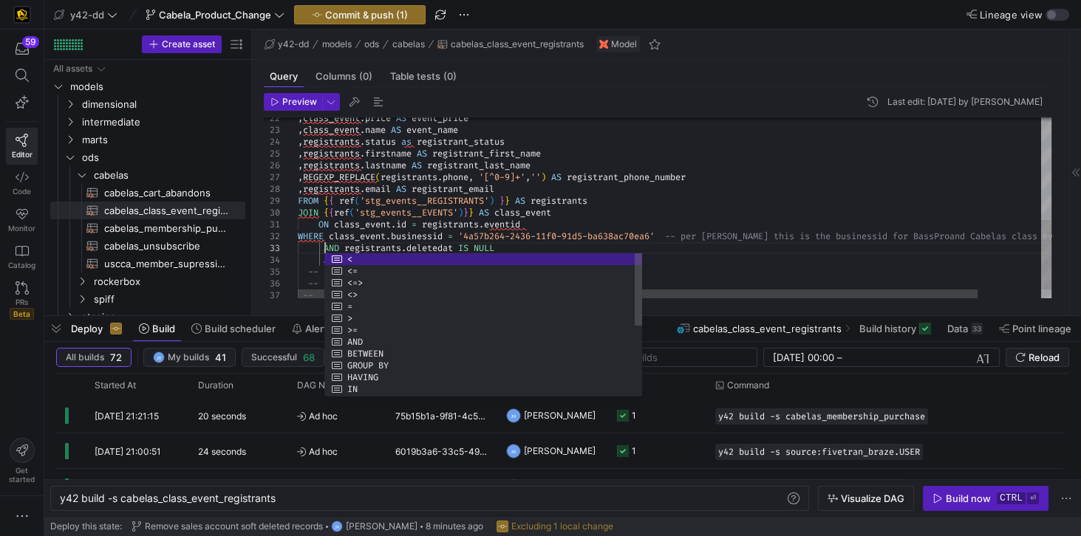
scroll to position [35, 31]
click at [685, 234] on div ", class_event . price AS event_price , class_event . name AS event_name , regis…" at bounding box center [710, 87] width 824 height 470
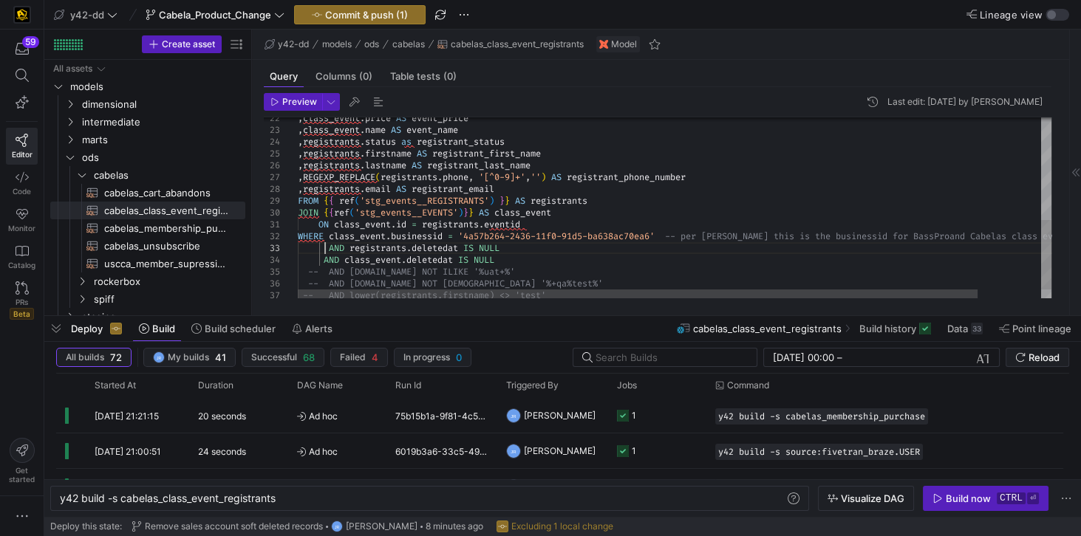
click at [324, 249] on div ", class_event . price AS event_price , class_event . name AS event_name , regis…" at bounding box center [710, 87] width 824 height 470
click at [627, 273] on div ", class_event . price AS event_price , class_event . name AS event_name , regis…" at bounding box center [710, 87] width 824 height 470
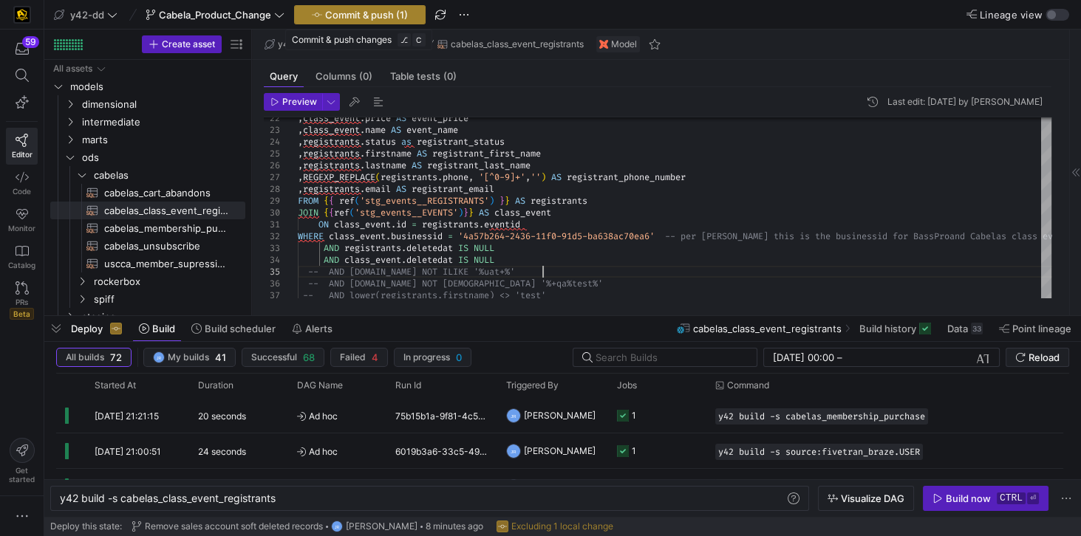
type textarea "ON class_event.id = registrants.eventid WHERE class_event.businessid = '4a57b26…"
click at [318, 21] on span "button" at bounding box center [360, 15] width 130 height 18
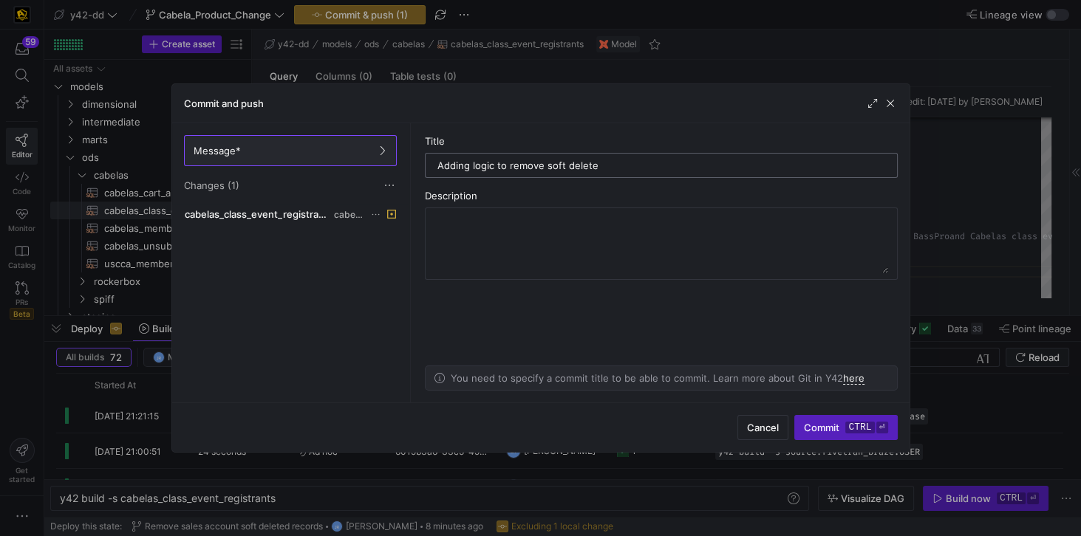
type input "Adding logic to remove soft deletes"
click at [249, 208] on span "cabelas_class_event_registrants.sql" at bounding box center [258, 214] width 146 height 12
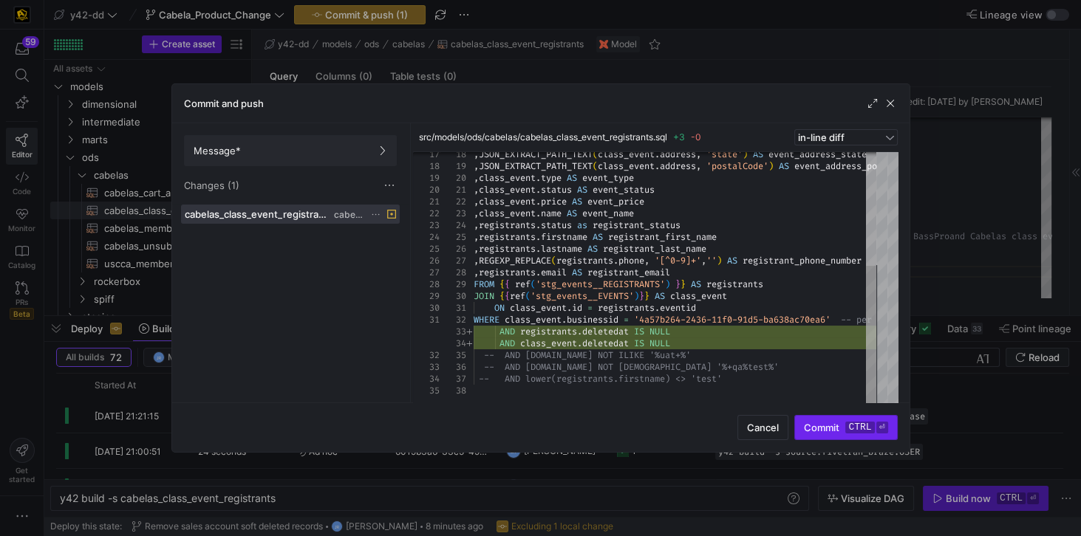
click at [823, 427] on span "Commit ctrl ⏎" at bounding box center [845, 428] width 83 height 12
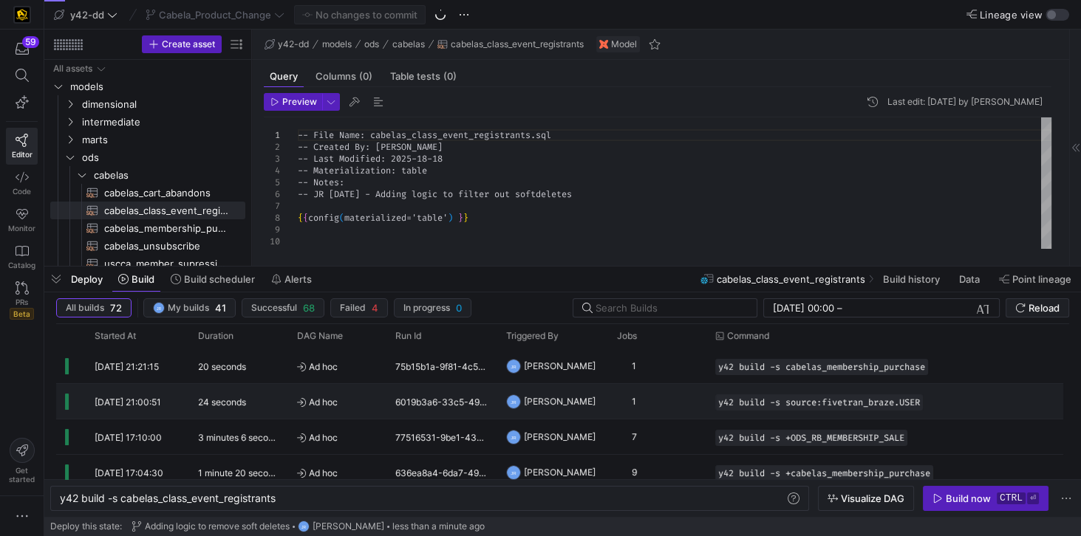
scroll to position [0, 217]
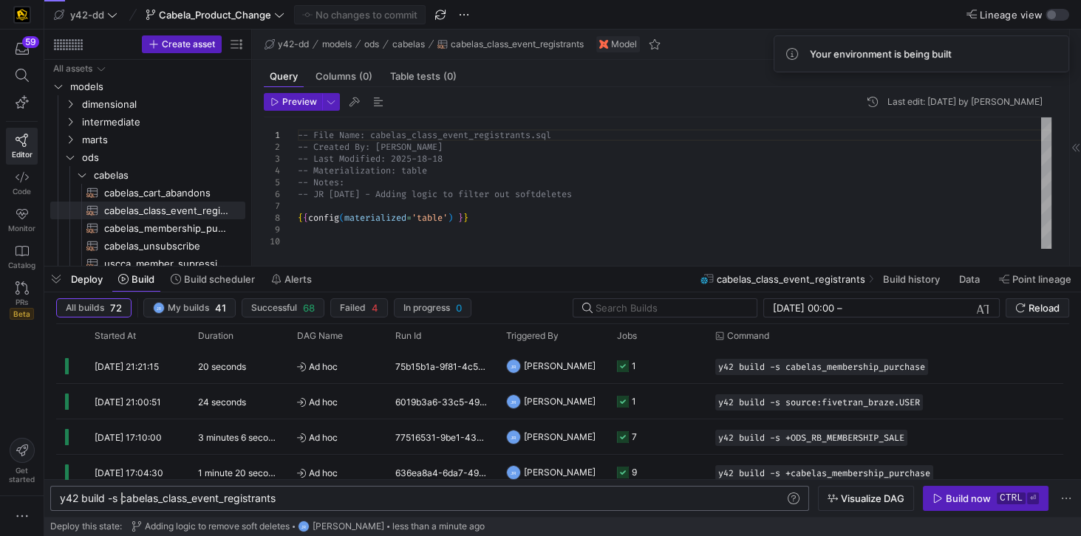
click at [121, 498] on div "y42 build -s cabelas_class_event_registrants" at bounding box center [423, 499] width 727 height 12
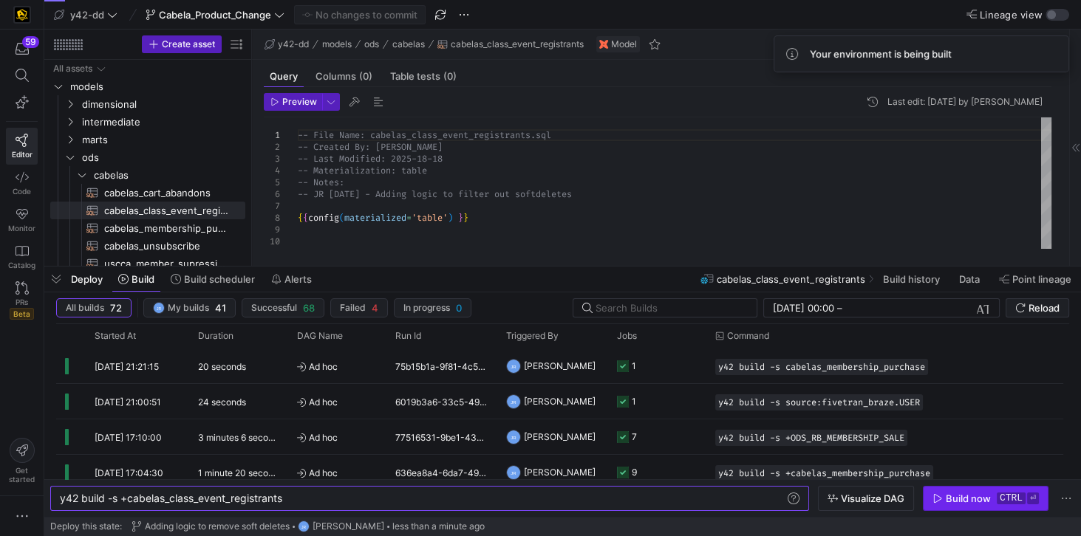
type textarea "y42 build -s +cabelas_class_event_registrants"
click at [970, 505] on span "button" at bounding box center [986, 499] width 124 height 24
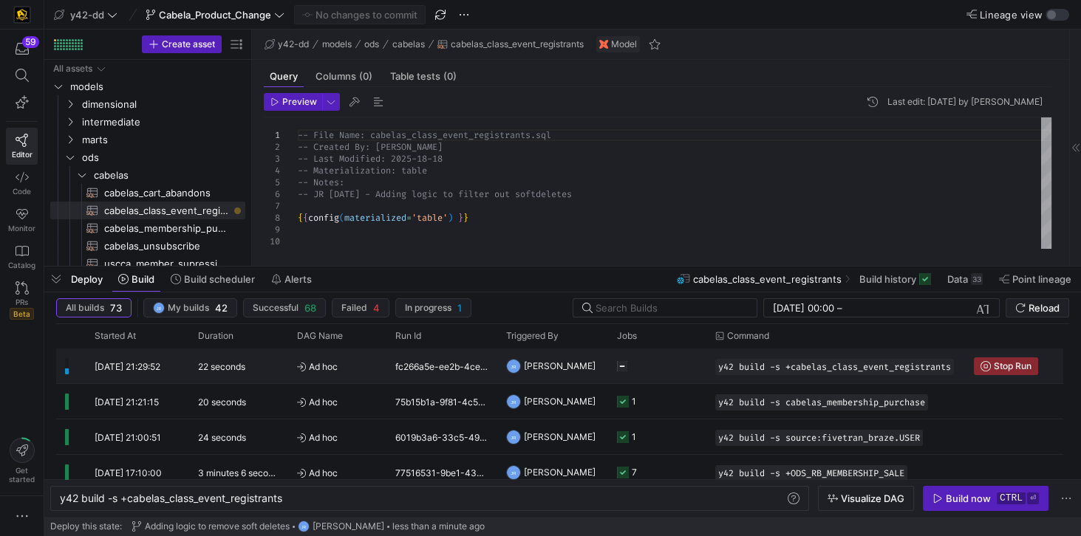
click at [131, 368] on span "[DATE] 21:29:52" at bounding box center [128, 366] width 66 height 11
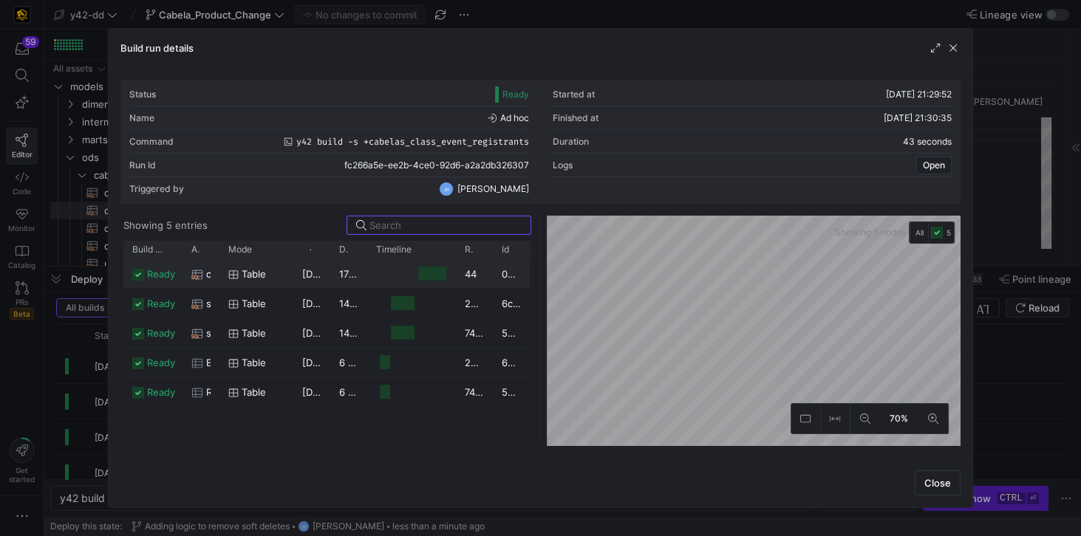
click at [202, 273] on div "cabelas_class_event_registrants" at bounding box center [200, 274] width 19 height 29
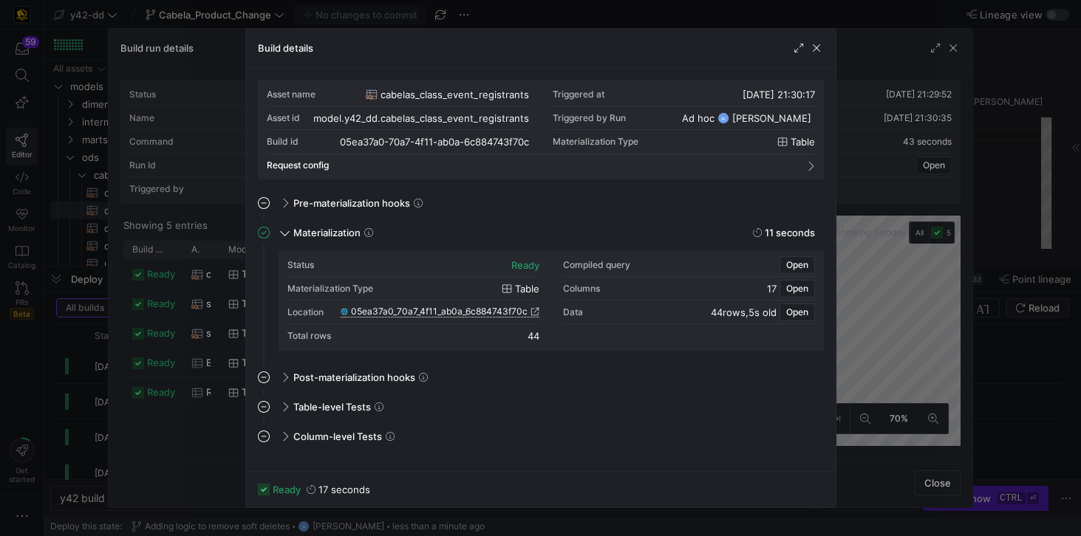
click at [468, 311] on span "05ea37a0_70a7_4f11_ab0a_6c884743f70c" at bounding box center [439, 312] width 177 height 10
click at [819, 49] on span "button" at bounding box center [816, 48] width 15 height 15
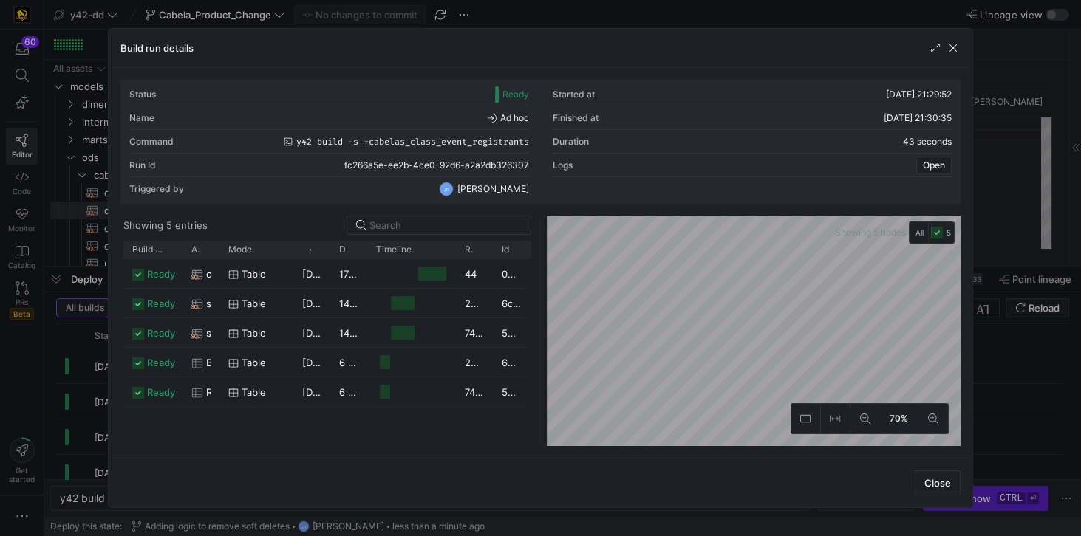
drag, startPoint x: 956, startPoint y: 47, endPoint x: 895, endPoint y: 46, distance: 60.6
click at [949, 48] on span "button" at bounding box center [953, 48] width 15 height 15
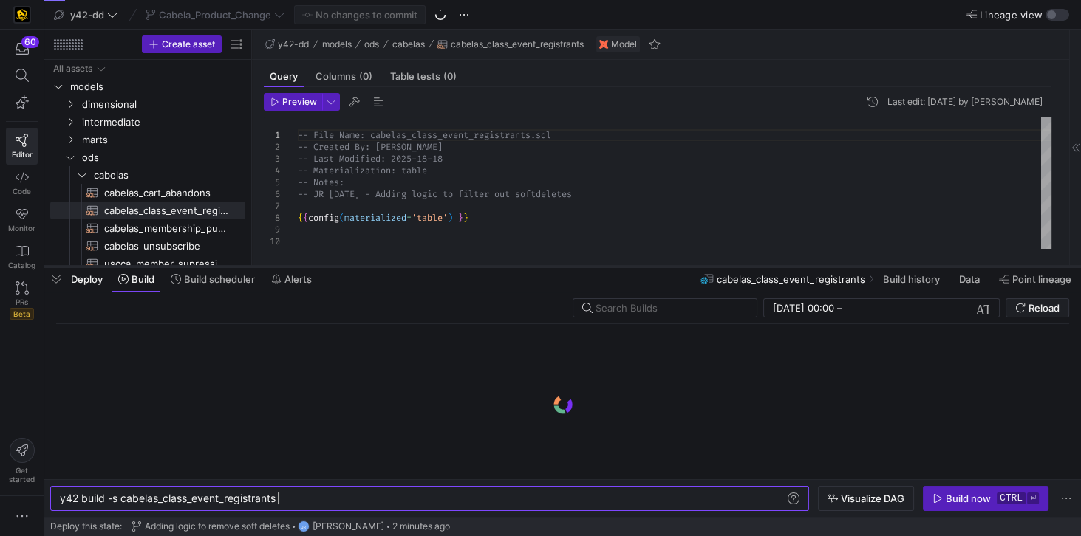
scroll to position [0, 217]
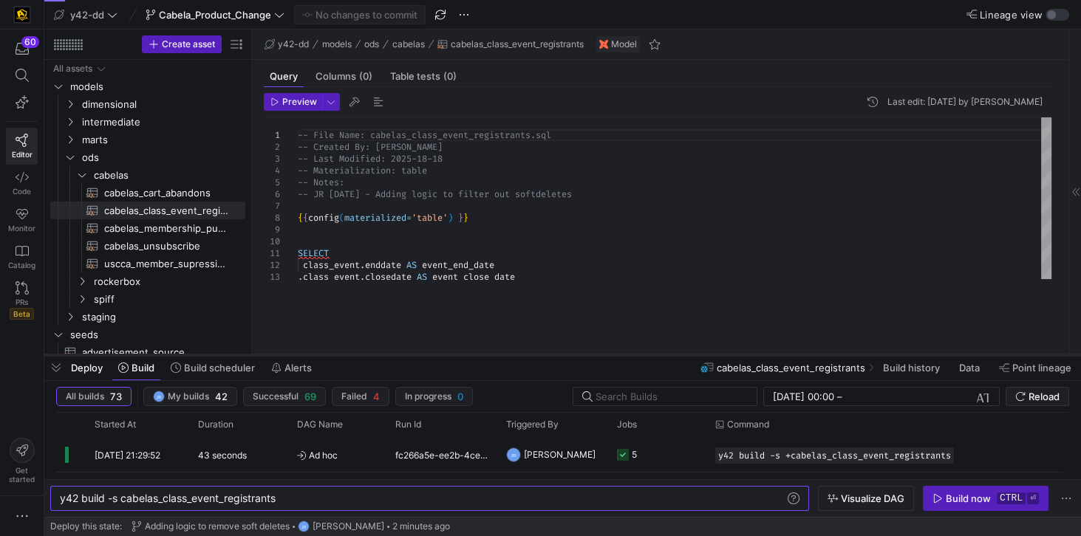
drag, startPoint x: 401, startPoint y: 269, endPoint x: 408, endPoint y: 358, distance: 88.9
click at [408, 358] on div at bounding box center [562, 355] width 1037 height 6
